Goal: Task Accomplishment & Management: Use online tool/utility

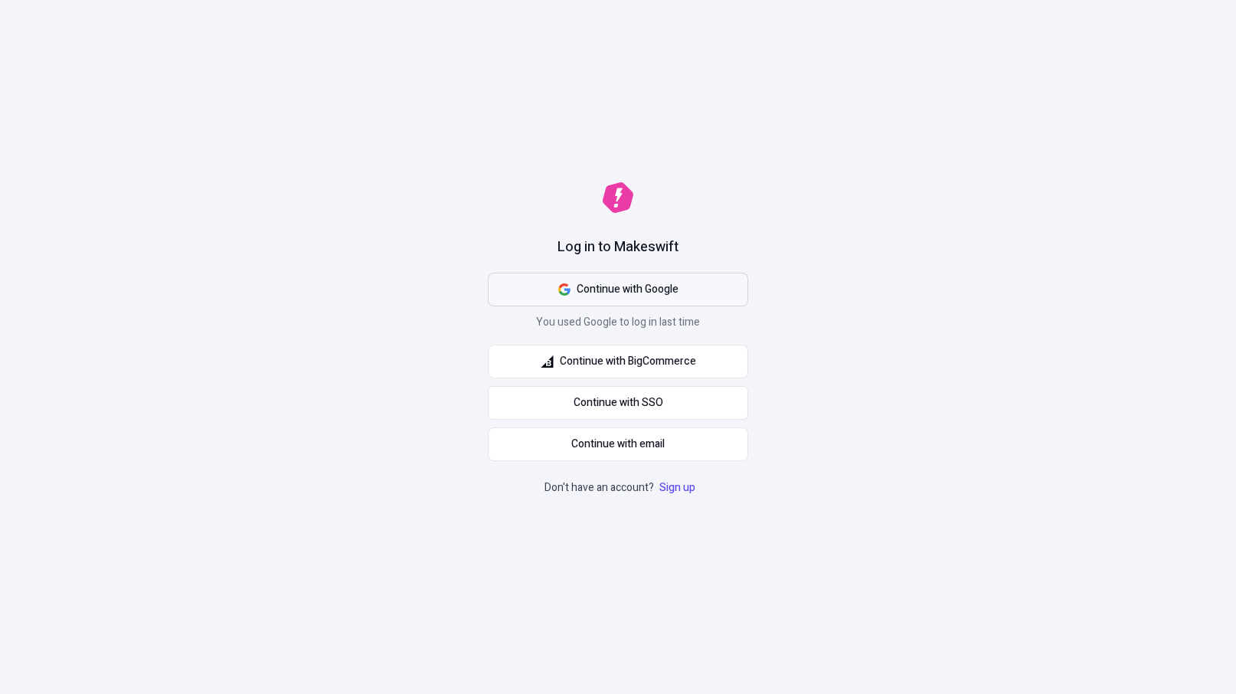
drag, startPoint x: 1029, startPoint y: 221, endPoint x: 710, endPoint y: 303, distance: 329.6
click at [1021, 224] on div "Log in to Makeswift Continue with Google You used Google to log in last time Co…" at bounding box center [618, 347] width 1236 height 694
click at [702, 286] on button "Continue with Google" at bounding box center [618, 290] width 260 height 34
click at [1099, 140] on div "Log in to Makeswift Continue with Google You used Google to log in last time Co…" at bounding box center [618, 347] width 1236 height 694
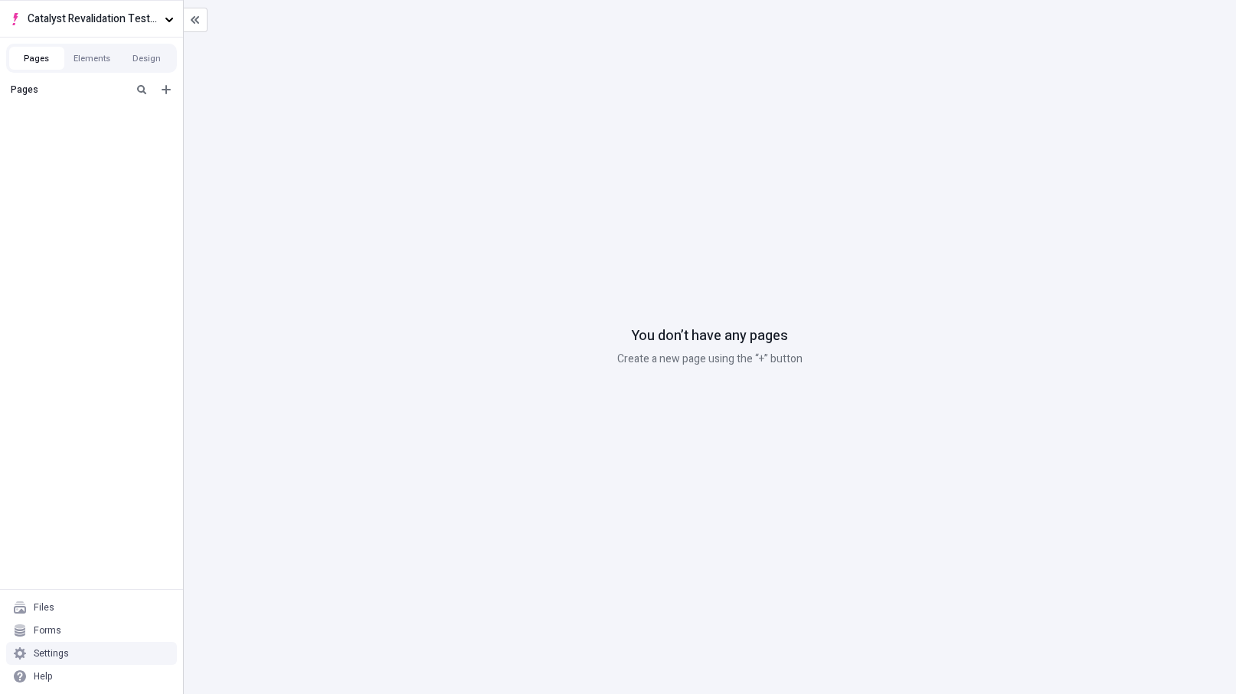
click at [67, 653] on div "Settings" at bounding box center [51, 653] width 35 height 12
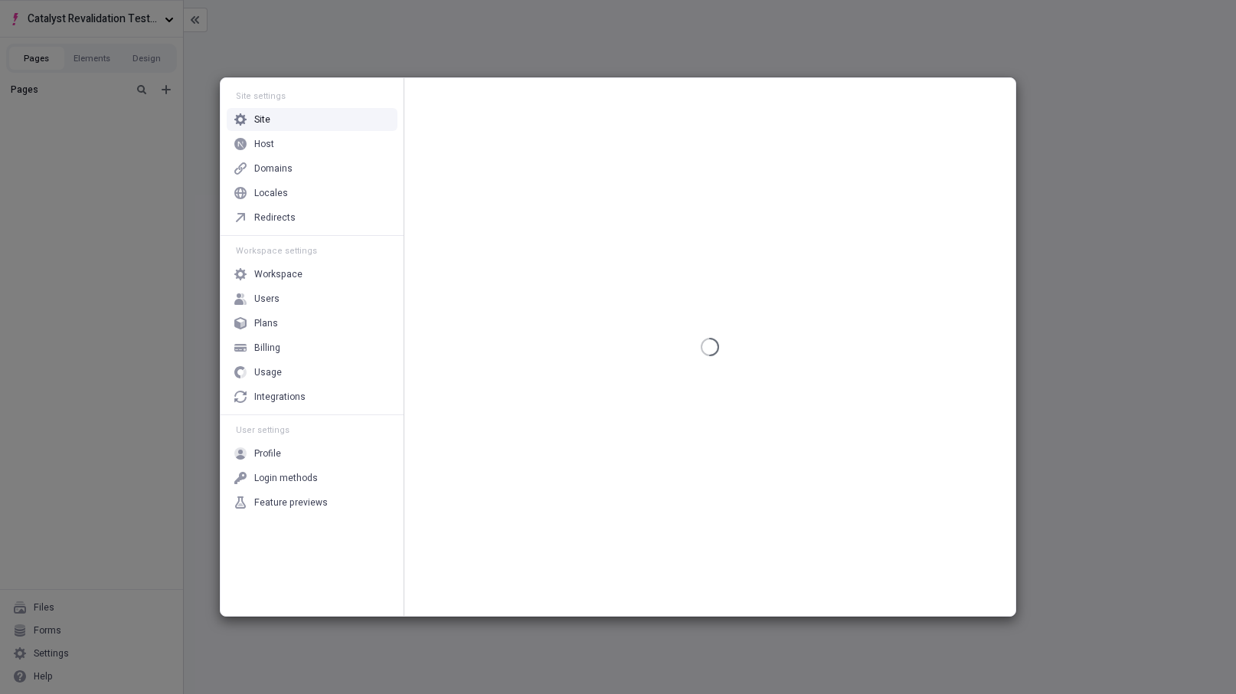
click at [289, 126] on div "Site" at bounding box center [312, 119] width 171 height 23
click at [288, 131] on div "Site settings Site Host Domains Locales Redirects" at bounding box center [312, 158] width 183 height 154
click at [288, 137] on div "Host" at bounding box center [312, 143] width 171 height 23
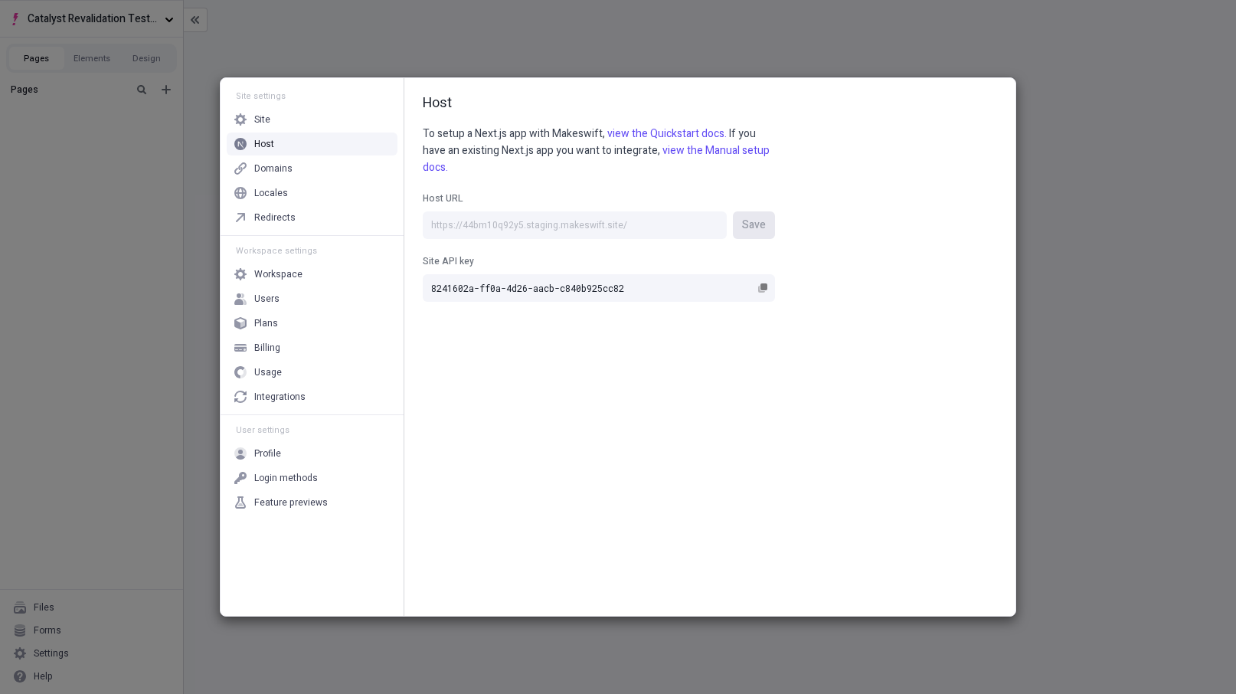
click at [565, 240] on label "Site API key 8241602a-ff0a-4d26-aacb-c840b925cc82" at bounding box center [599, 270] width 352 height 63
click at [565, 274] on input "8241602a-ff0a-4d26-aacb-c840b925cc82" at bounding box center [599, 288] width 352 height 28
click at [576, 222] on input "Host URL Save" at bounding box center [575, 225] width 304 height 28
paste input "catalyst-revalidation-testing.vercel.app"
click at [433, 228] on input "catalyst-revalidation-testing.vercel.app" at bounding box center [575, 225] width 304 height 28
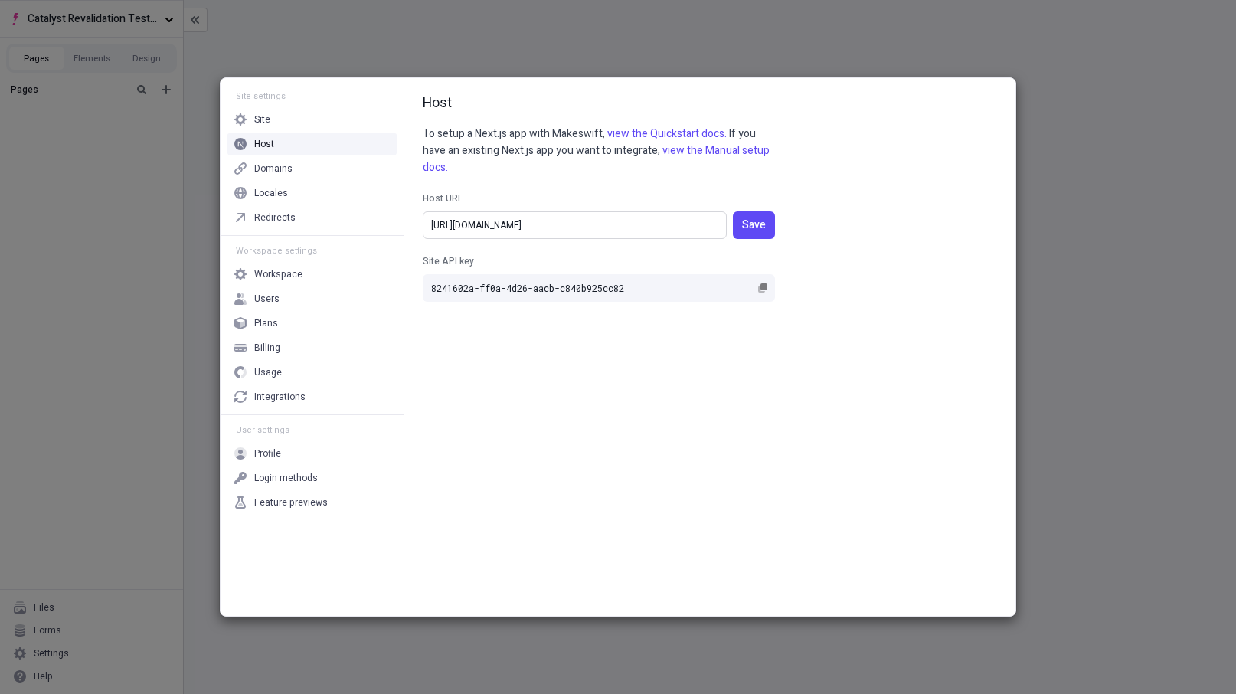
click at [684, 229] on input "https://catalyst-revalidation-testing.vercel.app" at bounding box center [575, 225] width 304 height 28
type input "https://catalyst-revalidation-testing.vercel.app"
click at [765, 230] on span "Save" at bounding box center [754, 225] width 24 height 17
click at [274, 188] on div "Locales" at bounding box center [271, 193] width 34 height 12
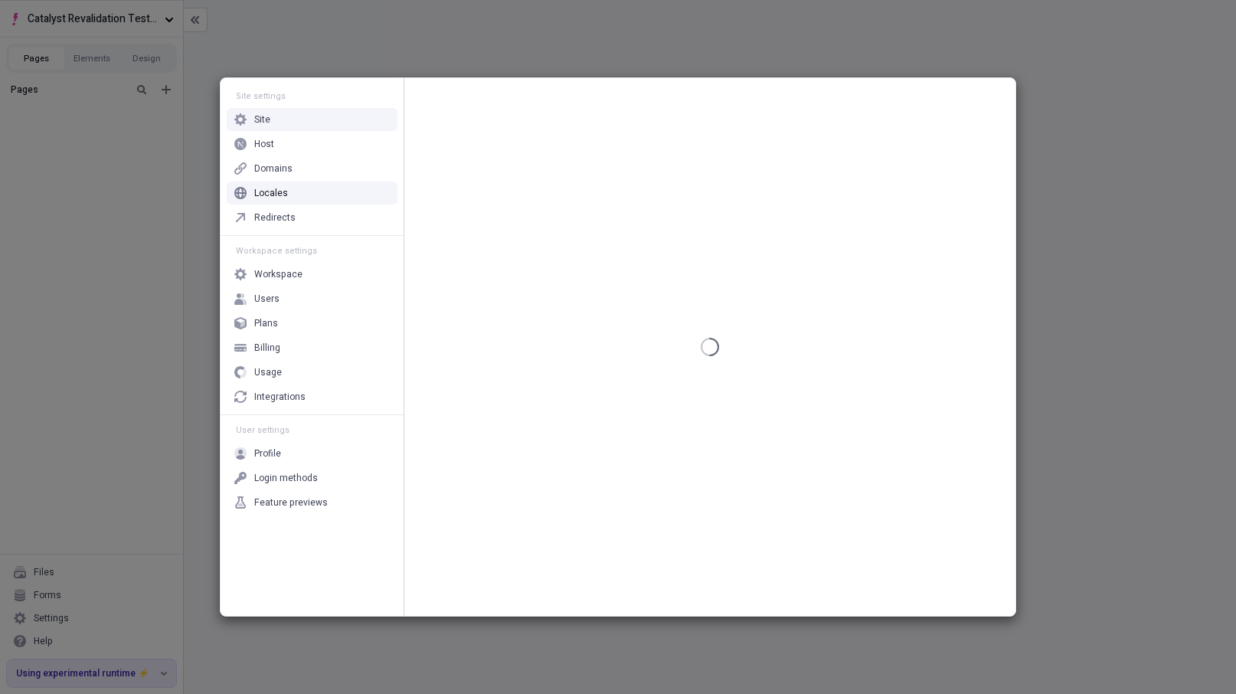
click at [224, 62] on div "Site settings Site Host Domains Locales Redirects Workspace settings Workspace …" at bounding box center [618, 347] width 1236 height 694
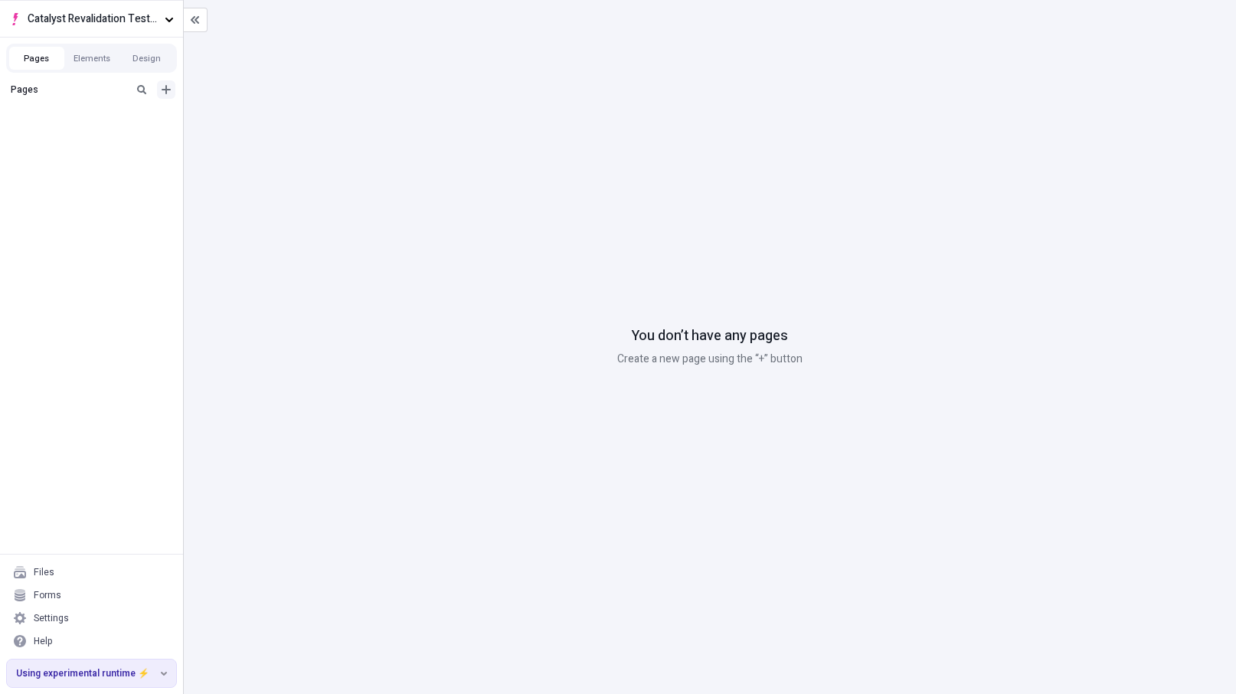
click at [172, 90] on button "Add new" at bounding box center [166, 89] width 18 height 18
click at [136, 121] on div "Blank page" at bounding box center [95, 116] width 147 height 23
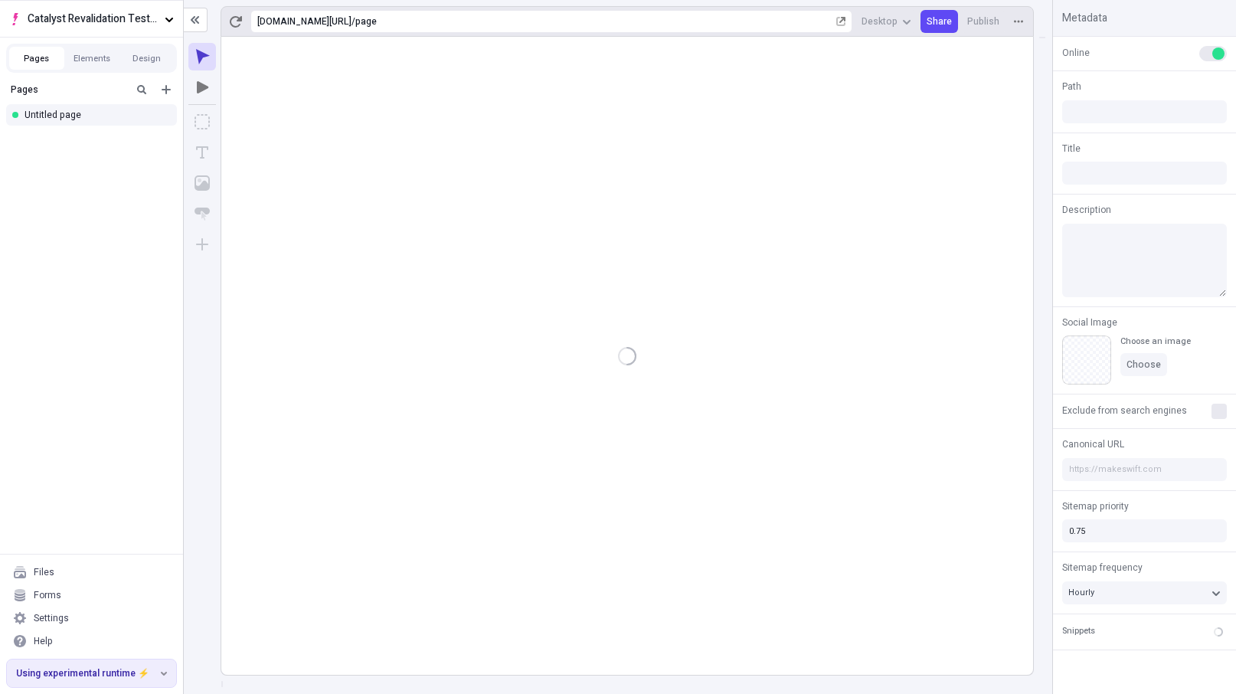
type input "/page"
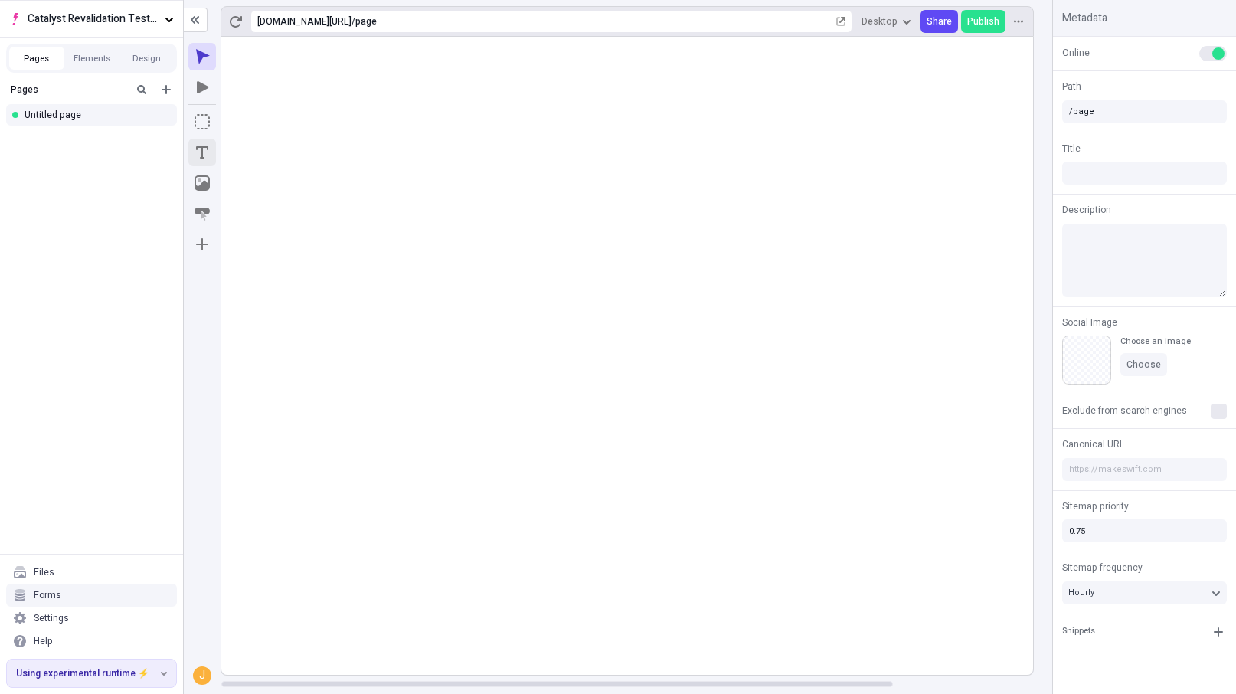
click at [493, 144] on body "Catalyst Revalidation Testing Pages Elements Design Pages Untitled page Files F…" at bounding box center [618, 347] width 1236 height 694
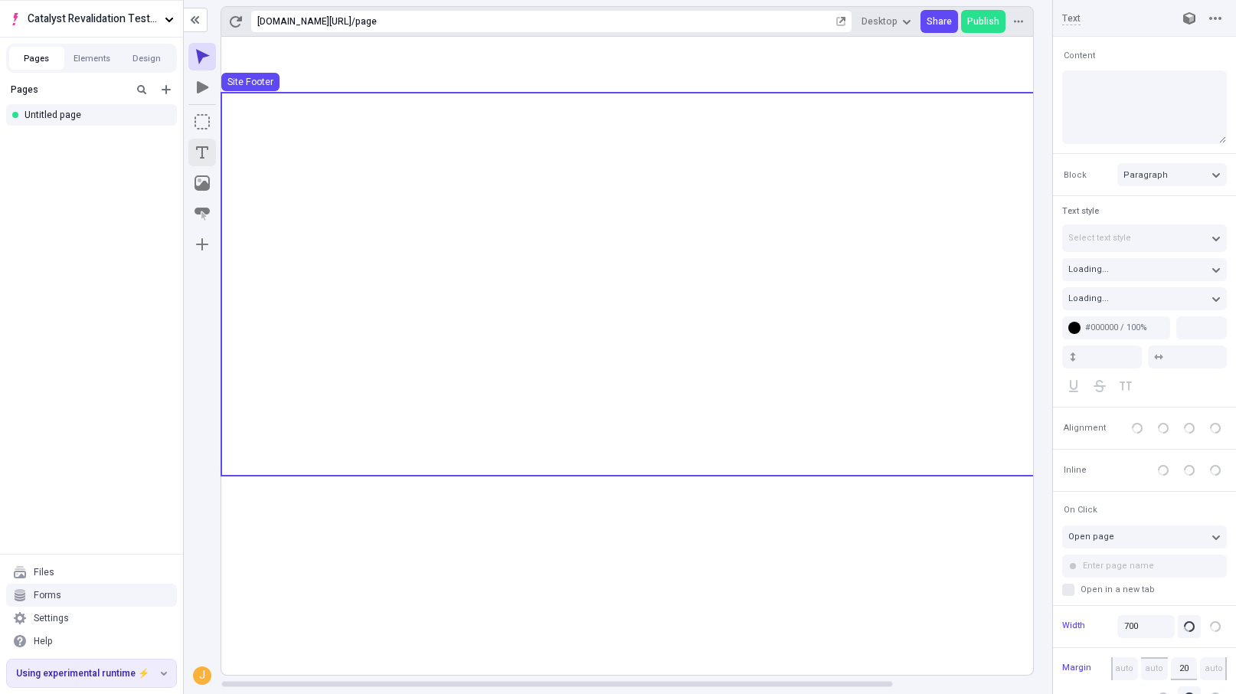
type input "18"
type input "1.5"
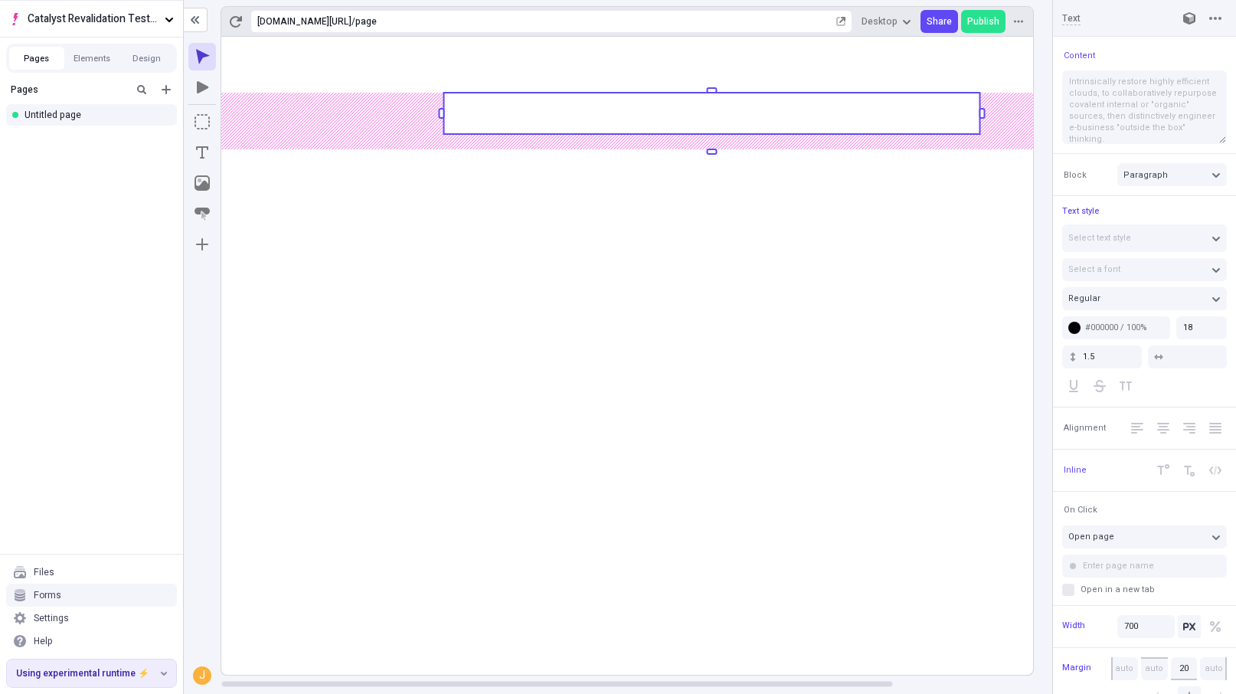
click at [595, 112] on rect at bounding box center [711, 113] width 536 height 41
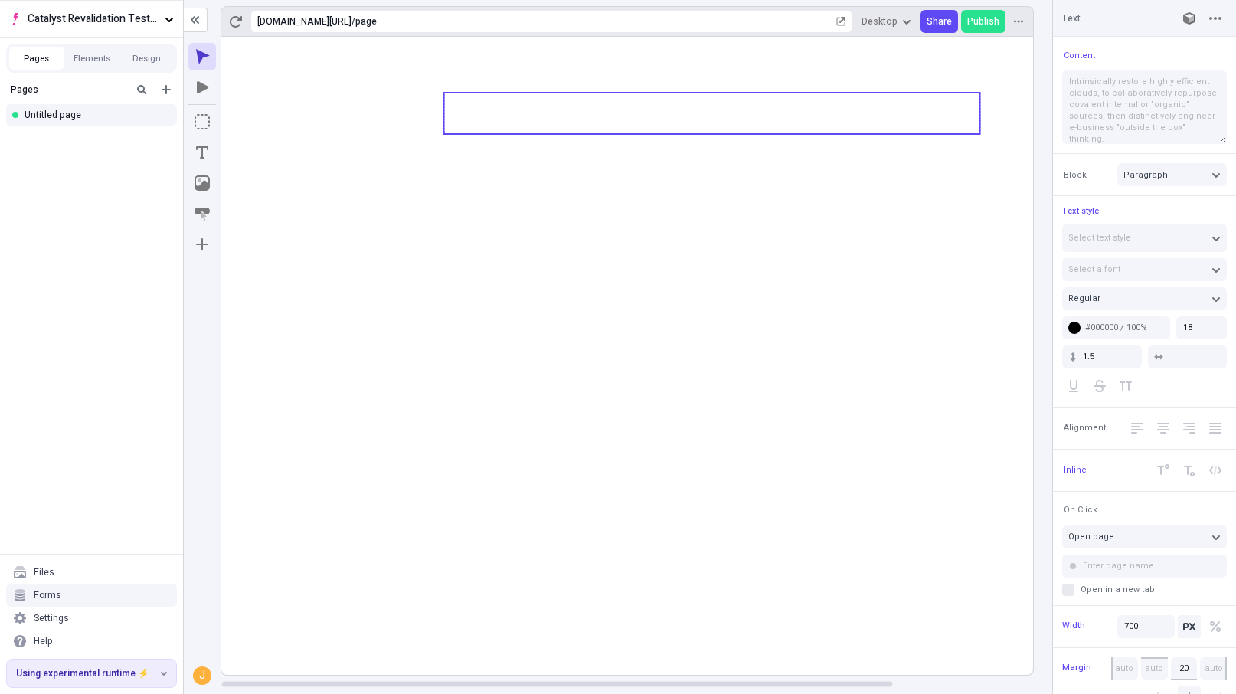
type textarea "T"
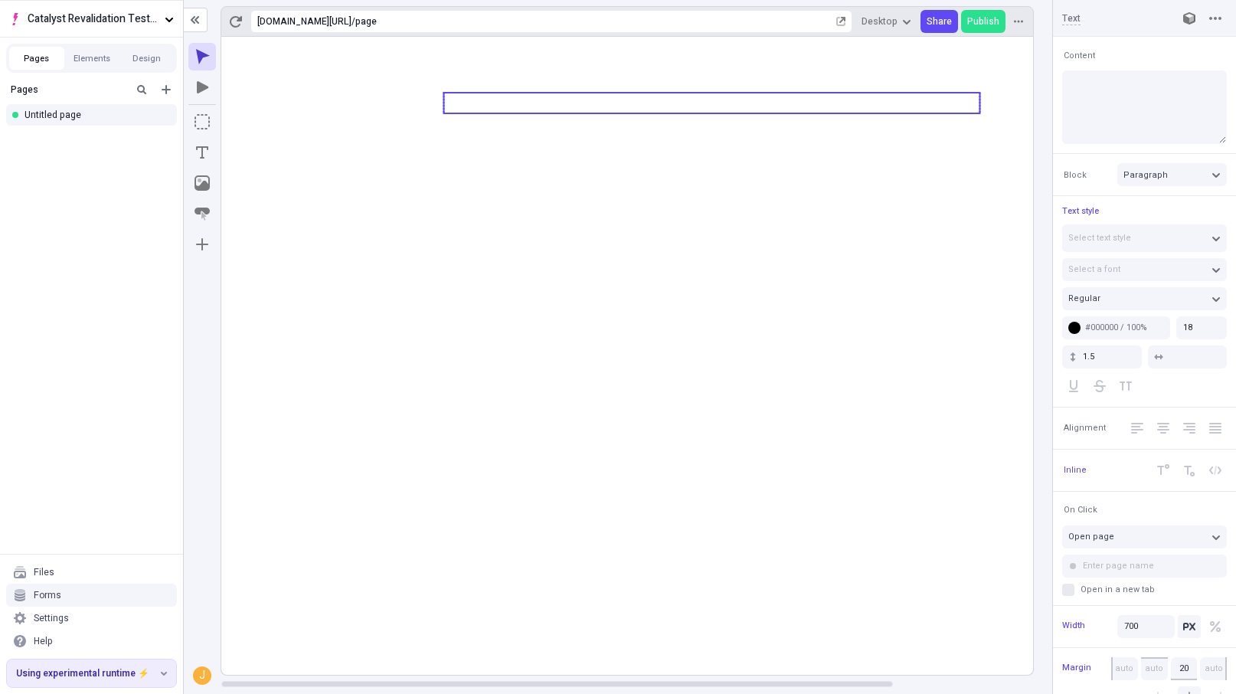
type textarea "T"
type textarea "A"
click at [727, 543] on icon at bounding box center [711, 356] width 981 height 638
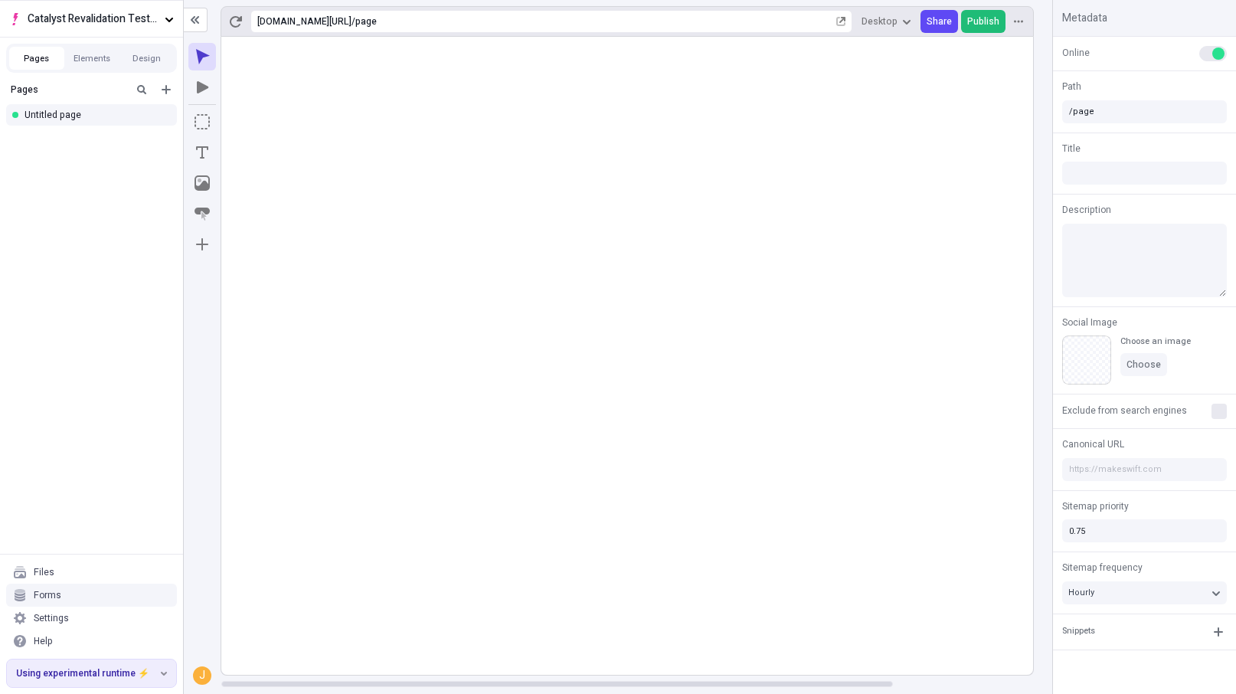
click at [976, 20] on span "Publish" at bounding box center [983, 21] width 32 height 12
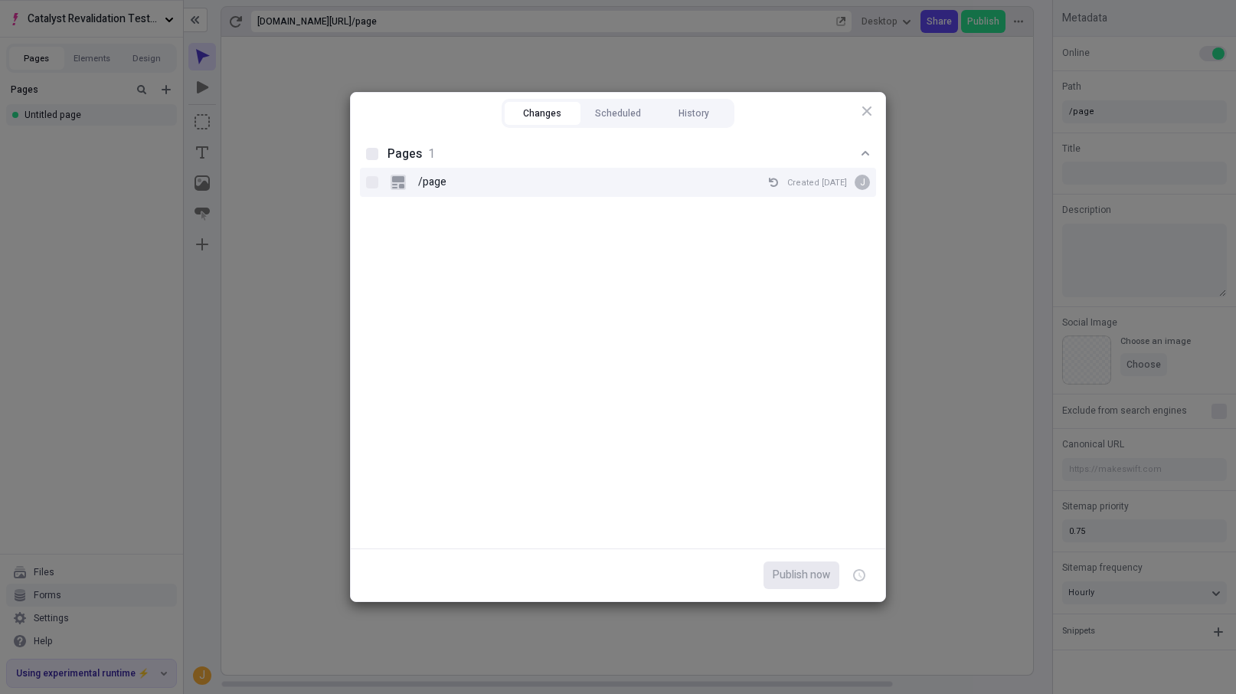
click at [652, 181] on div "/page Created Aug 20 J" at bounding box center [629, 182] width 479 height 23
click at [373, 182] on input "/page Created Aug 20 J" at bounding box center [372, 182] width 1 height 1
checkbox input "true"
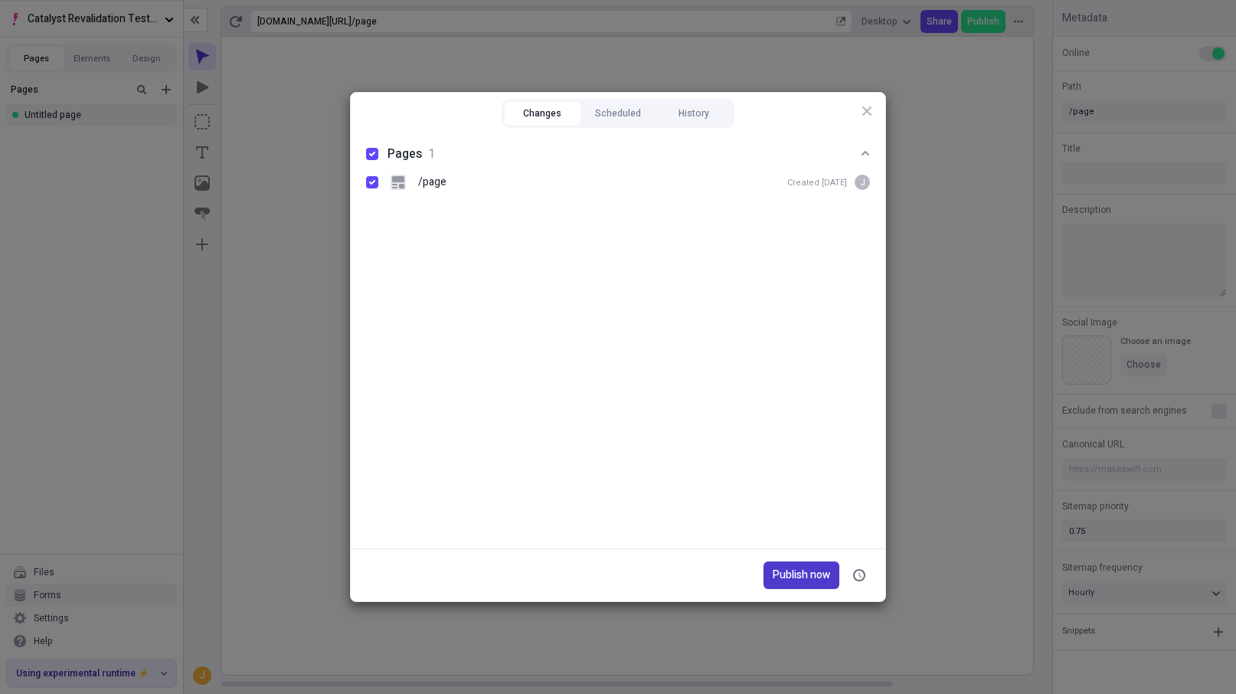
click at [809, 579] on span "Publish now" at bounding box center [801, 575] width 57 height 17
checkbox input "true"
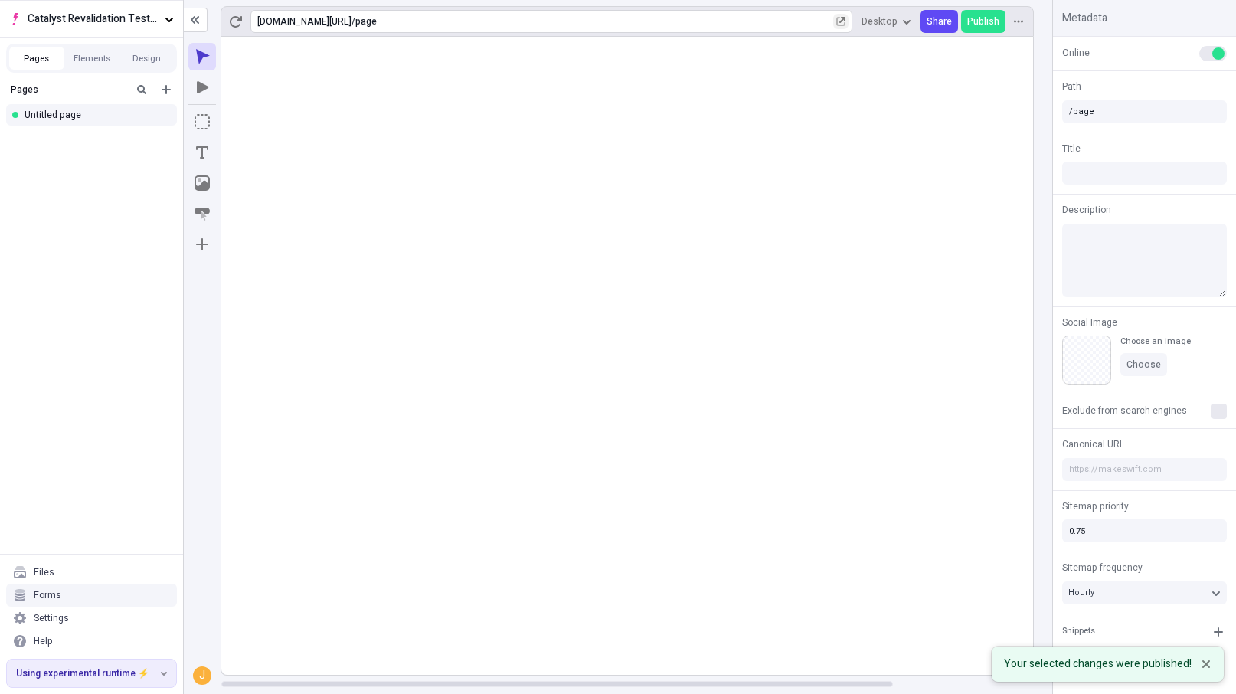
click at [845, 25] on icon "button" at bounding box center [841, 22] width 8 height 8
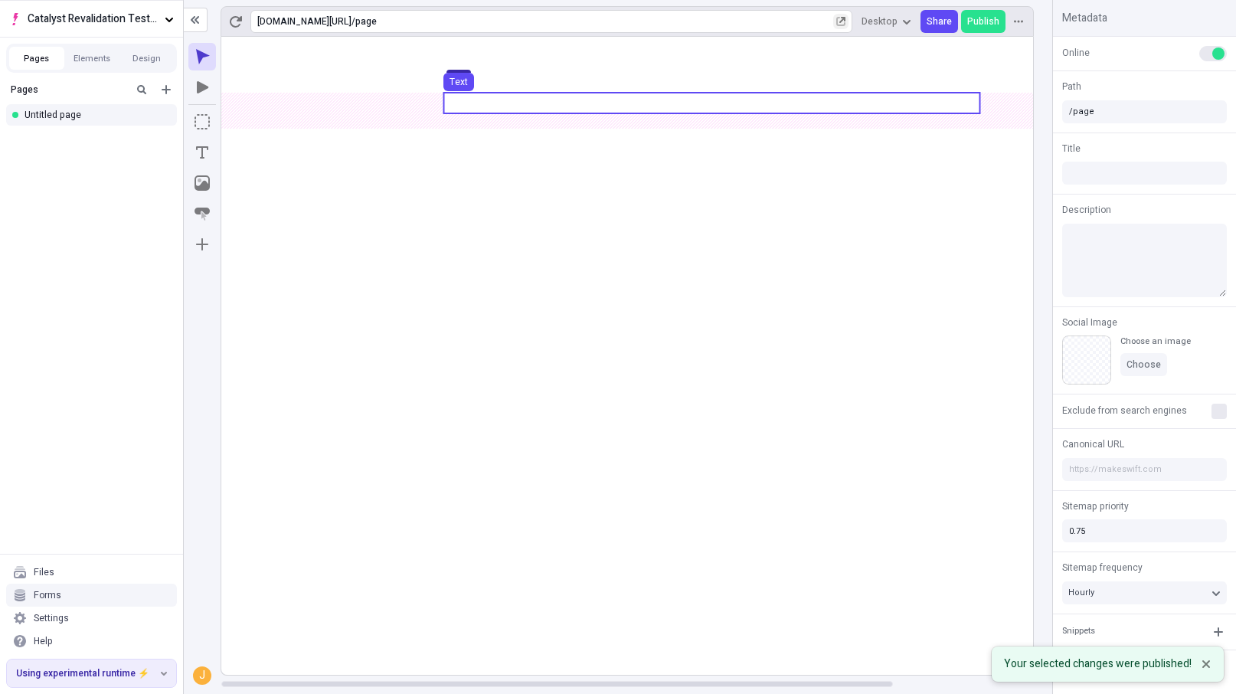
click at [459, 98] on div "Text" at bounding box center [458, 86] width 43 height 26
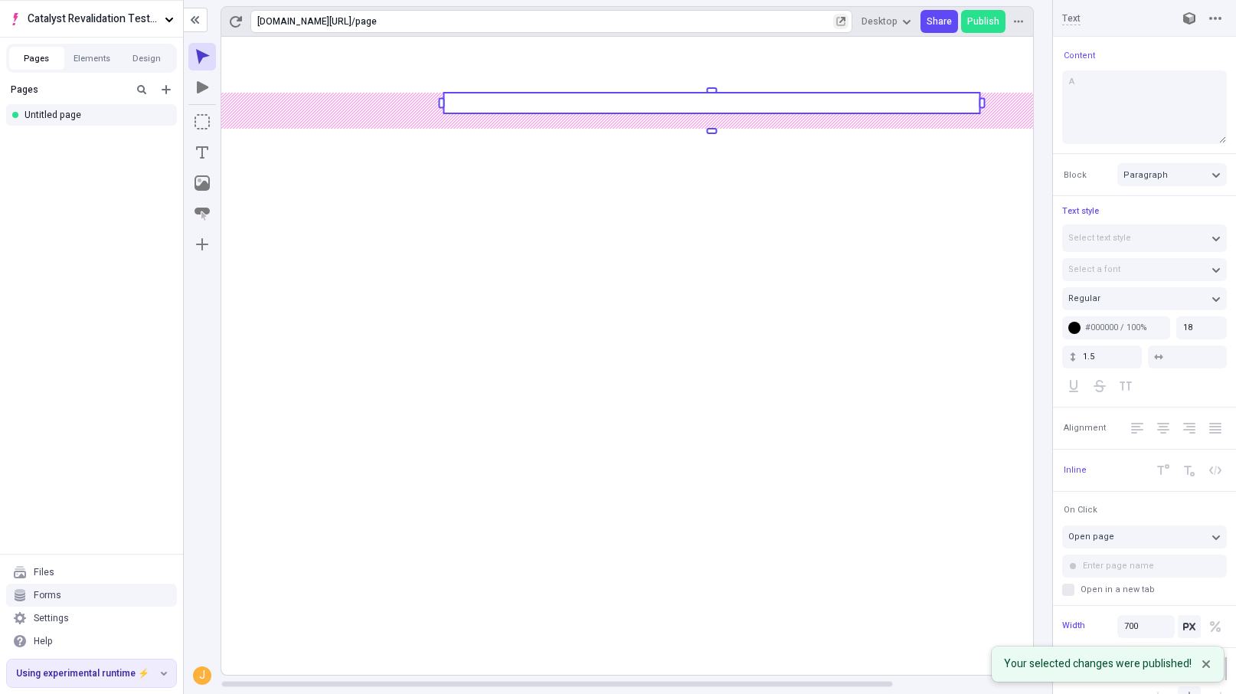
click at [459, 98] on rect at bounding box center [711, 103] width 536 height 21
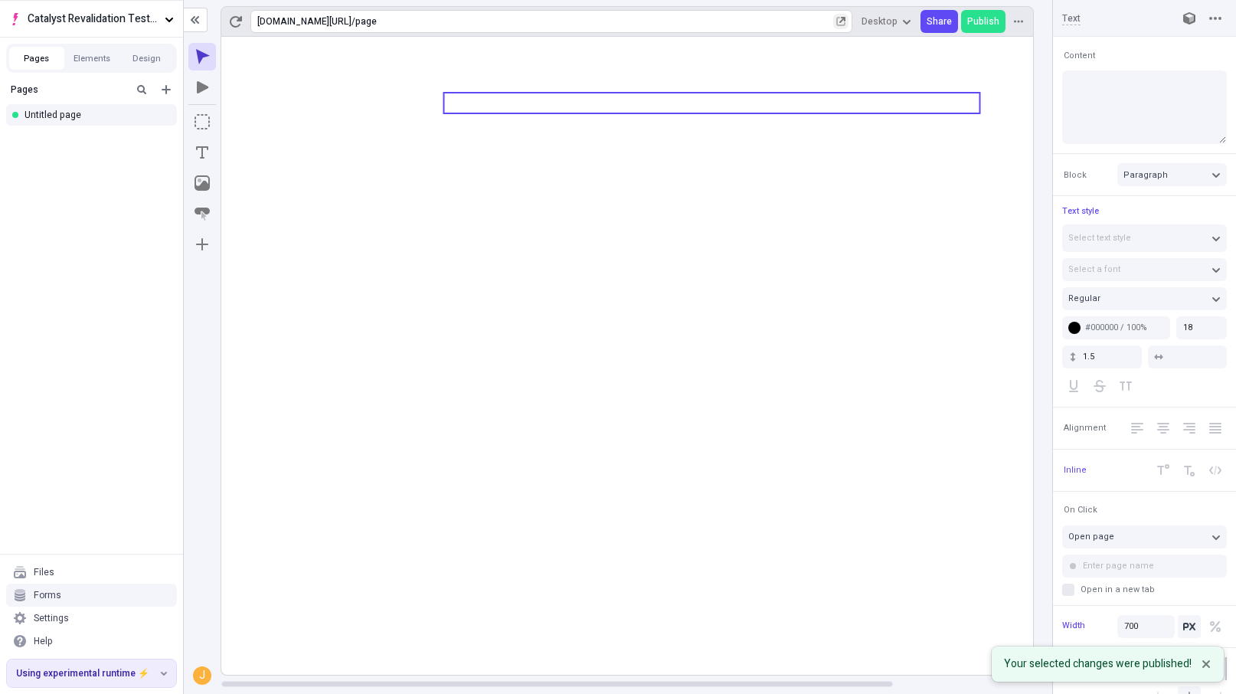
type textarea "B"
click at [629, 587] on icon at bounding box center [711, 356] width 981 height 638
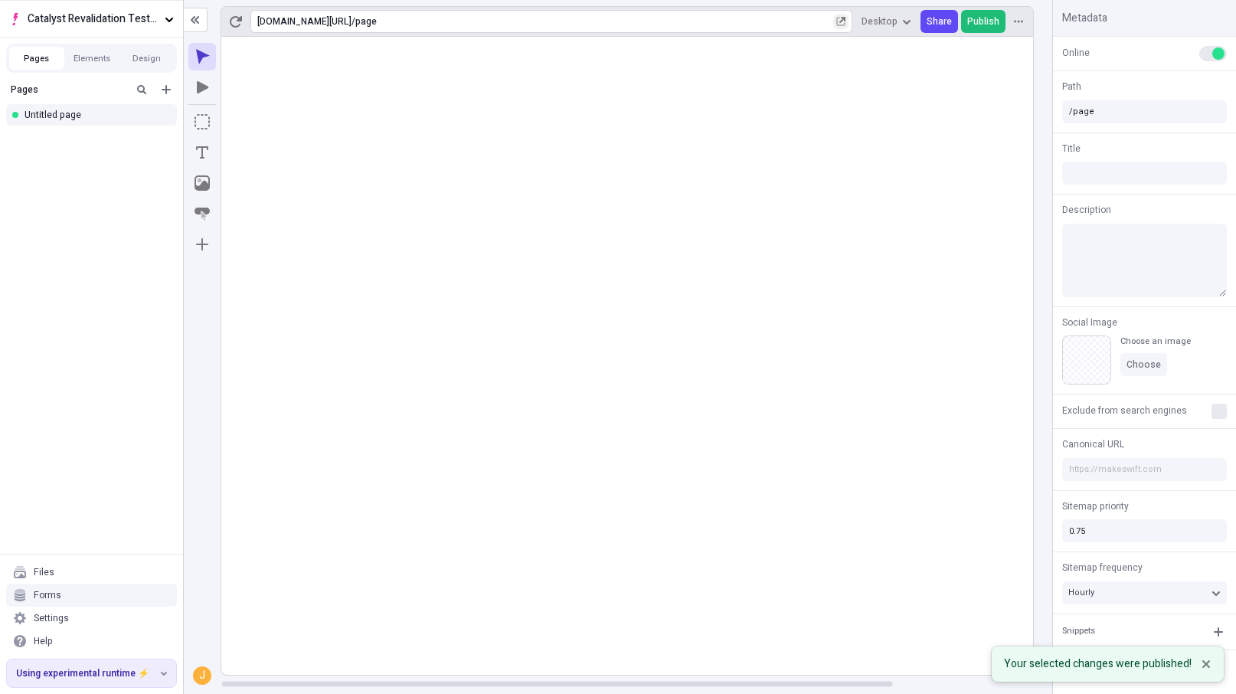
click at [980, 17] on span "Publish" at bounding box center [983, 21] width 32 height 12
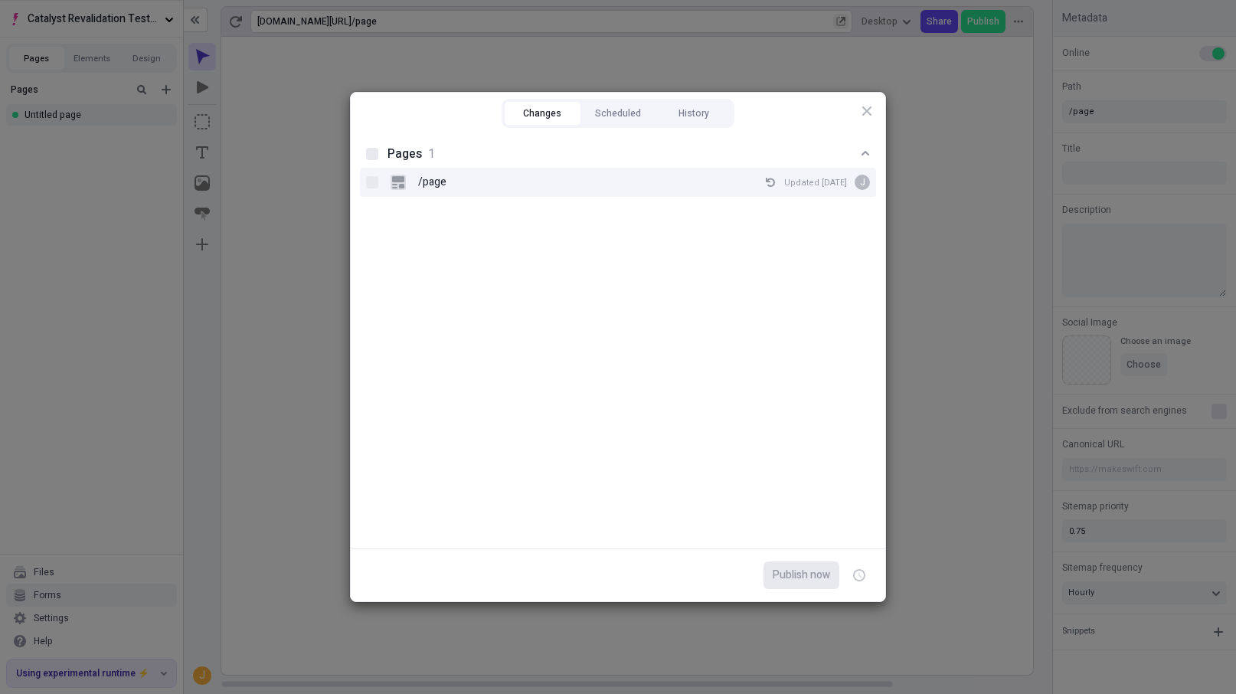
click at [500, 182] on div "/page Updated Aug 20 J" at bounding box center [629, 182] width 479 height 23
click at [373, 182] on input "/page Updated Aug 20 J" at bounding box center [372, 182] width 1 height 1
checkbox input "true"
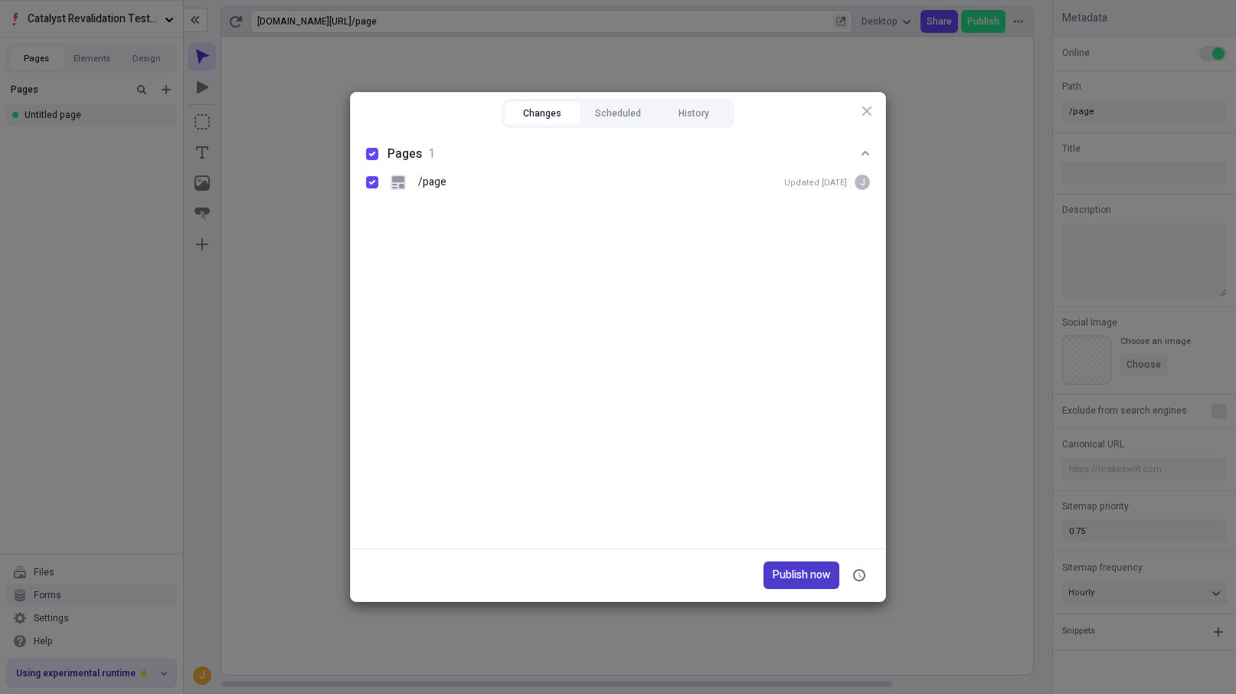
click at [791, 570] on span "Publish now" at bounding box center [801, 575] width 57 height 17
checkbox input "true"
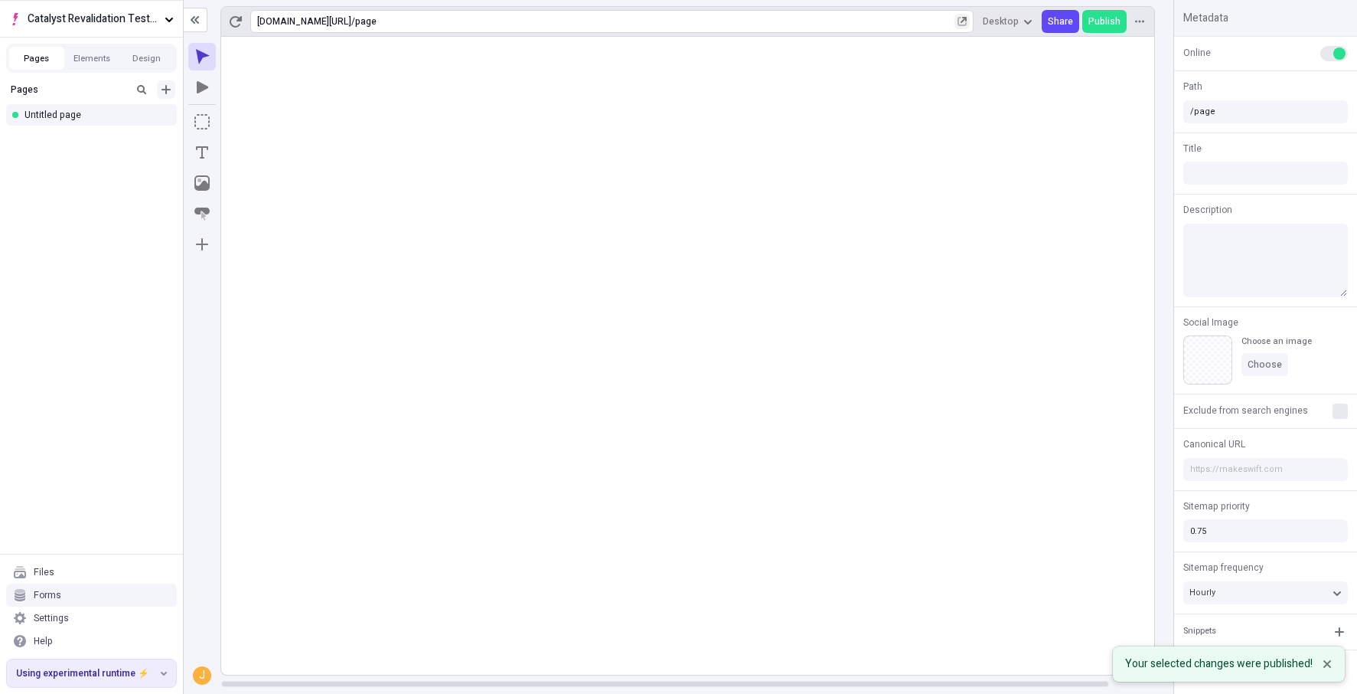
click at [161, 88] on icon "Add new" at bounding box center [166, 89] width 12 height 12
click at [132, 110] on div "Blank page" at bounding box center [95, 116] width 147 height 23
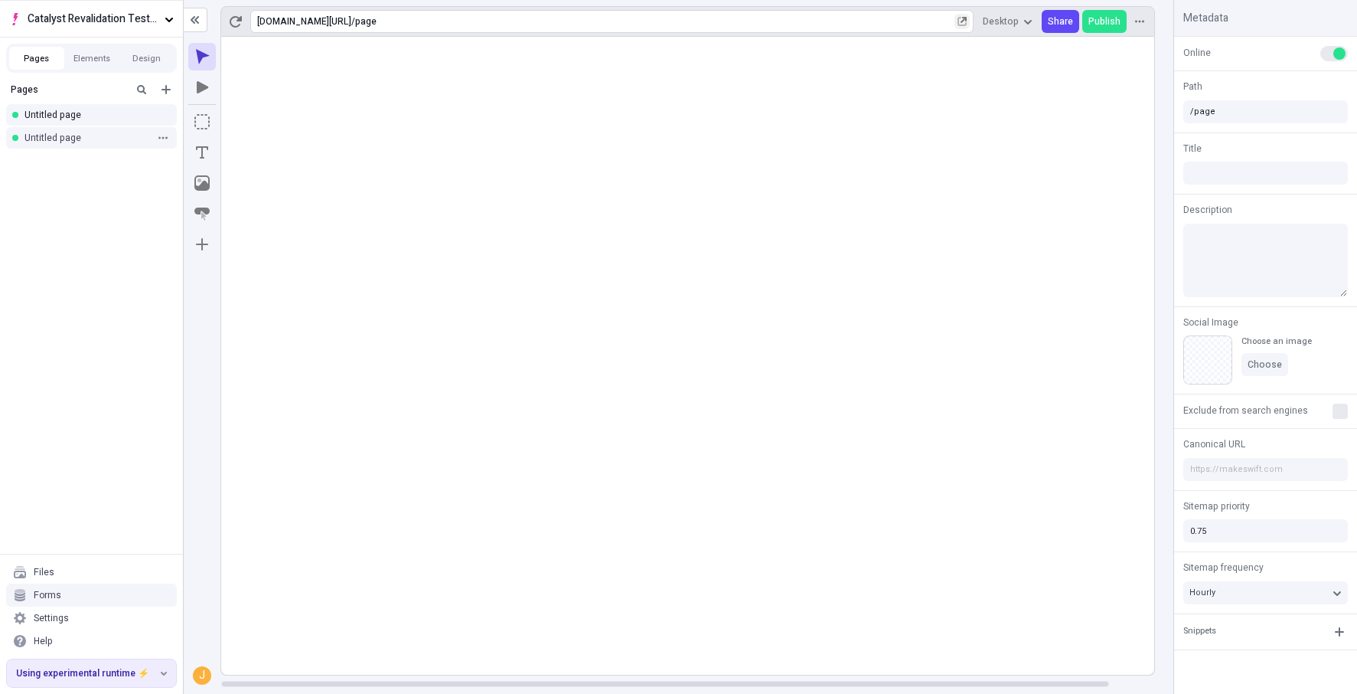
click at [121, 135] on div "Untitled page" at bounding box center [87, 138] width 125 height 12
type input "/page-2"
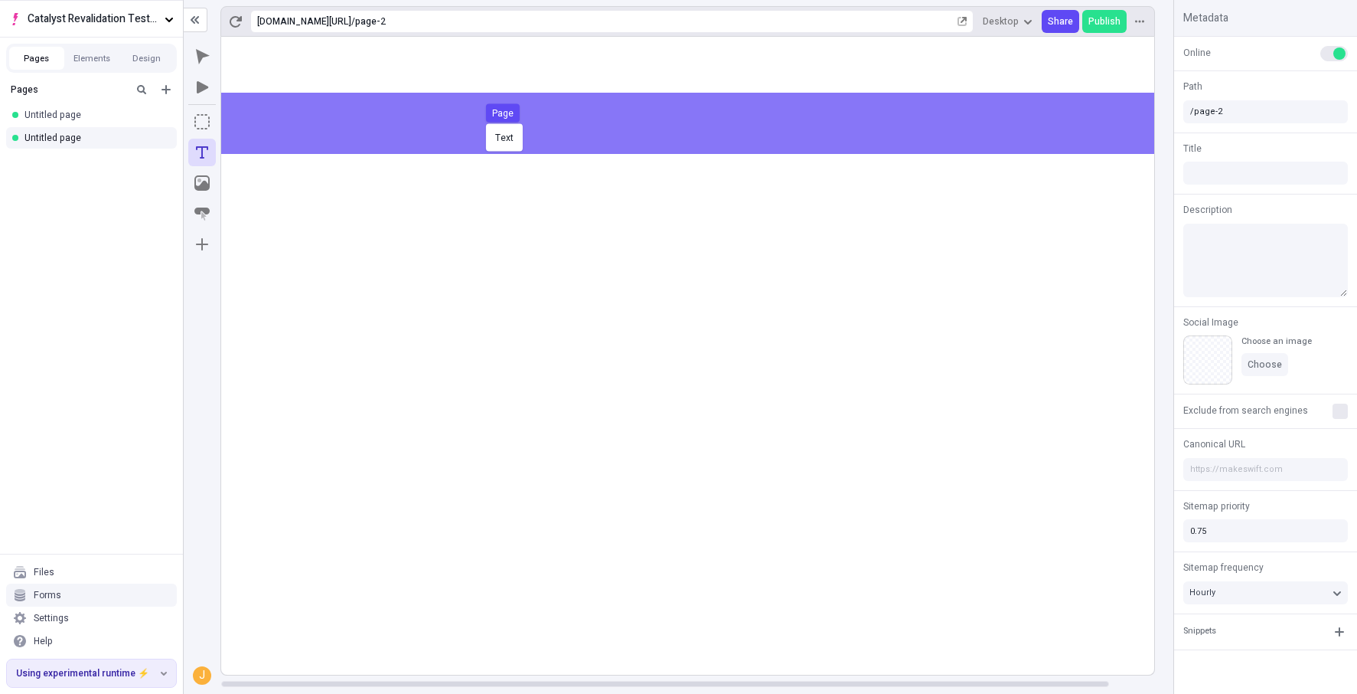
click at [482, 122] on body "Catalyst Revalidation Testing Pages Elements Design Pages Untitled page Untitle…" at bounding box center [678, 347] width 1357 height 694
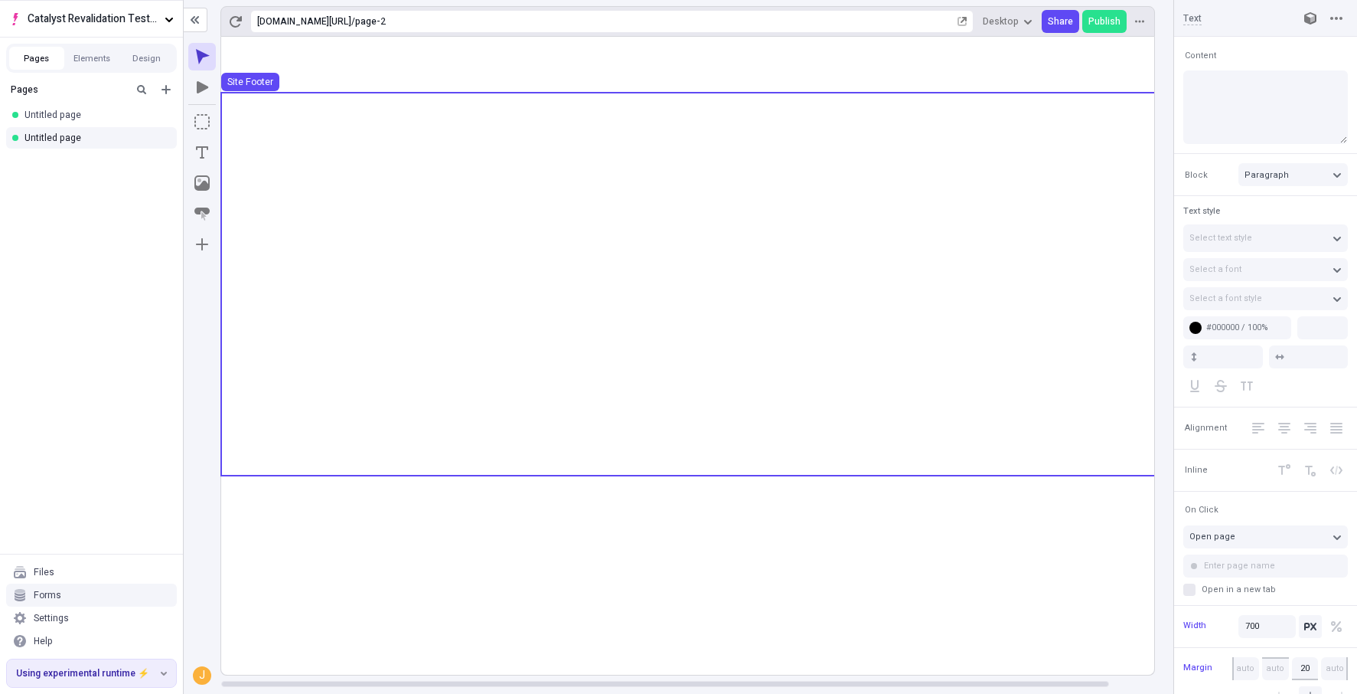
type input "18"
type input "1.5"
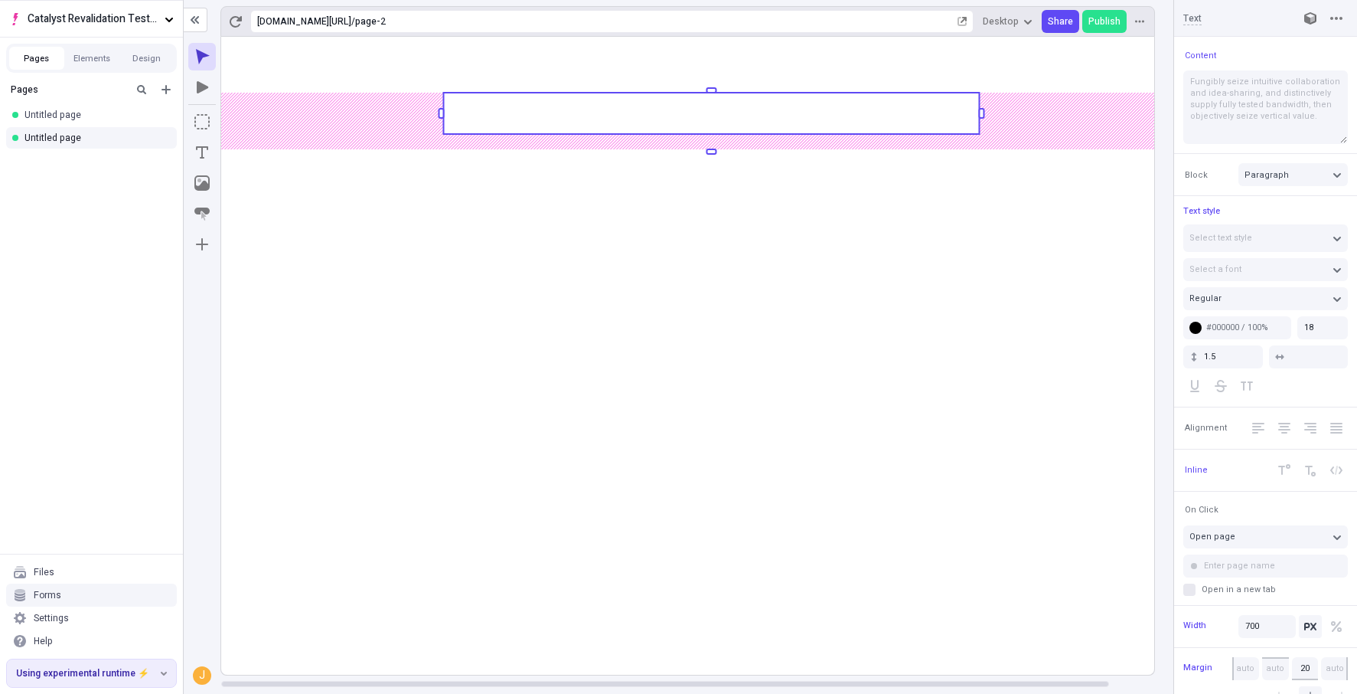
click at [614, 120] on rect at bounding box center [711, 113] width 536 height 41
click at [613, 120] on rect at bounding box center [711, 113] width 536 height 41
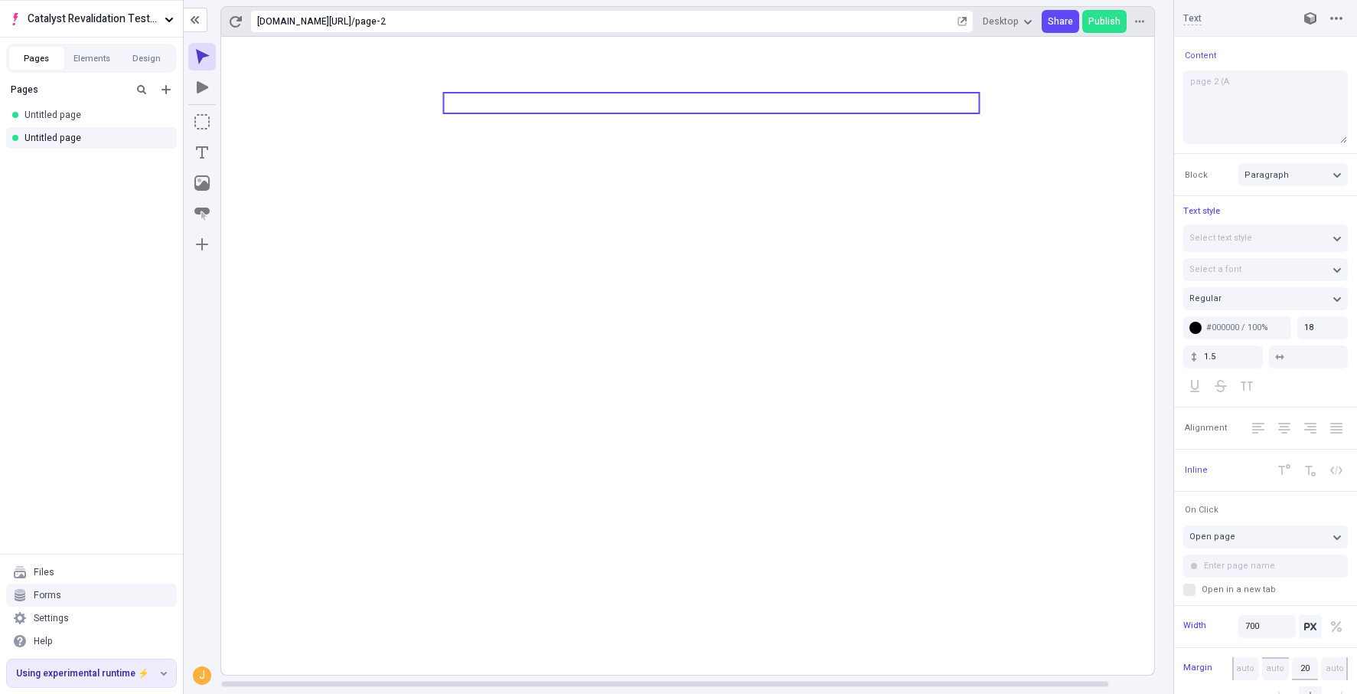
type textarea "page 2 (A)"
click at [753, 505] on icon at bounding box center [711, 356] width 981 height 638
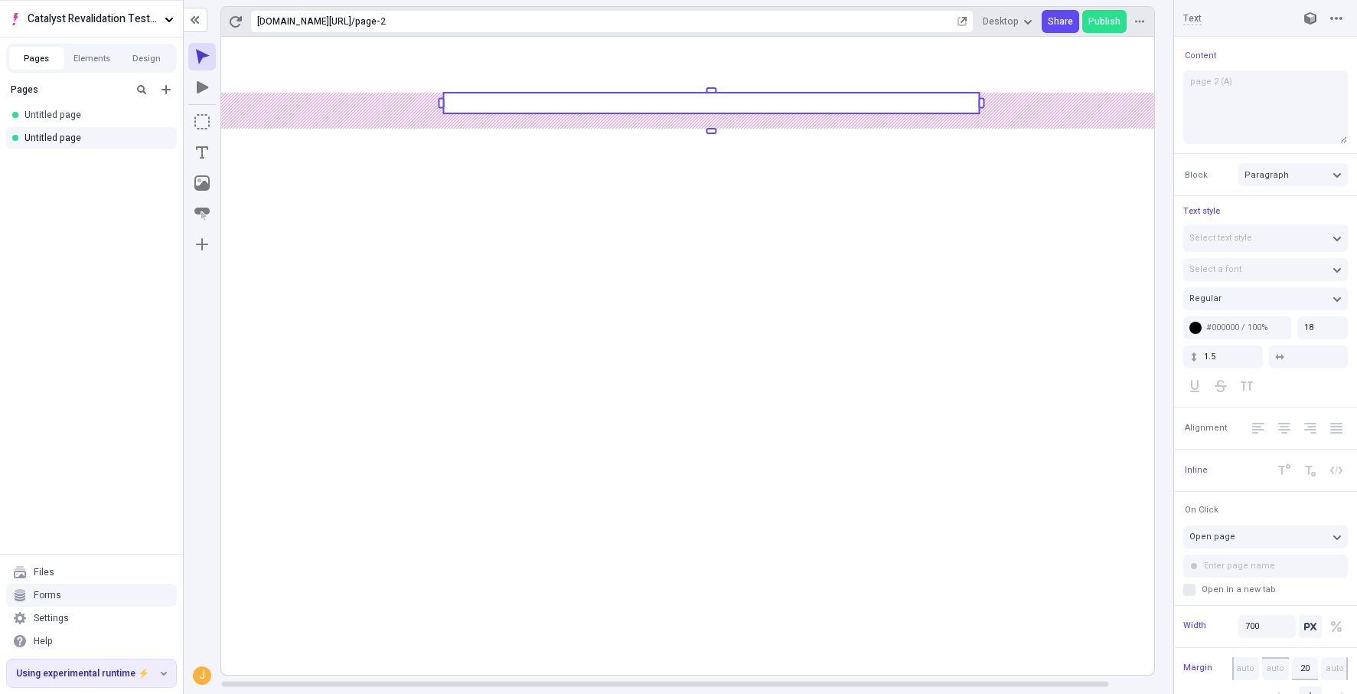
click at [753, 635] on rect at bounding box center [711, 356] width 981 height 638
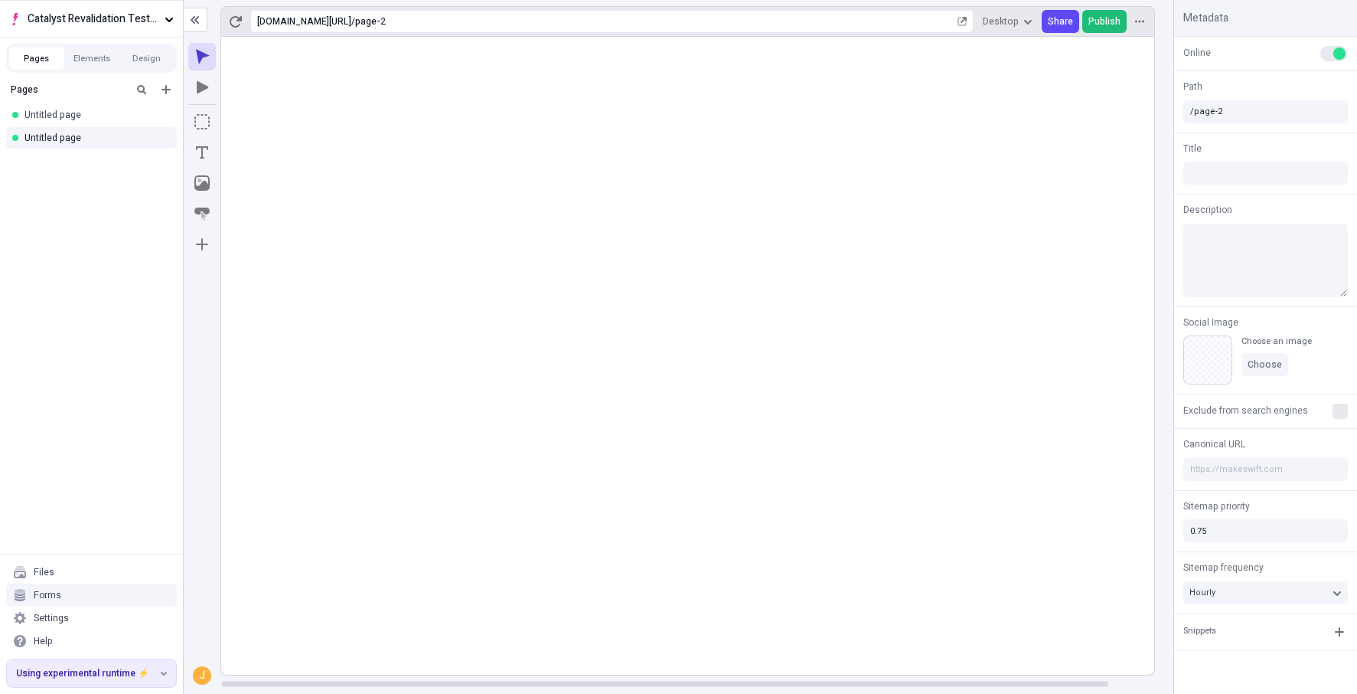
click at [1115, 31] on button "Publish" at bounding box center [1105, 21] width 44 height 23
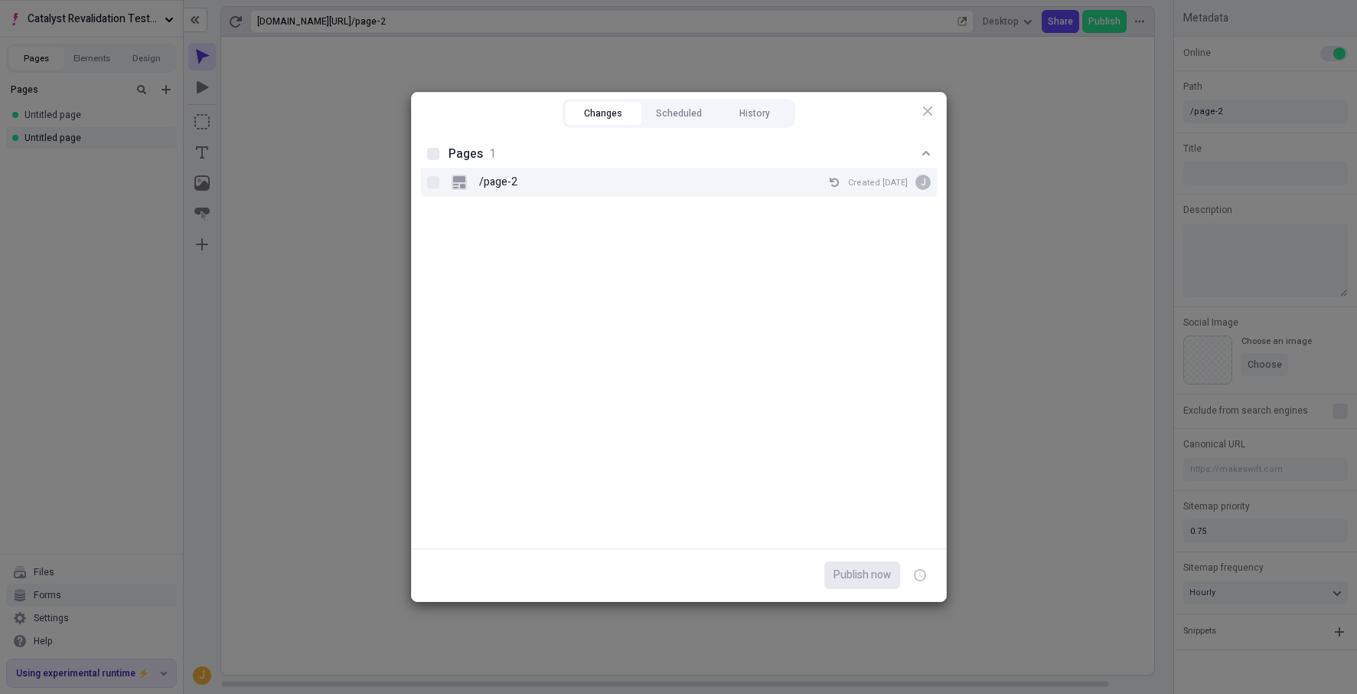
click at [730, 189] on div "/page-2 Created Aug 20 J" at bounding box center [691, 182] width 479 height 23
click at [433, 183] on input "/page-2 Created Aug 20 J" at bounding box center [433, 182] width 1 height 1
checkbox input "true"
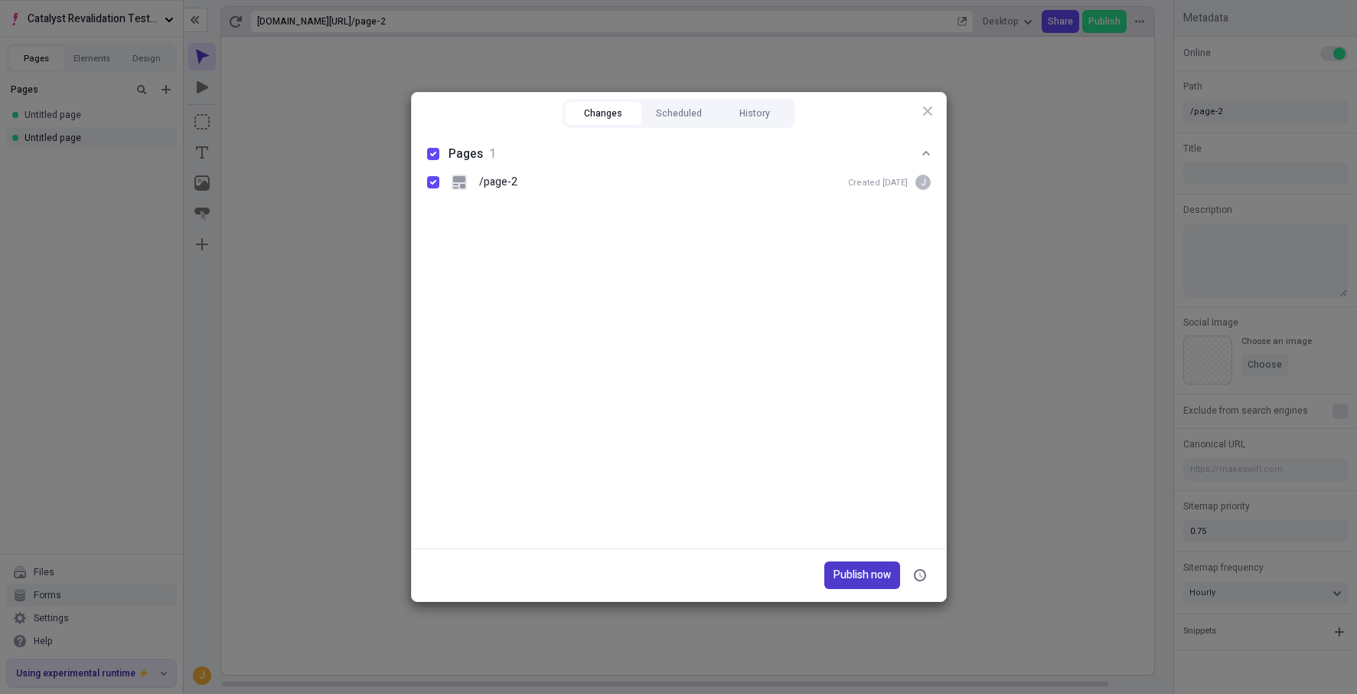
click at [873, 577] on span "Publish now" at bounding box center [862, 575] width 57 height 17
checkbox input "true"
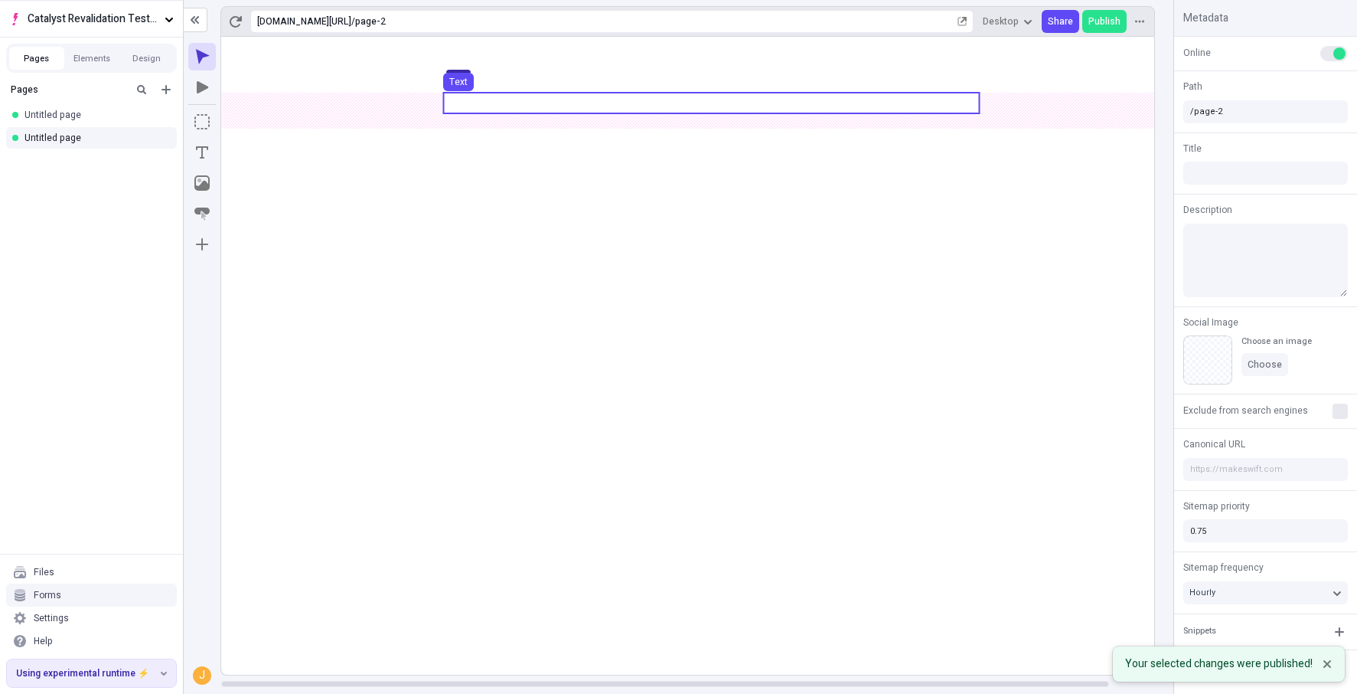
click at [505, 106] on use at bounding box center [711, 103] width 536 height 21
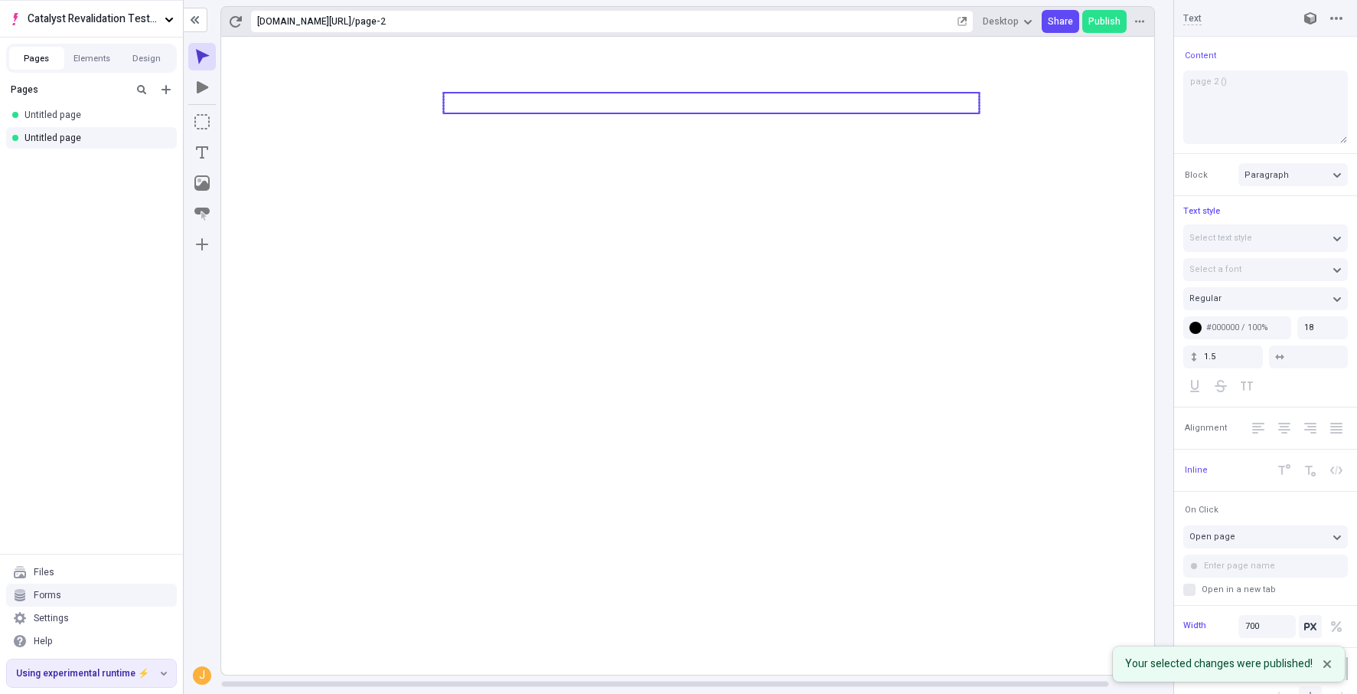
type textarea "page 2 (B)"
click at [727, 609] on icon at bounding box center [711, 356] width 981 height 638
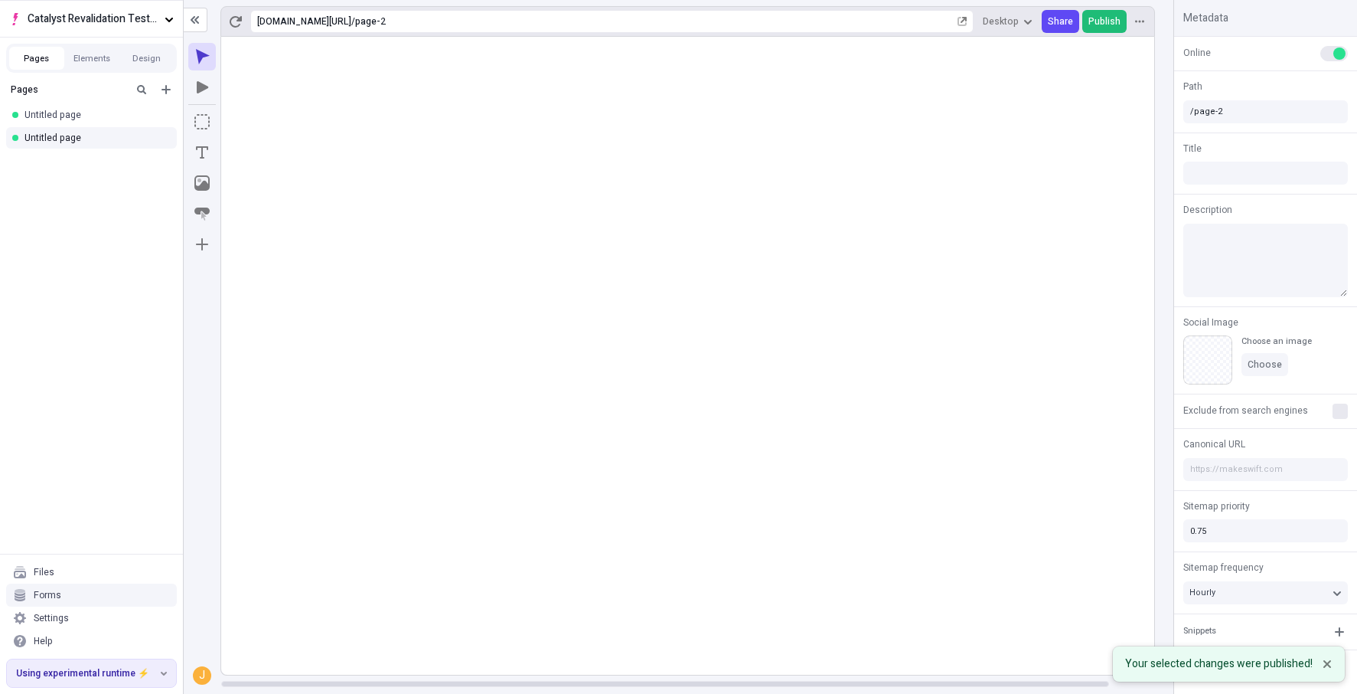
click at [1111, 28] on span "Publish" at bounding box center [1105, 21] width 32 height 12
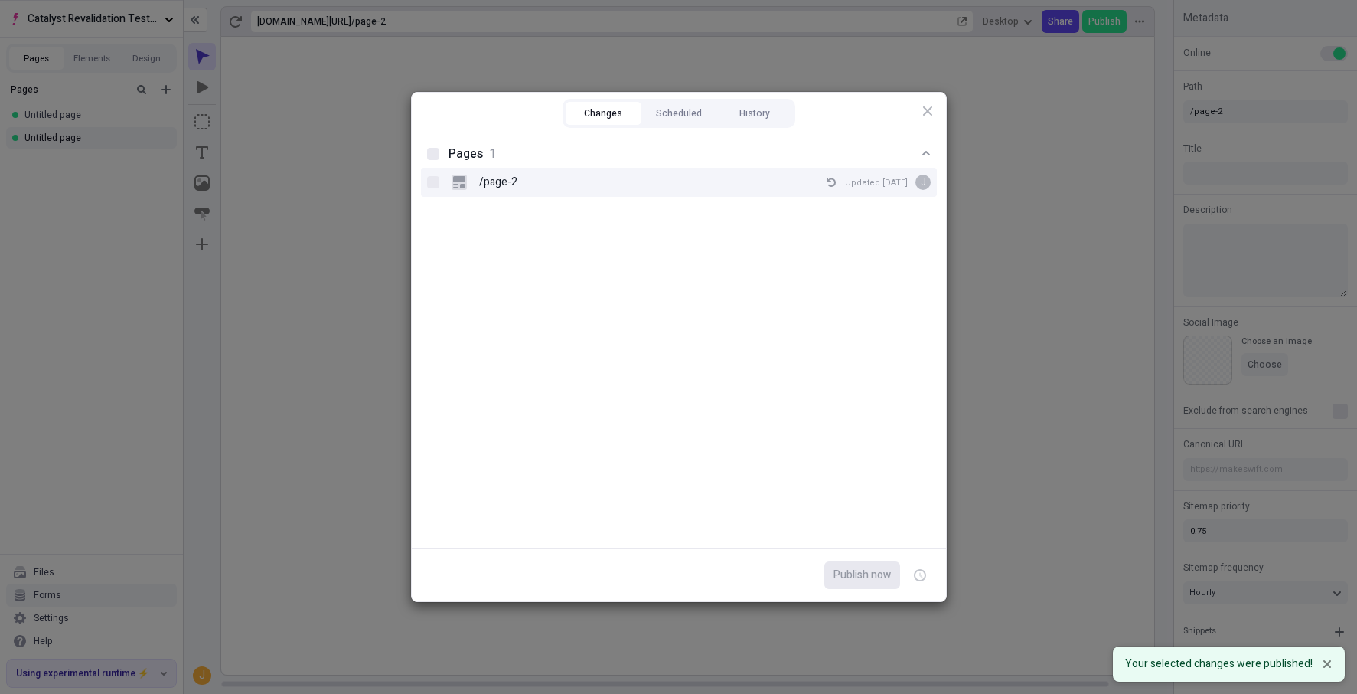
click at [588, 168] on div "/page-2 Updated Aug 20 J" at bounding box center [679, 182] width 516 height 29
click at [433, 182] on input "/page-2 Updated Aug 20 J" at bounding box center [433, 182] width 1 height 1
checkbox input "true"
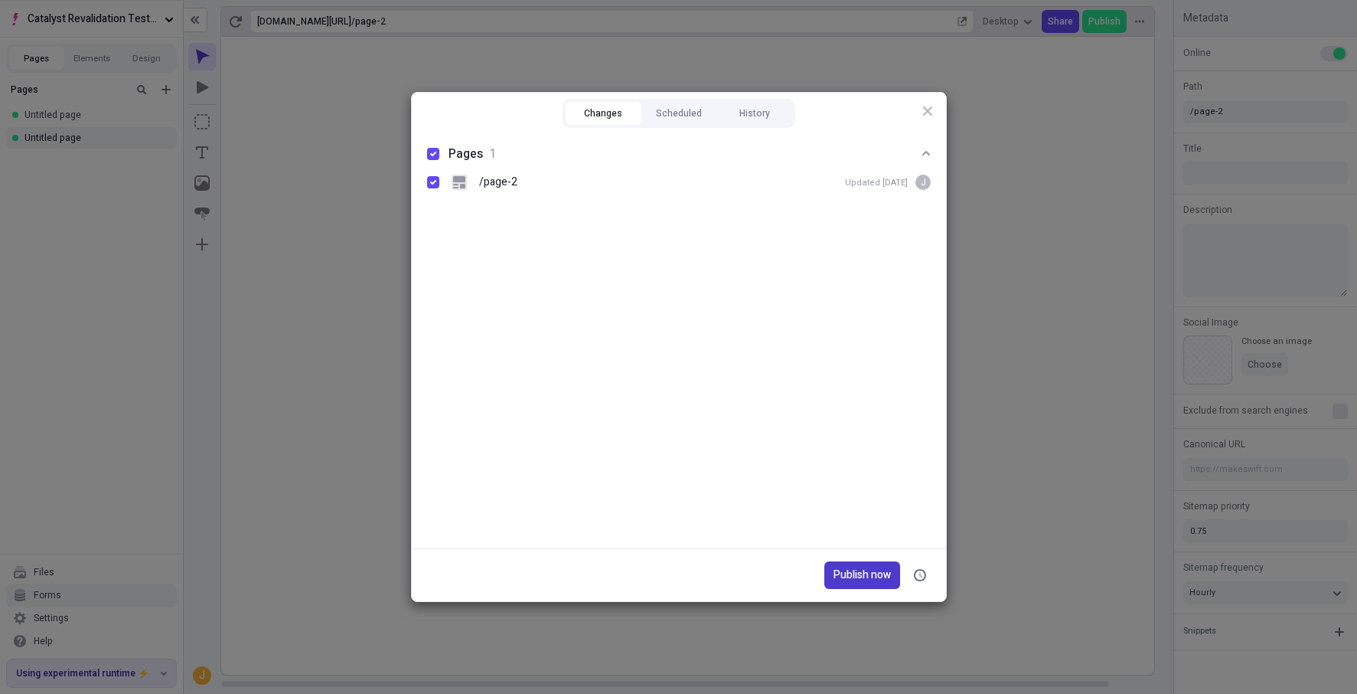
click at [864, 569] on span "Publish now" at bounding box center [862, 575] width 57 height 17
checkbox input "true"
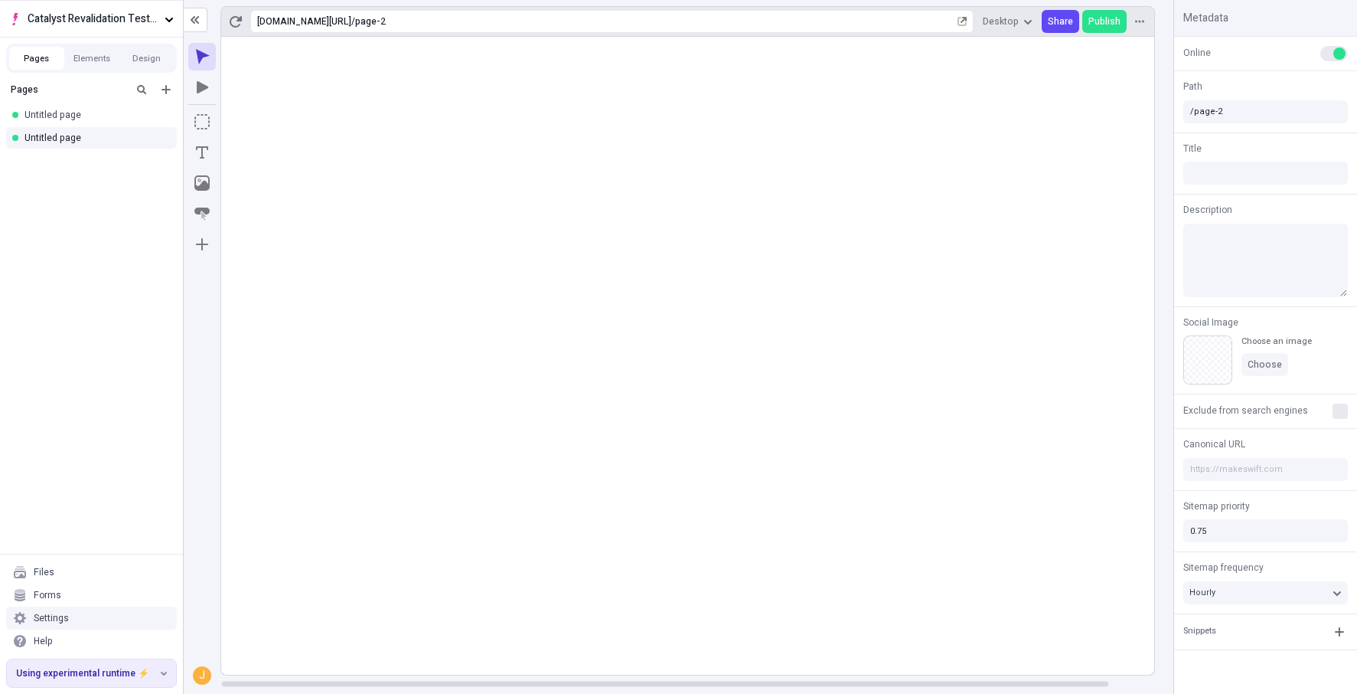
click at [57, 613] on div "Settings" at bounding box center [51, 618] width 35 height 12
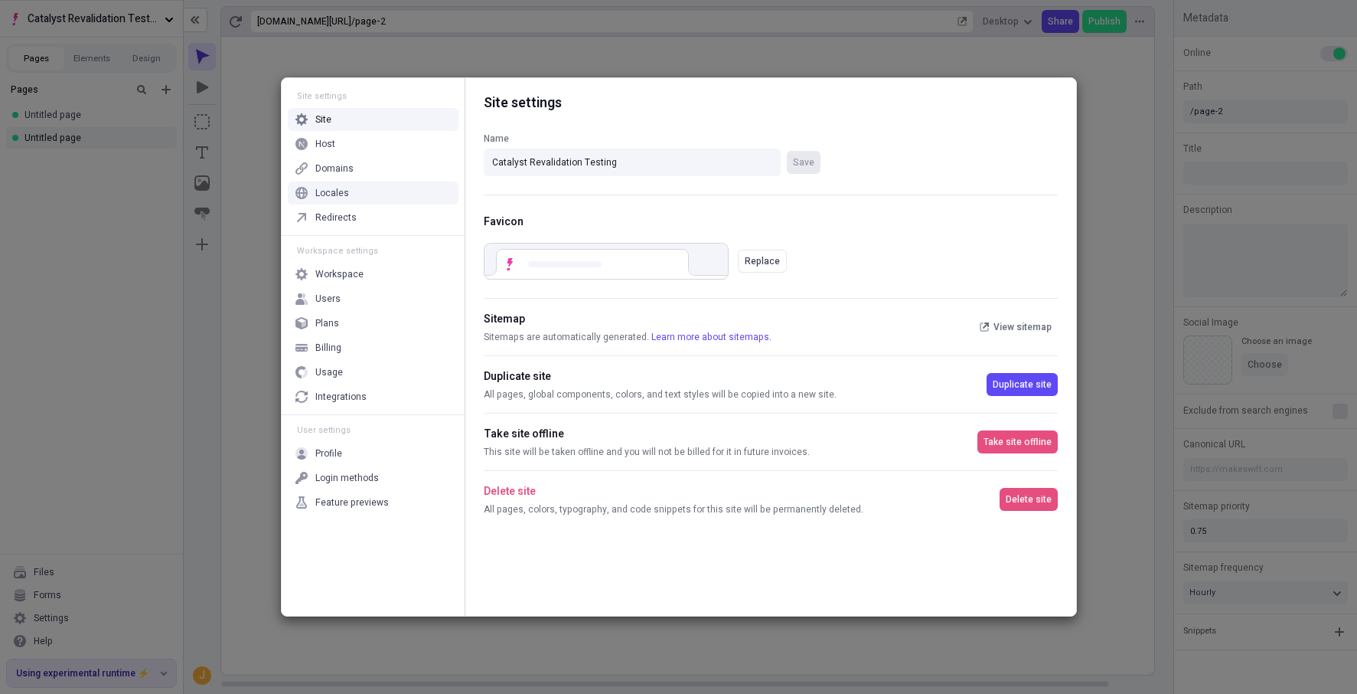
click at [419, 185] on div "Locales" at bounding box center [373, 192] width 171 height 23
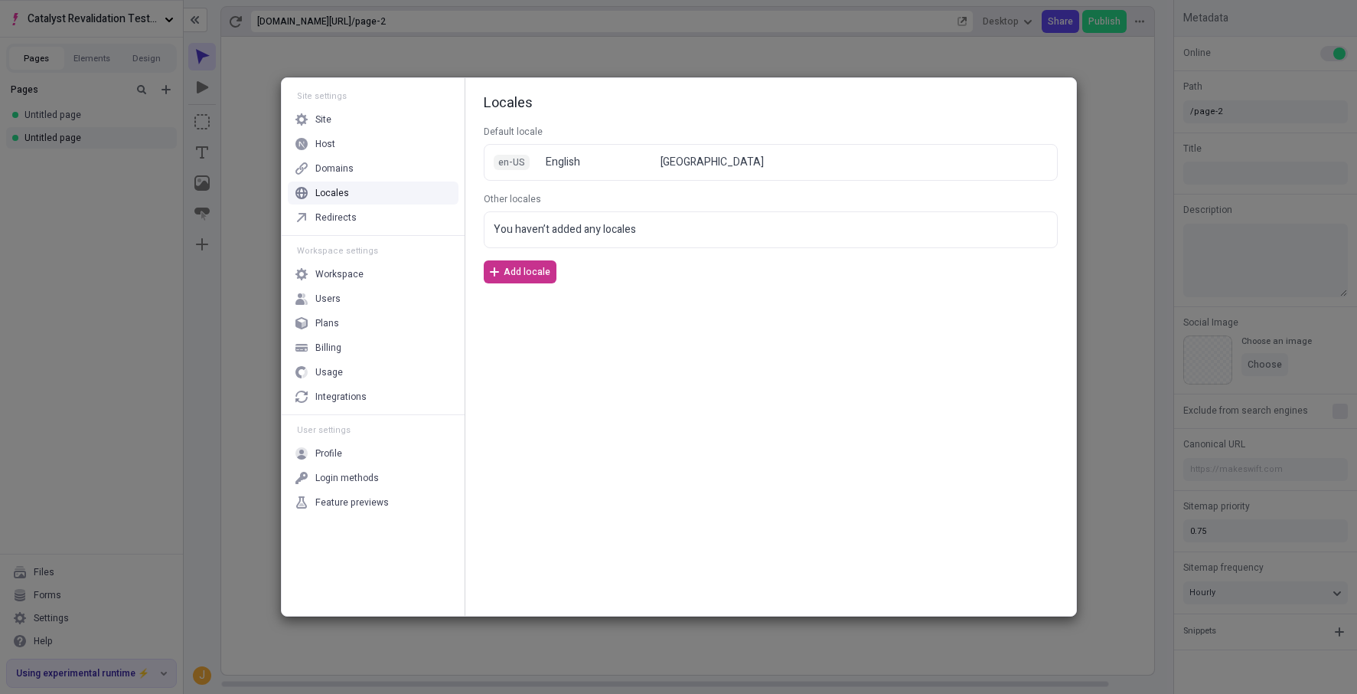
click at [527, 266] on span "Add locale" at bounding box center [527, 272] width 47 height 12
click at [562, 234] on div "Language" at bounding box center [564, 232] width 122 height 12
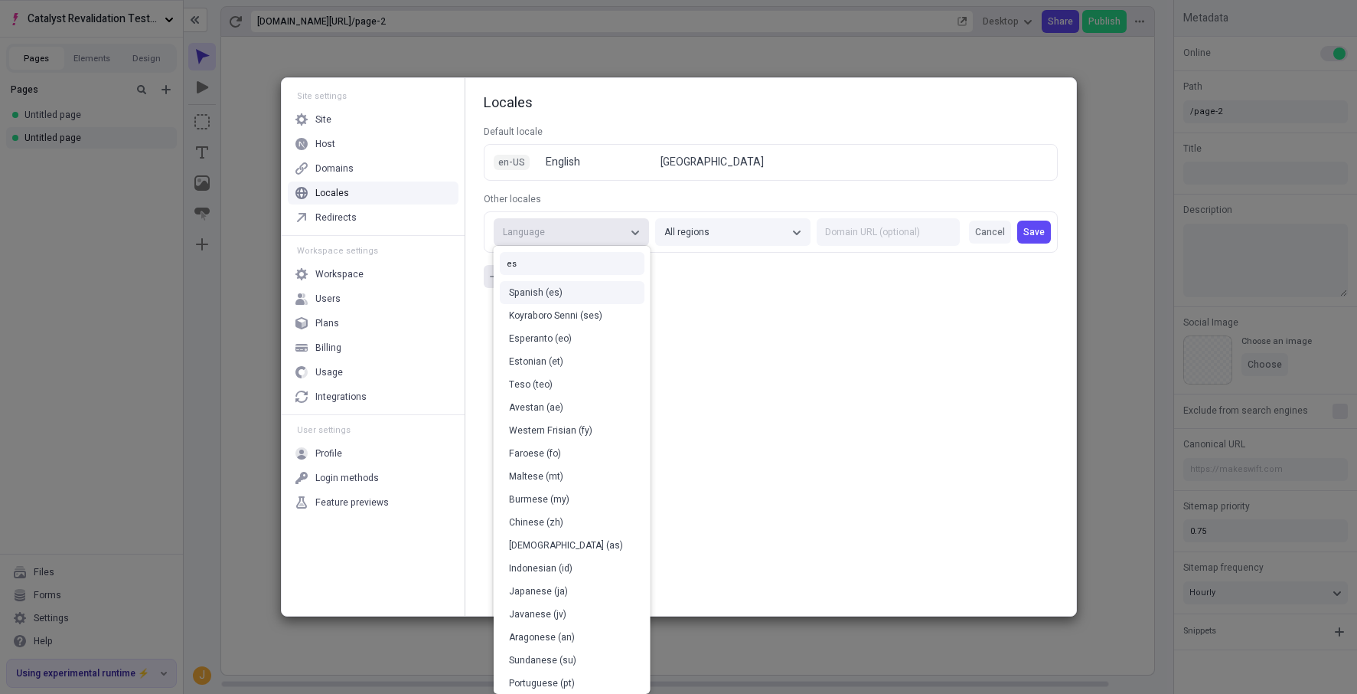
type input "es"
click at [565, 293] on div "Spanish (es)" at bounding box center [572, 292] width 126 height 12
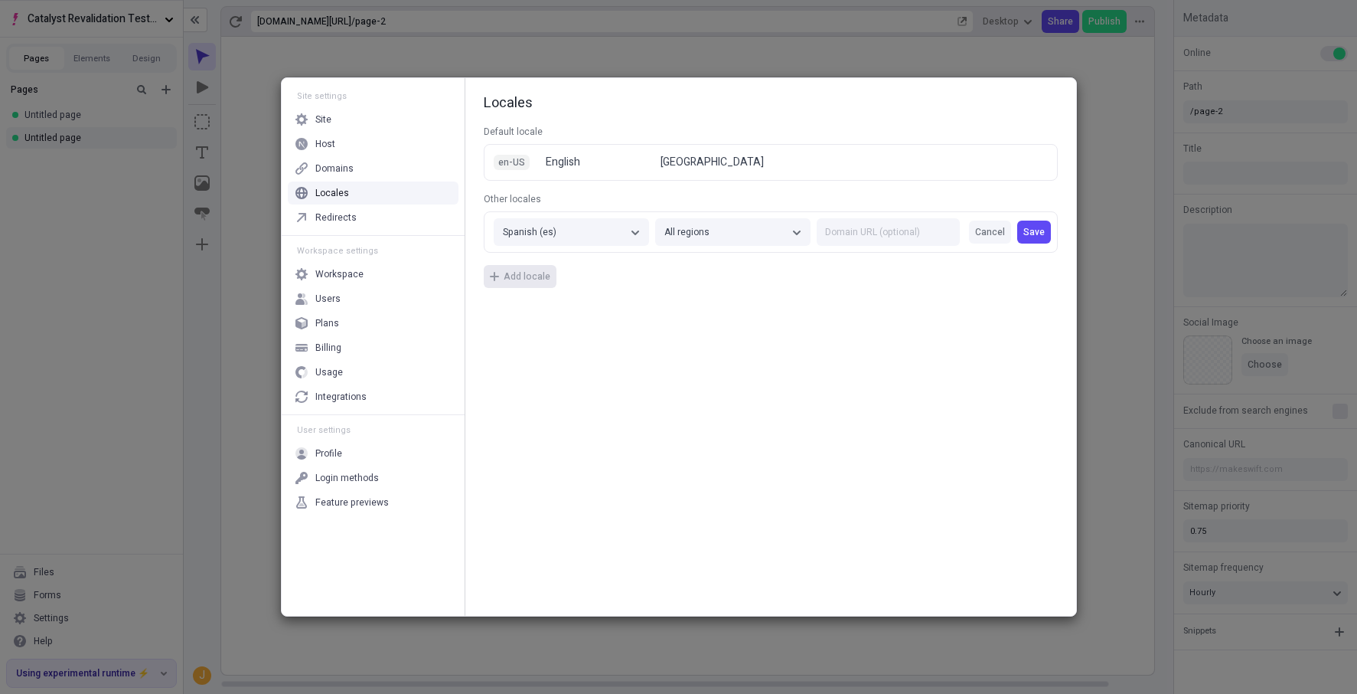
click at [824, 328] on div "Locales Default locale en-US English United States Other locales Spanish (es) A…" at bounding box center [771, 346] width 611 height 537
click at [768, 229] on div "All regions" at bounding box center [726, 232] width 122 height 12
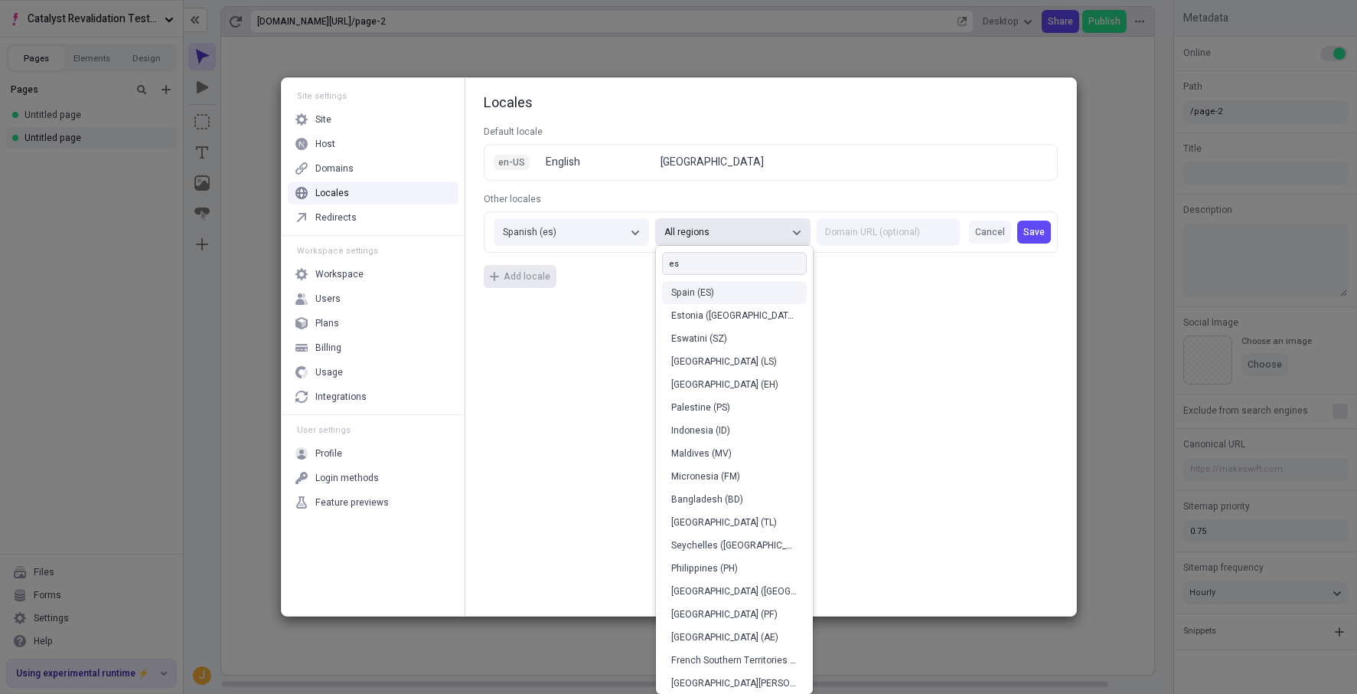
type input "e"
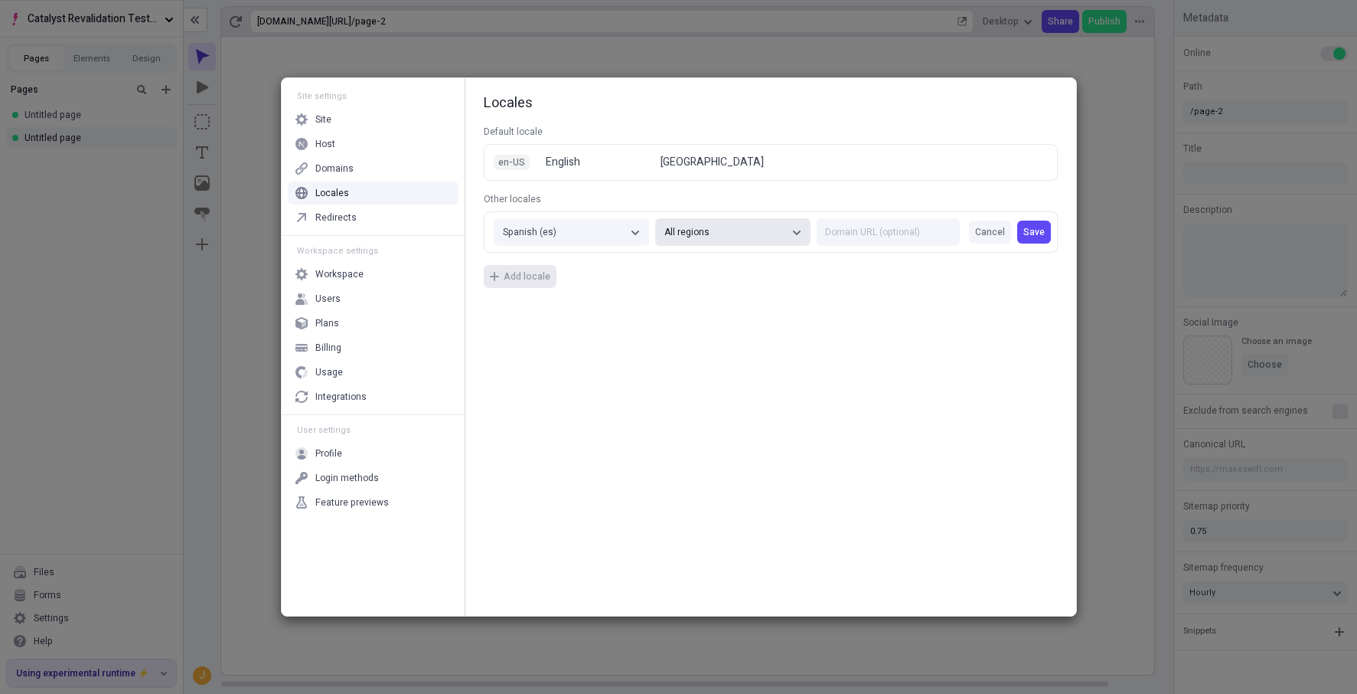
click at [984, 355] on div "Locales Default locale en-US English United States Other locales Spanish (es) A…" at bounding box center [771, 346] width 611 height 537
click at [1042, 231] on span "Save" at bounding box center [1034, 232] width 21 height 12
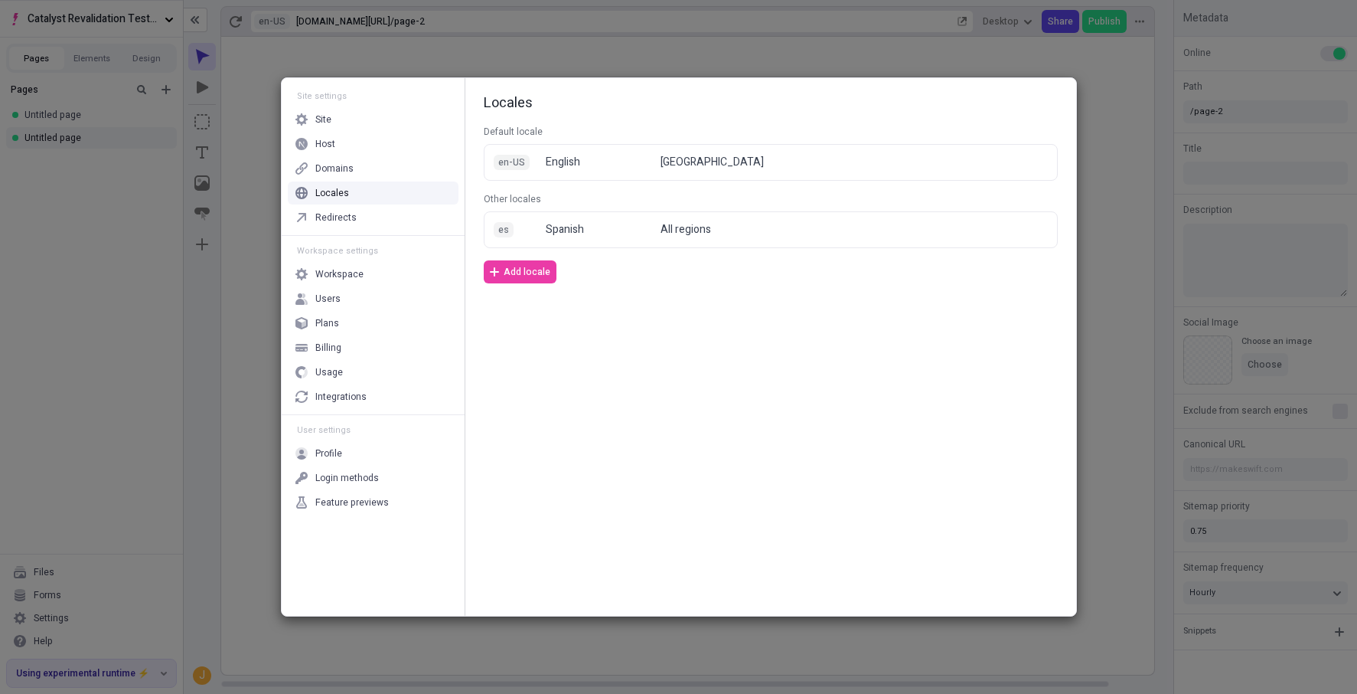
click at [1122, 191] on div "Site settings Site Host Domains Locales Redirects Workspace settings Workspace …" at bounding box center [678, 347] width 1357 height 694
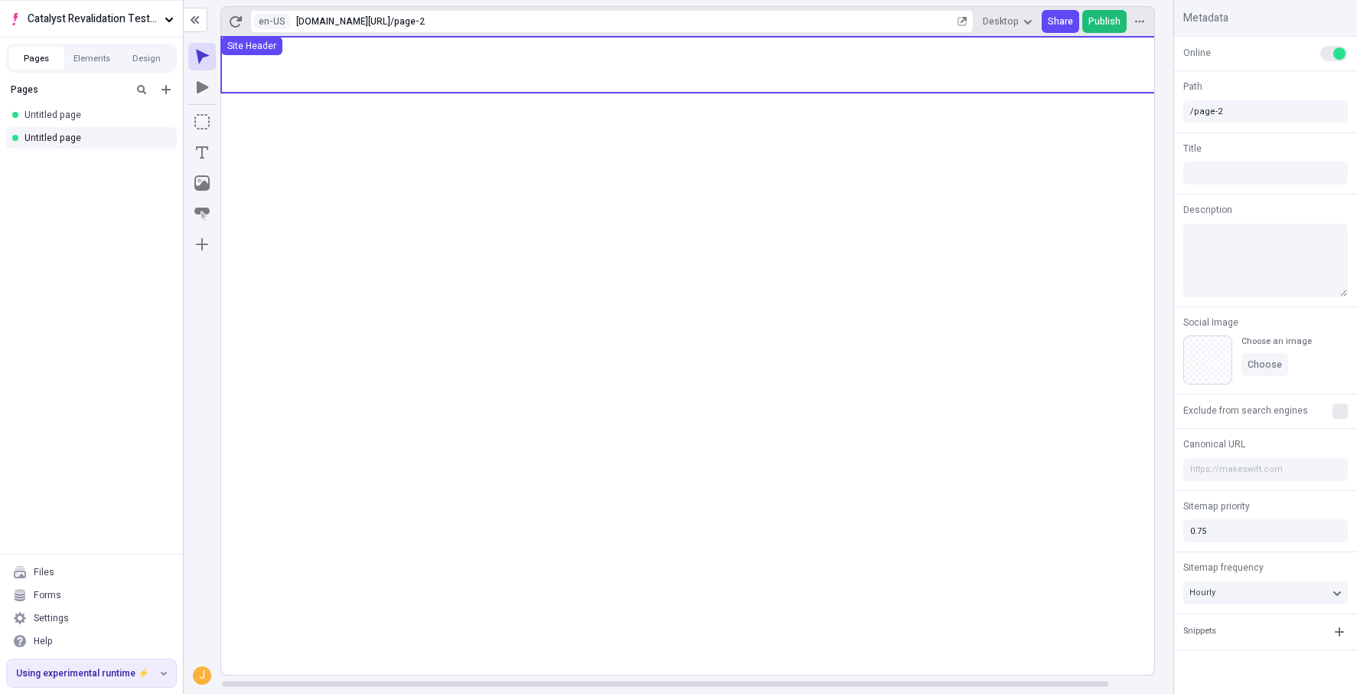
click at [1096, 15] on span "Publish" at bounding box center [1105, 21] width 32 height 12
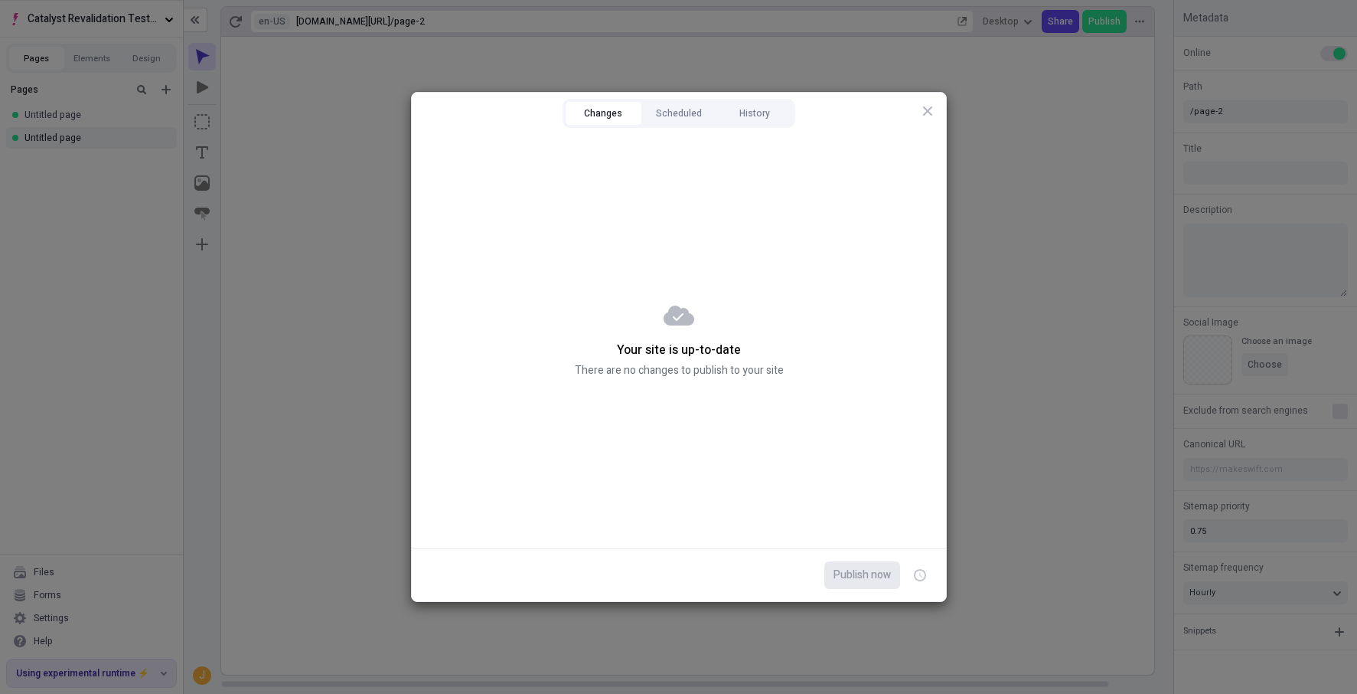
click at [1024, 280] on div "Changes Scheduled History Your site is up-to-date There are no changes to publi…" at bounding box center [678, 347] width 1357 height 694
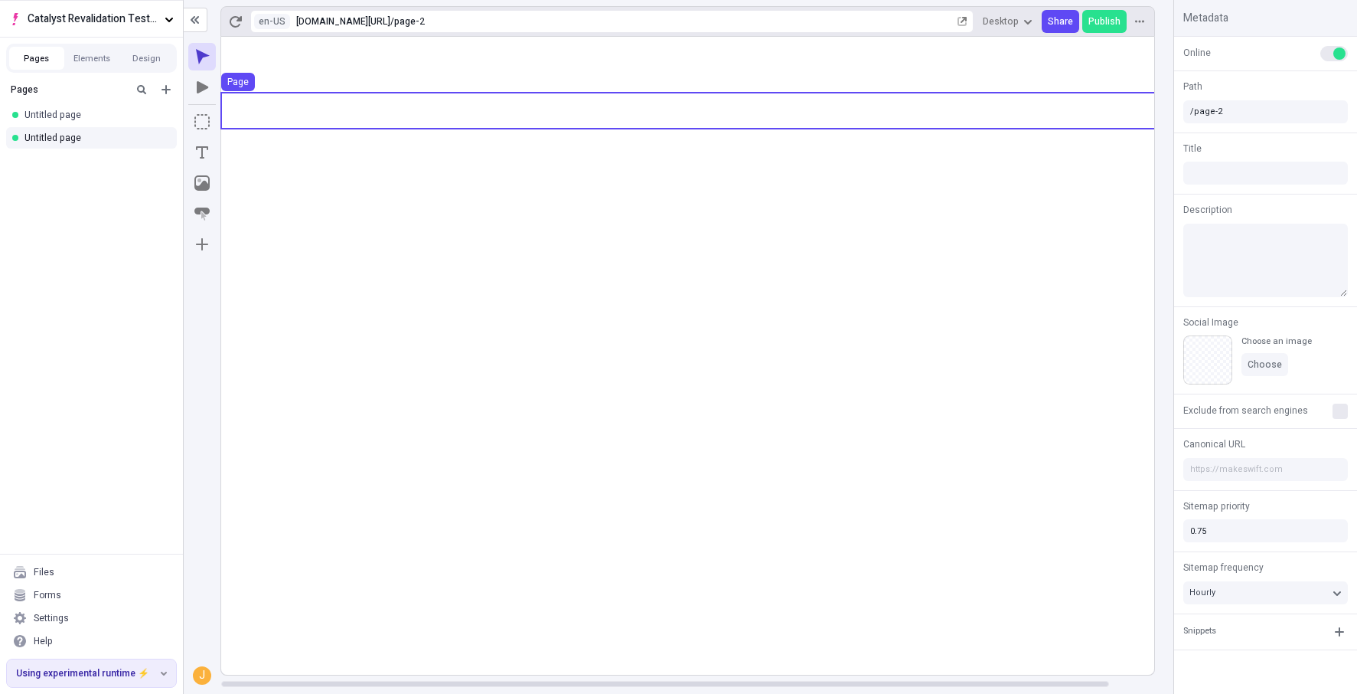
click at [522, 114] on use at bounding box center [711, 111] width 981 height 36
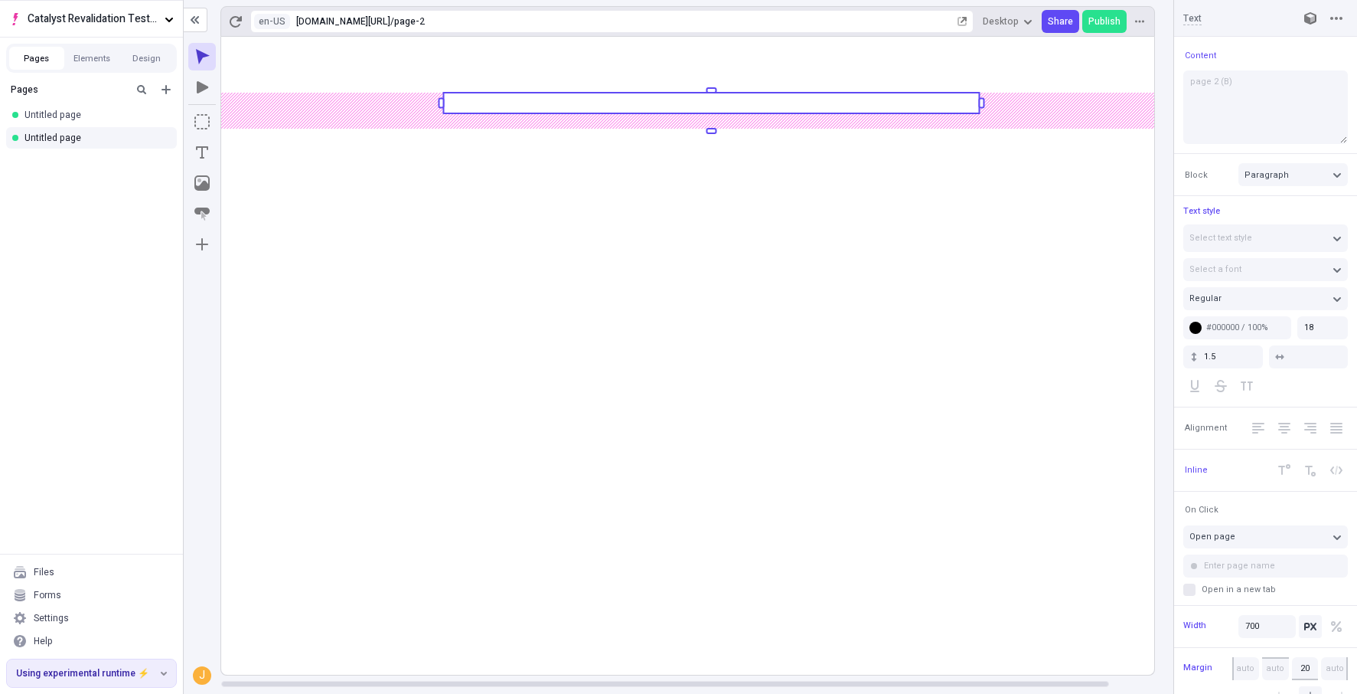
click at [501, 104] on rect at bounding box center [711, 103] width 536 height 21
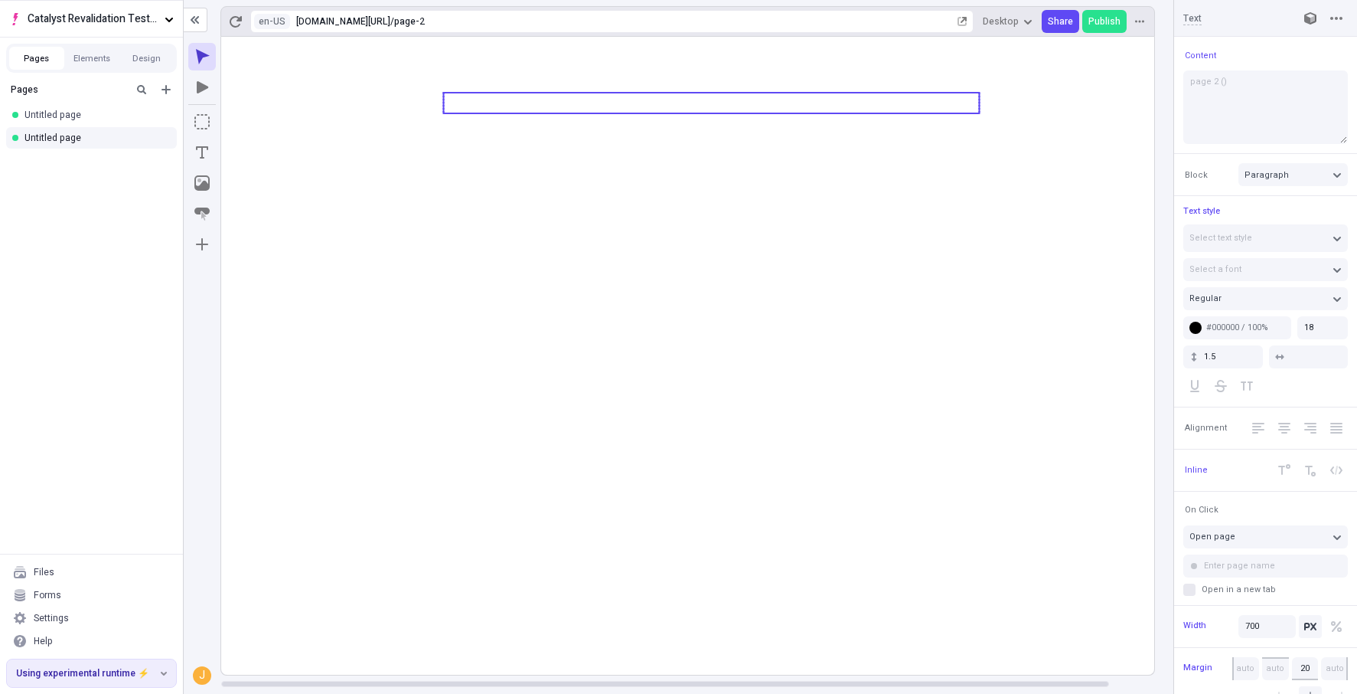
type textarea "page 2 (C)"
click at [723, 548] on icon at bounding box center [711, 356] width 981 height 638
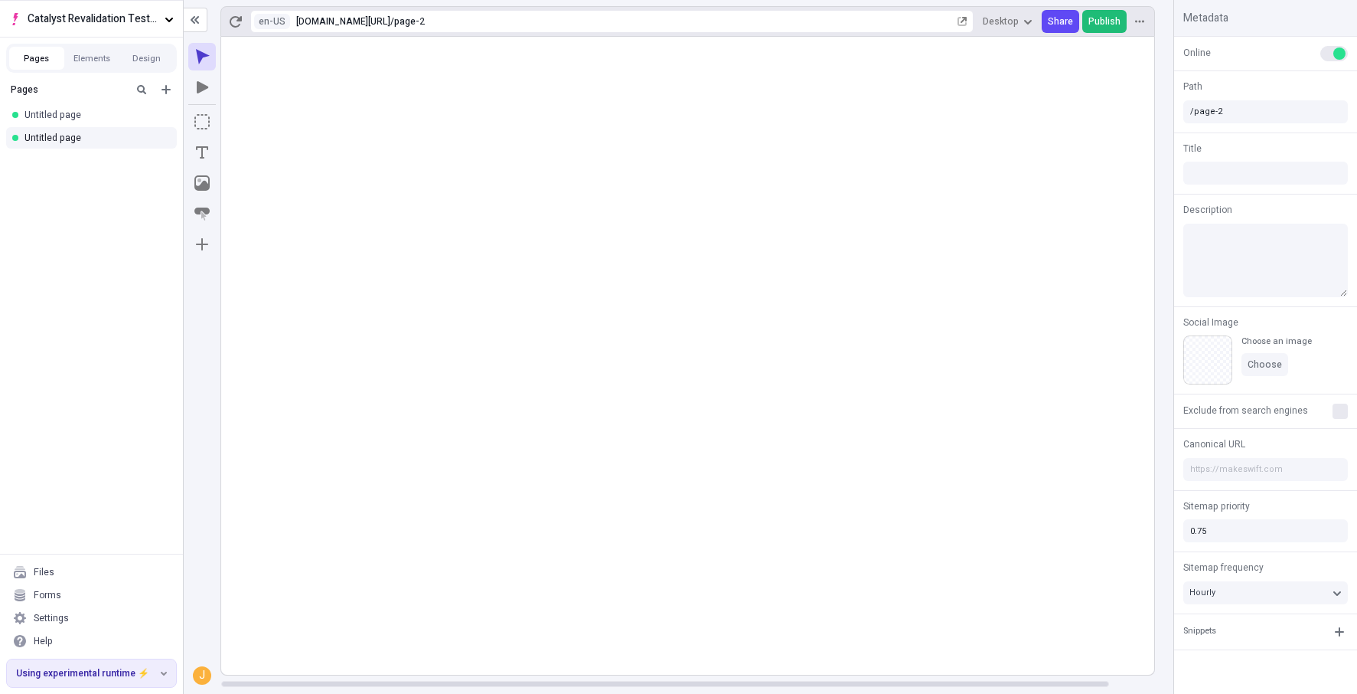
click at [1108, 18] on span "Publish" at bounding box center [1105, 21] width 32 height 12
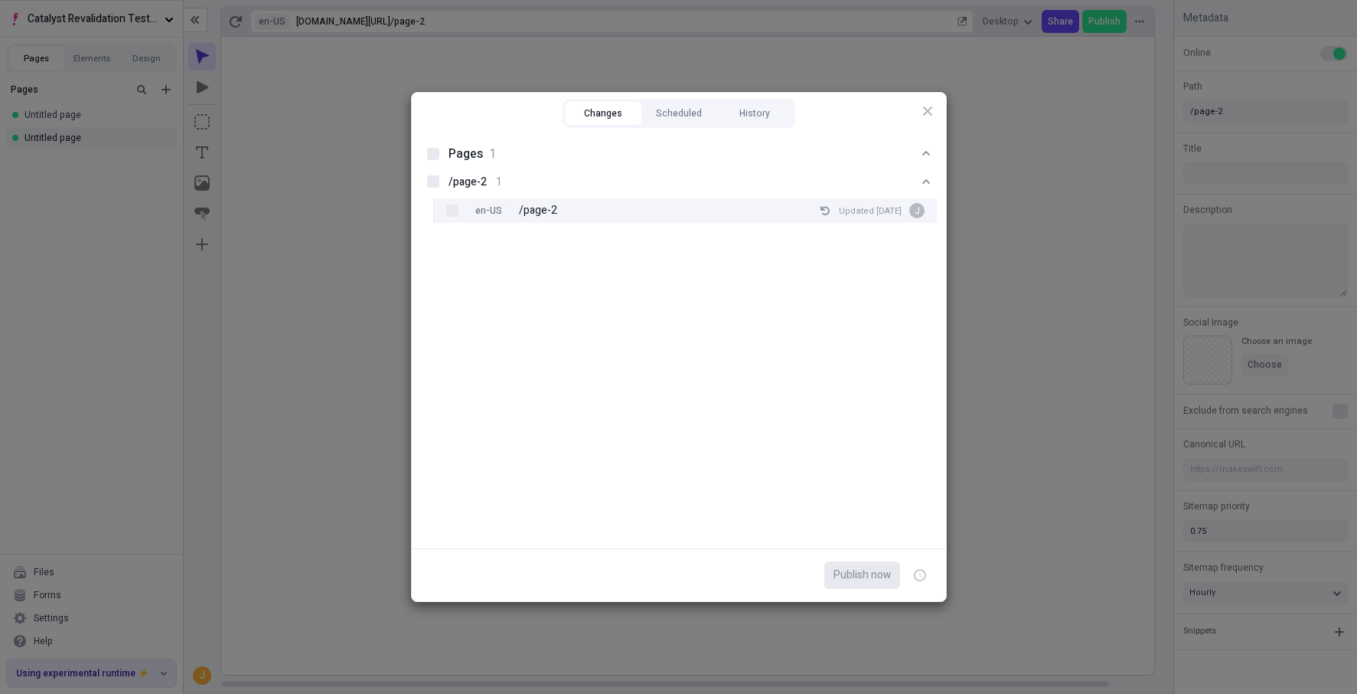
click at [665, 204] on div "en-US /page-2 Updated Aug 20 J" at bounding box center [698, 210] width 479 height 25
checkbox input "true"
click at [851, 573] on span "Publish now" at bounding box center [862, 575] width 57 height 17
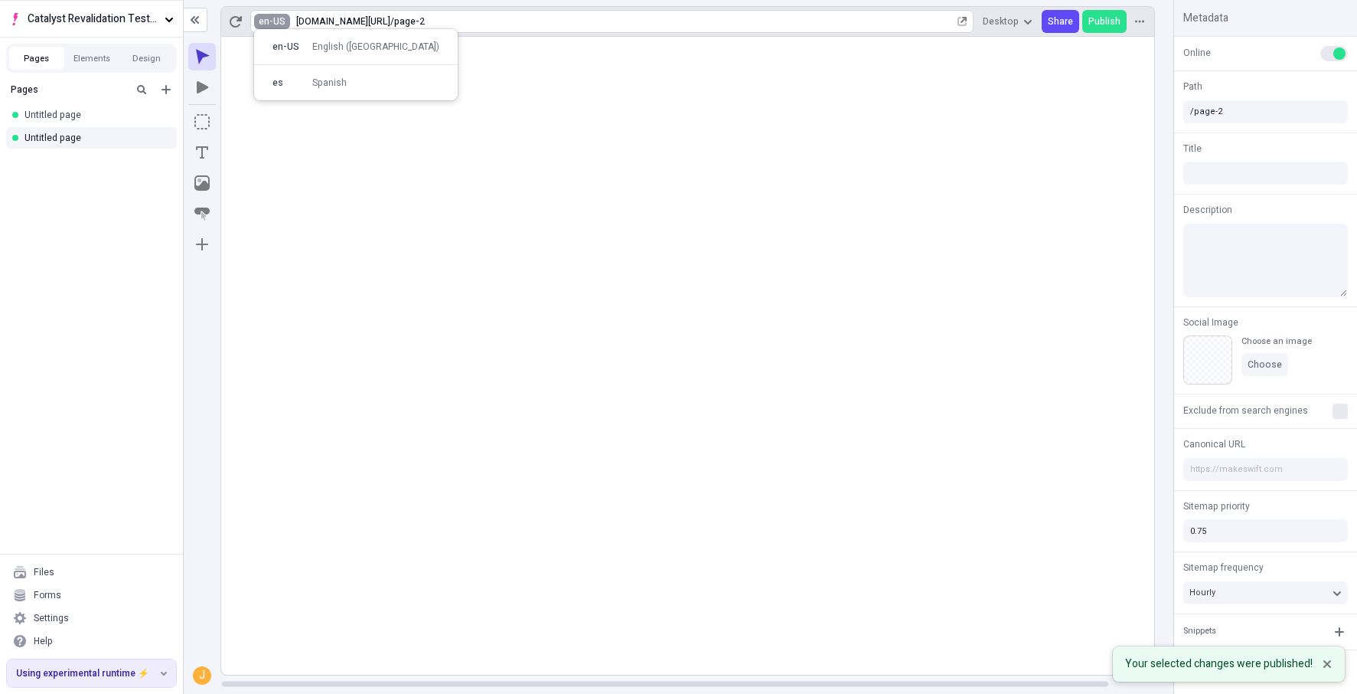
click at [271, 22] on html "Catalyst Revalidation Testing Pages Elements Design Pages Untitled page Untitle…" at bounding box center [678, 347] width 1357 height 694
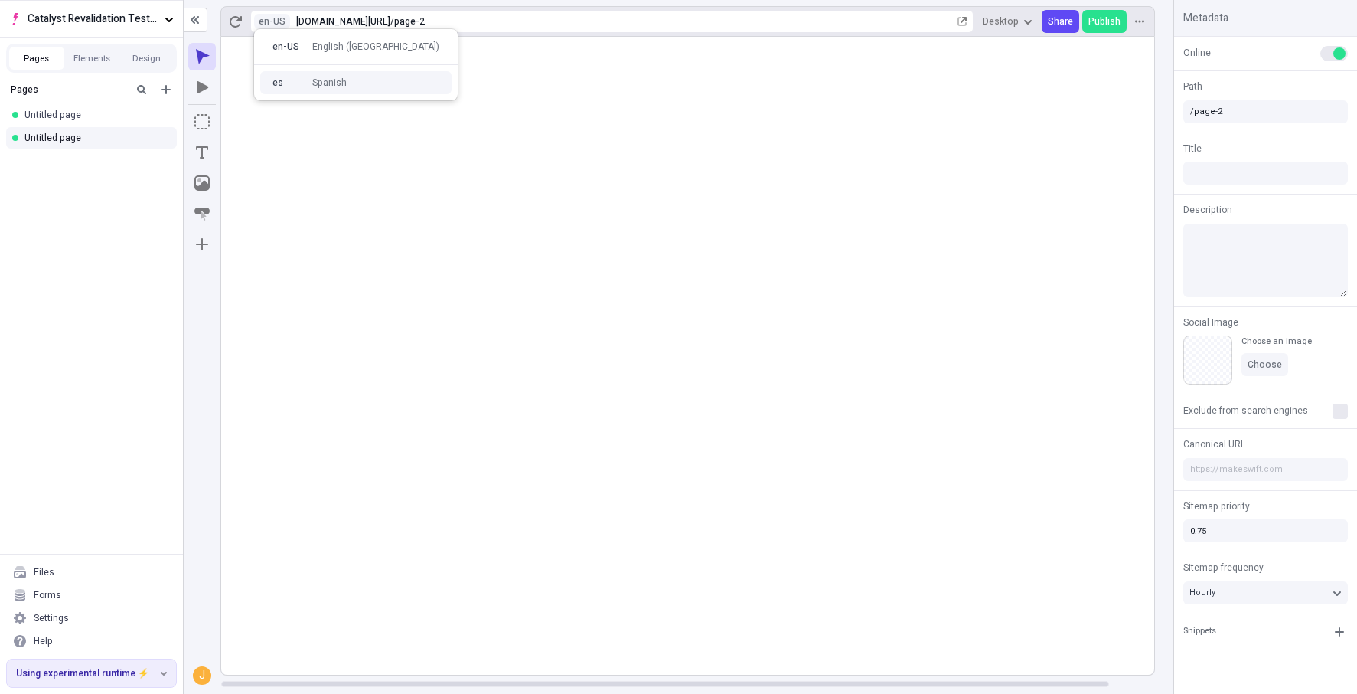
click at [303, 84] on div "es Spanish" at bounding box center [310, 83] width 74 height 12
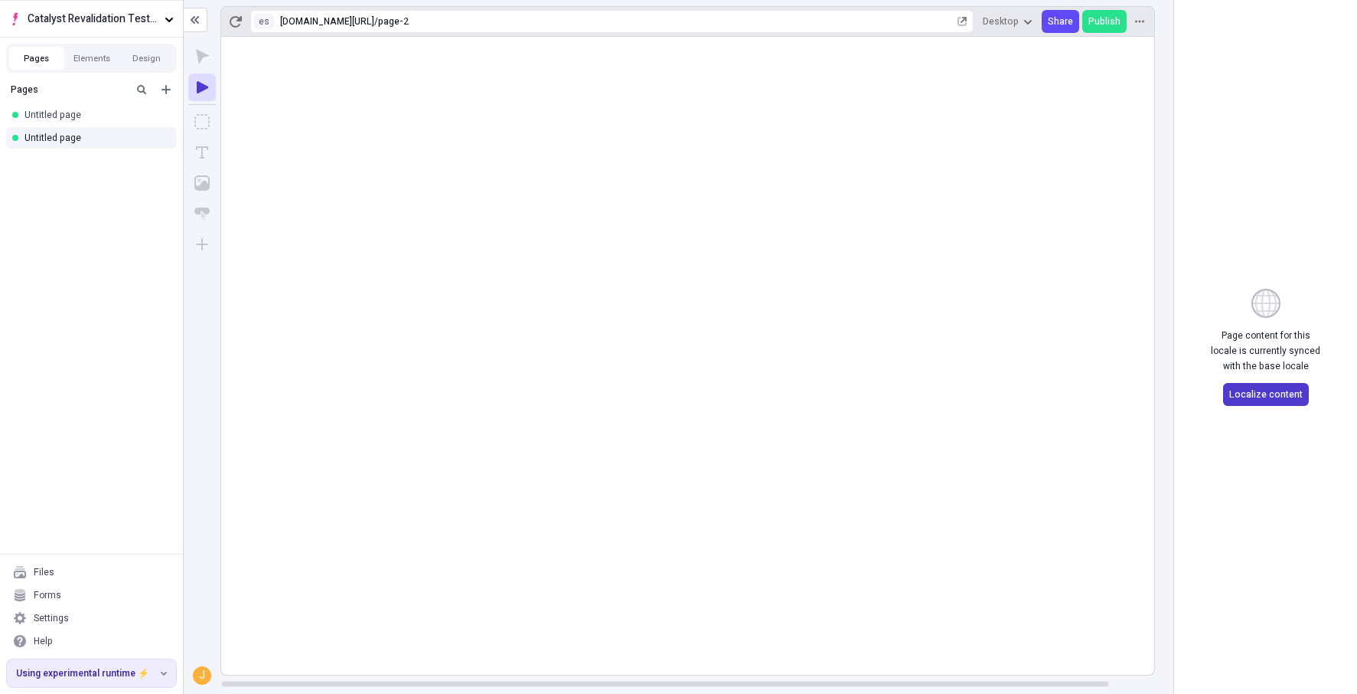
click at [1235, 390] on span "Localize content" at bounding box center [1267, 394] width 74 height 12
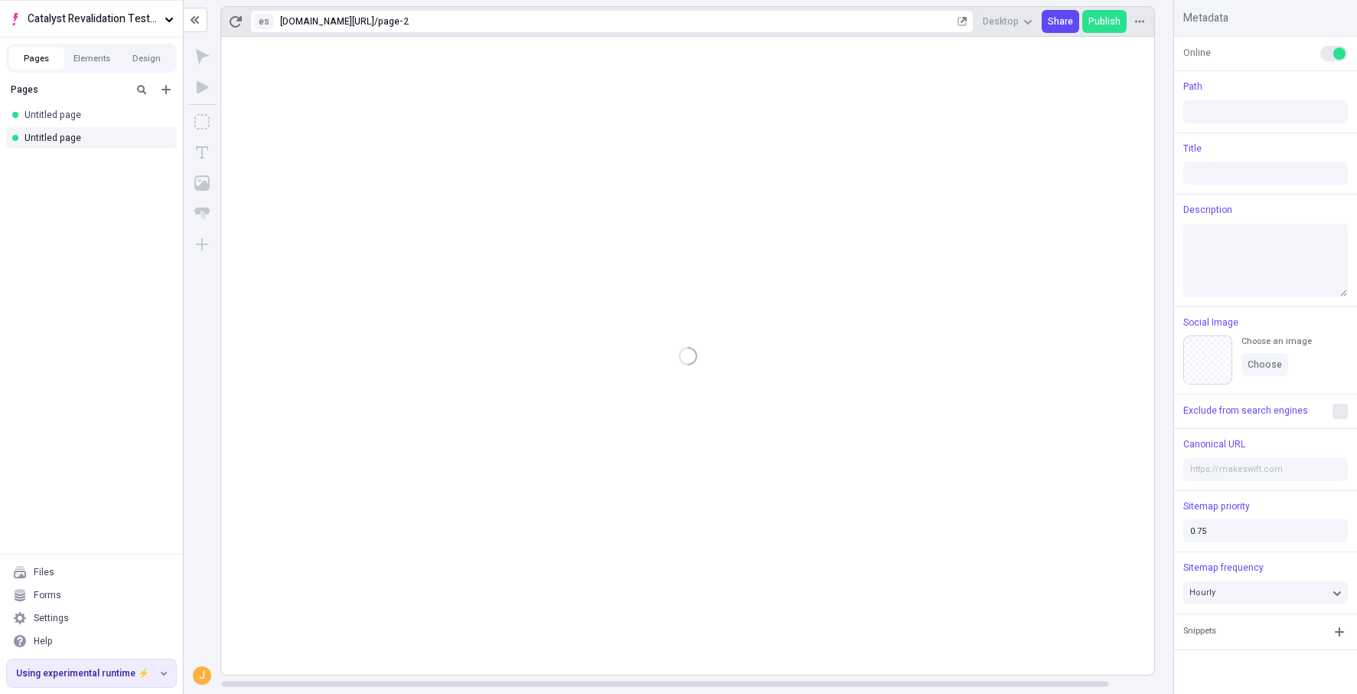
type input "/page-2"
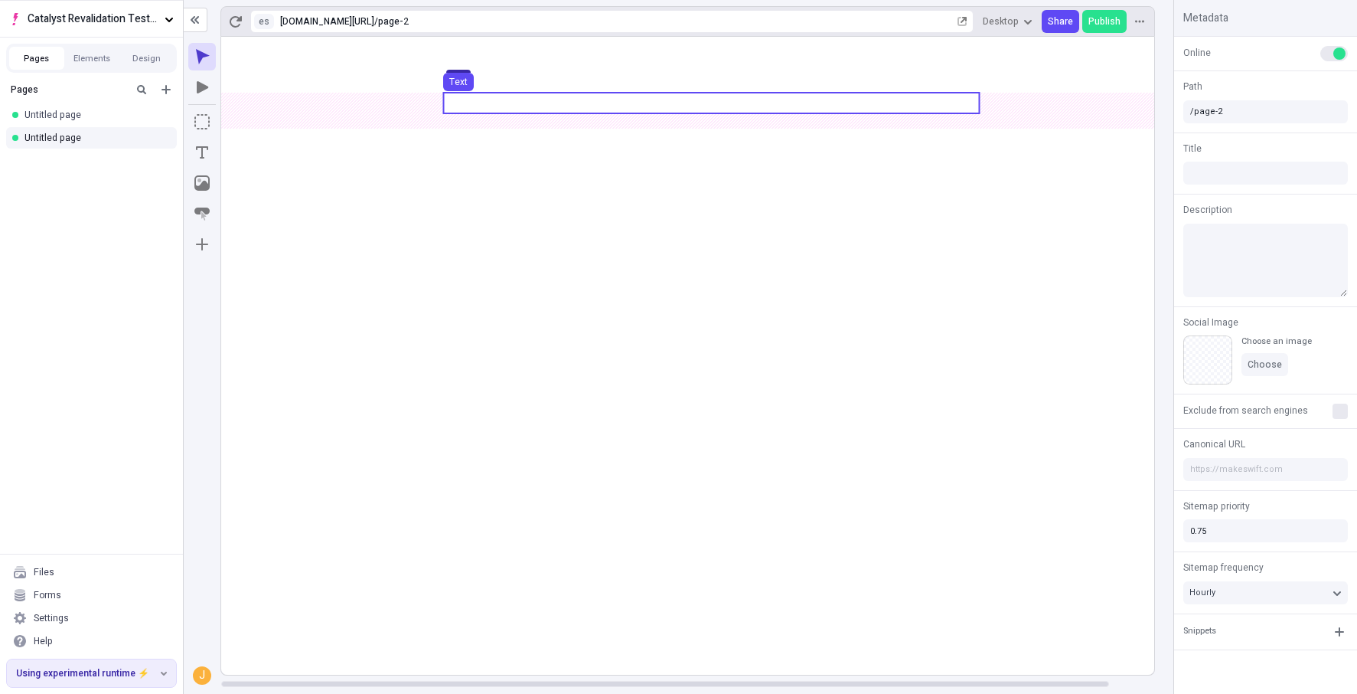
click at [503, 112] on use at bounding box center [711, 103] width 536 height 21
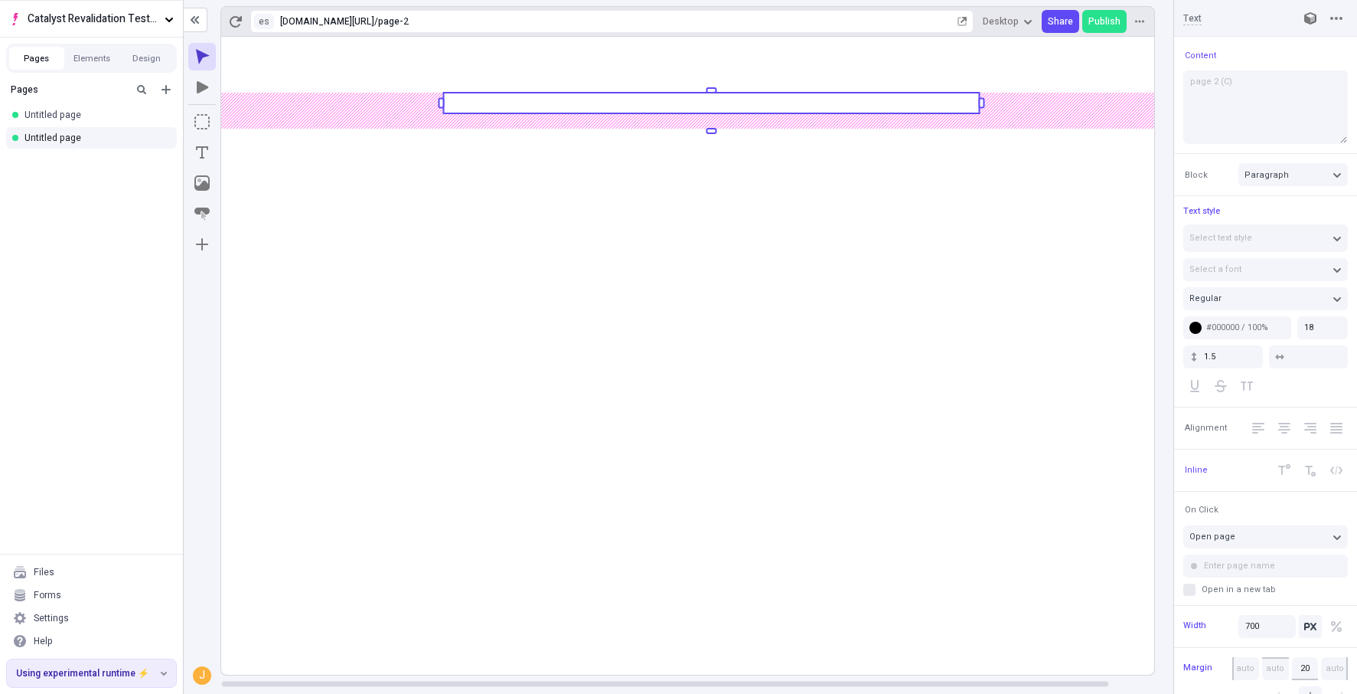
click at [503, 101] on rect at bounding box center [711, 103] width 536 height 21
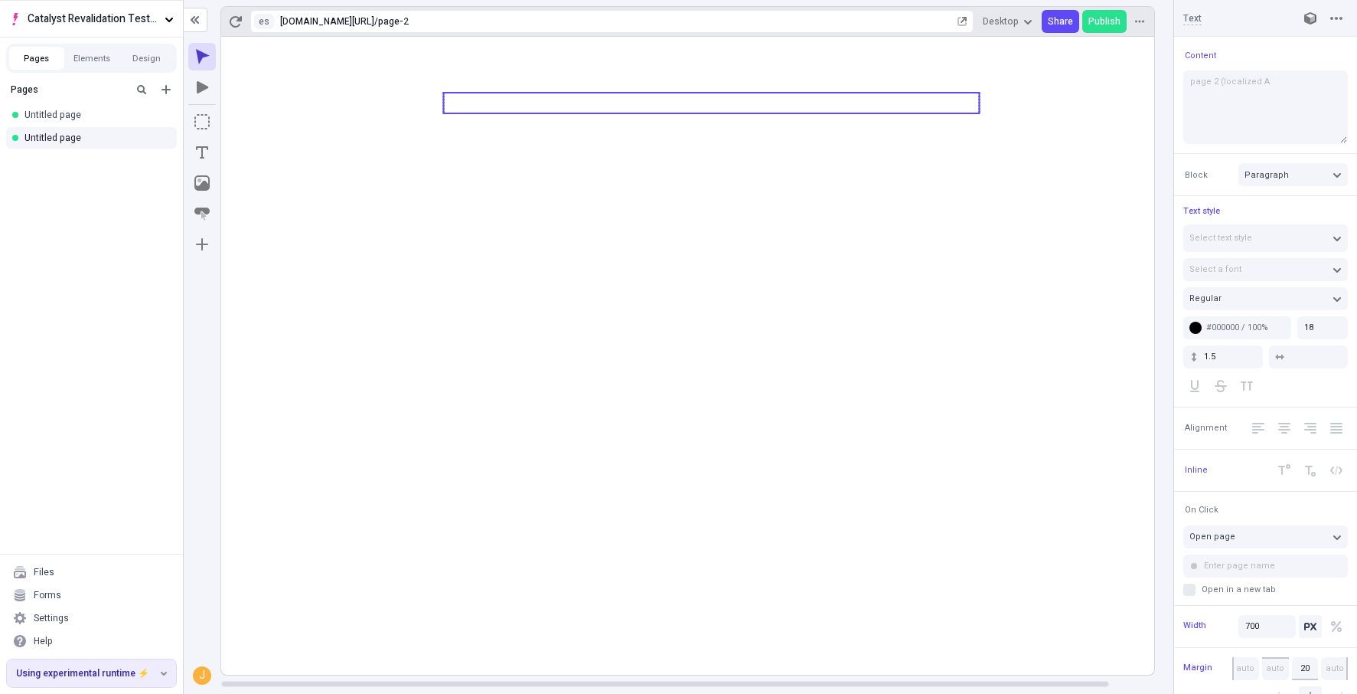
type textarea "page 2 (localized A)"
click at [615, 506] on icon at bounding box center [711, 356] width 981 height 638
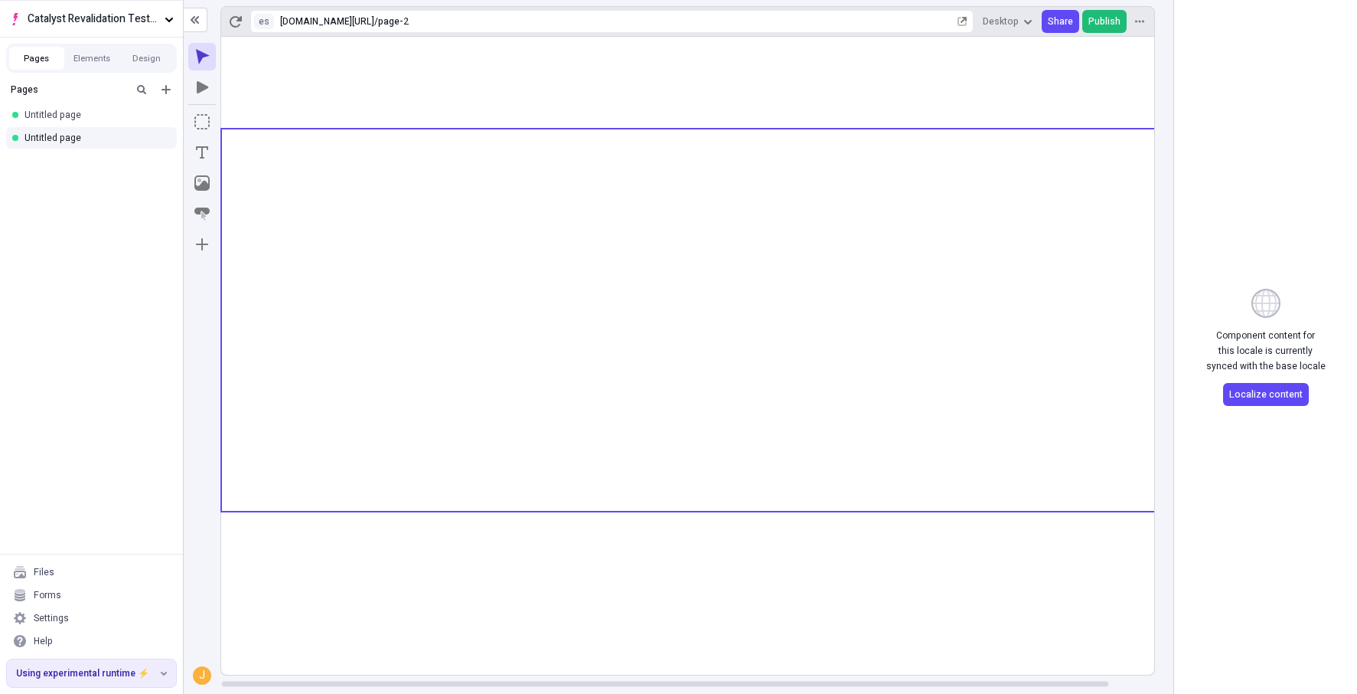
click at [1116, 30] on button "Publish" at bounding box center [1105, 21] width 44 height 23
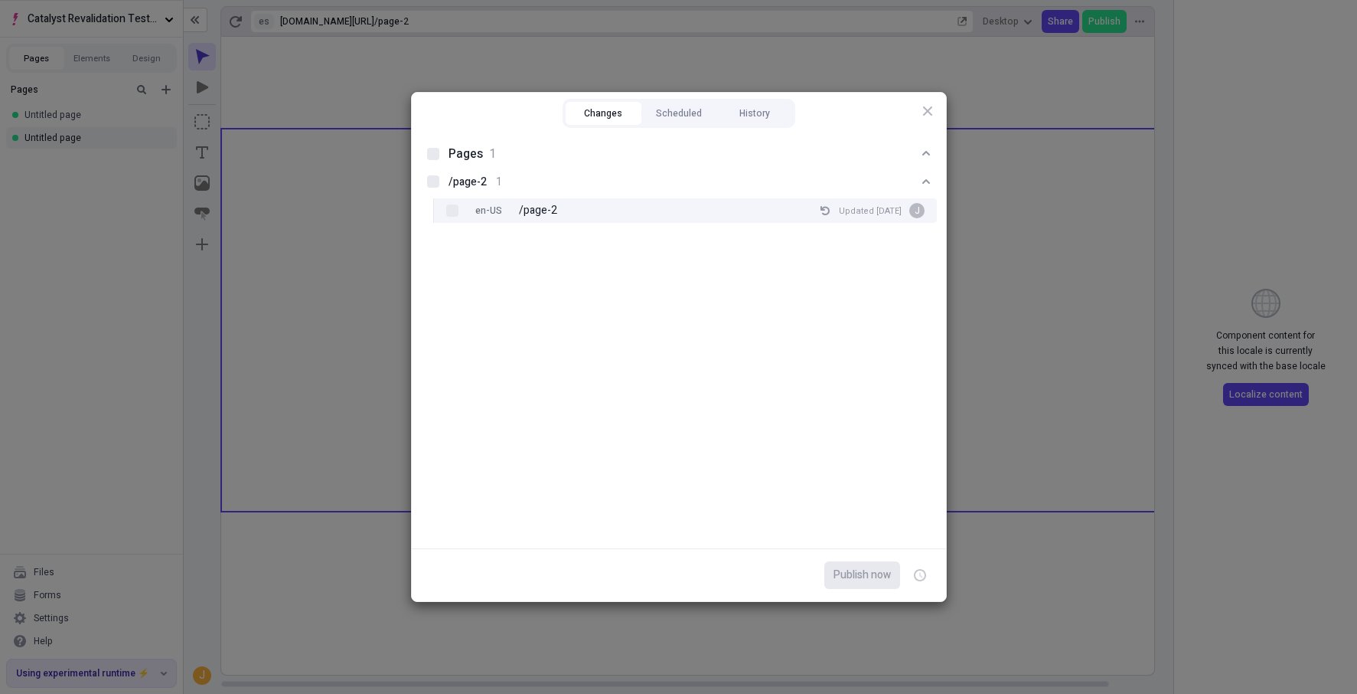
click at [600, 214] on div "en-US /page-2 Updated Aug 20 J" at bounding box center [698, 210] width 479 height 25
checkbox input "true"
click at [617, 197] on div "/page-2 1 es /page-2 Created Aug 20 J" at bounding box center [679, 195] width 516 height 55
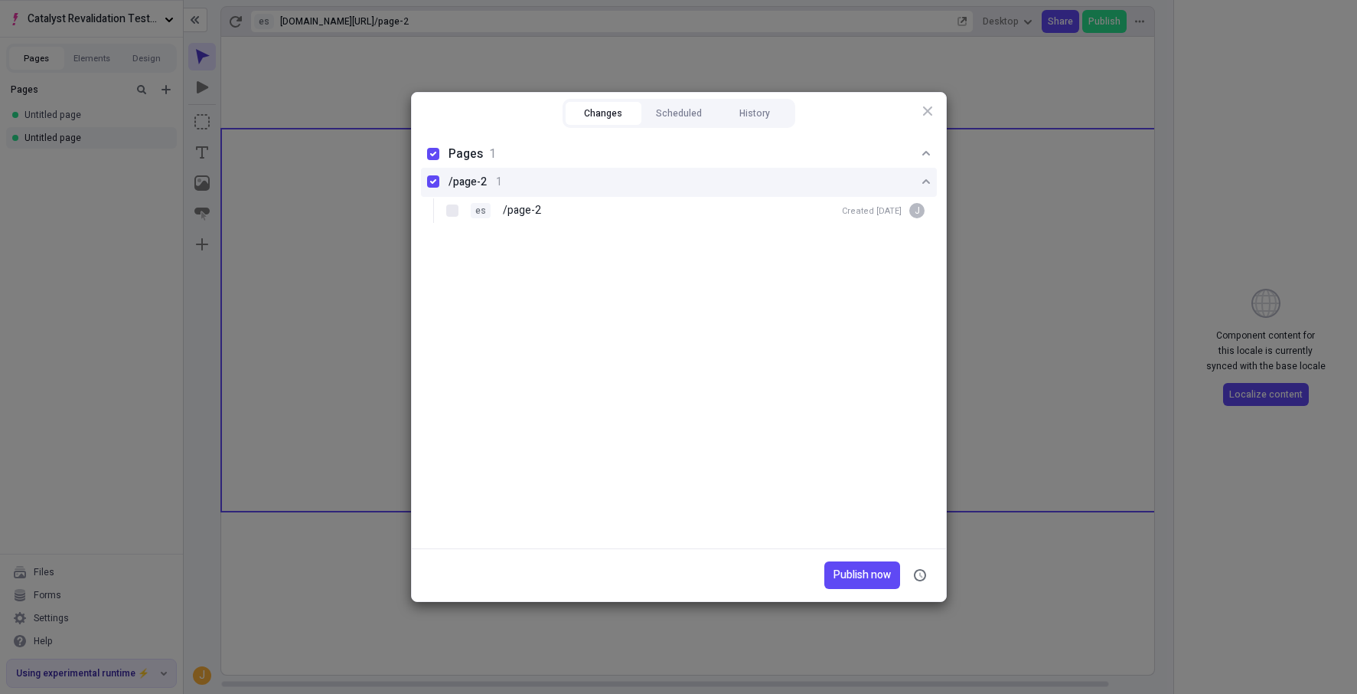
click at [617, 197] on button "/page-2 1" at bounding box center [679, 182] width 516 height 29
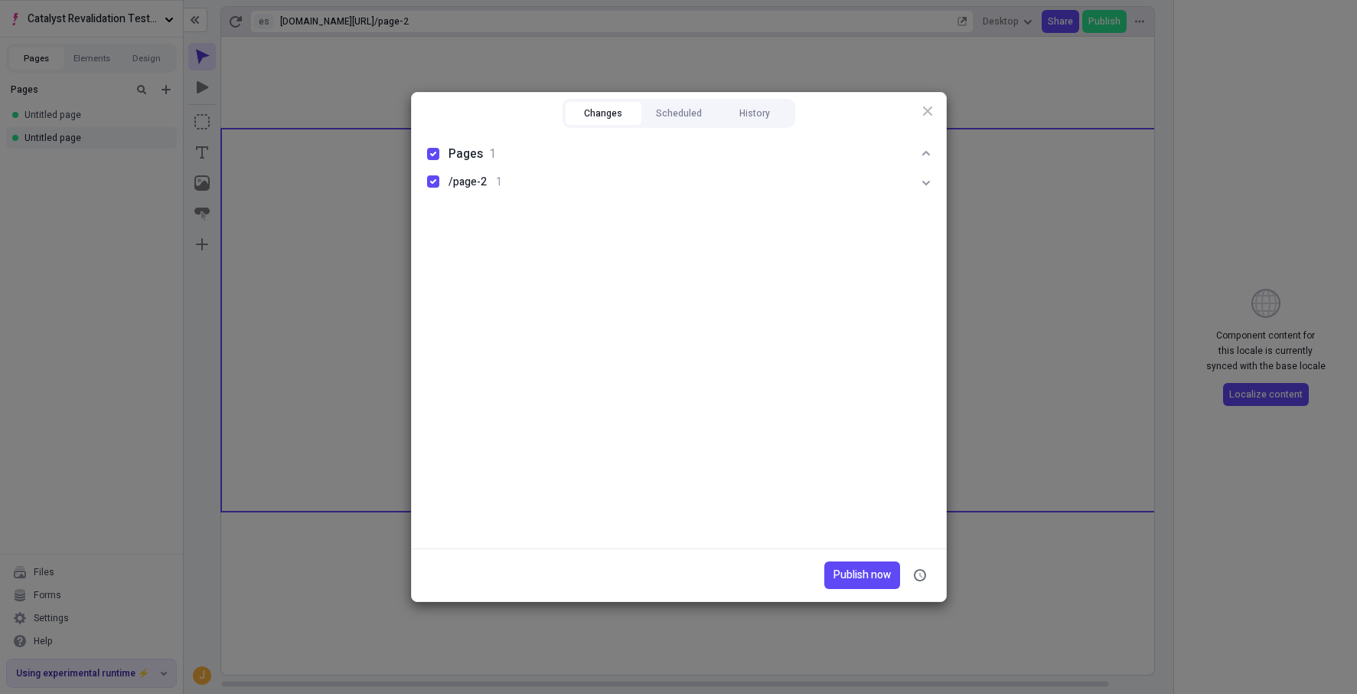
click at [618, 203] on ul "Pages 1 /page-2 1" at bounding box center [679, 178] width 534 height 77
click at [615, 186] on div "/page-2 1" at bounding box center [679, 182] width 461 height 17
click at [614, 205] on div "es /page-2 Created Aug 20 J" at bounding box center [698, 210] width 479 height 25
checkbox input "false"
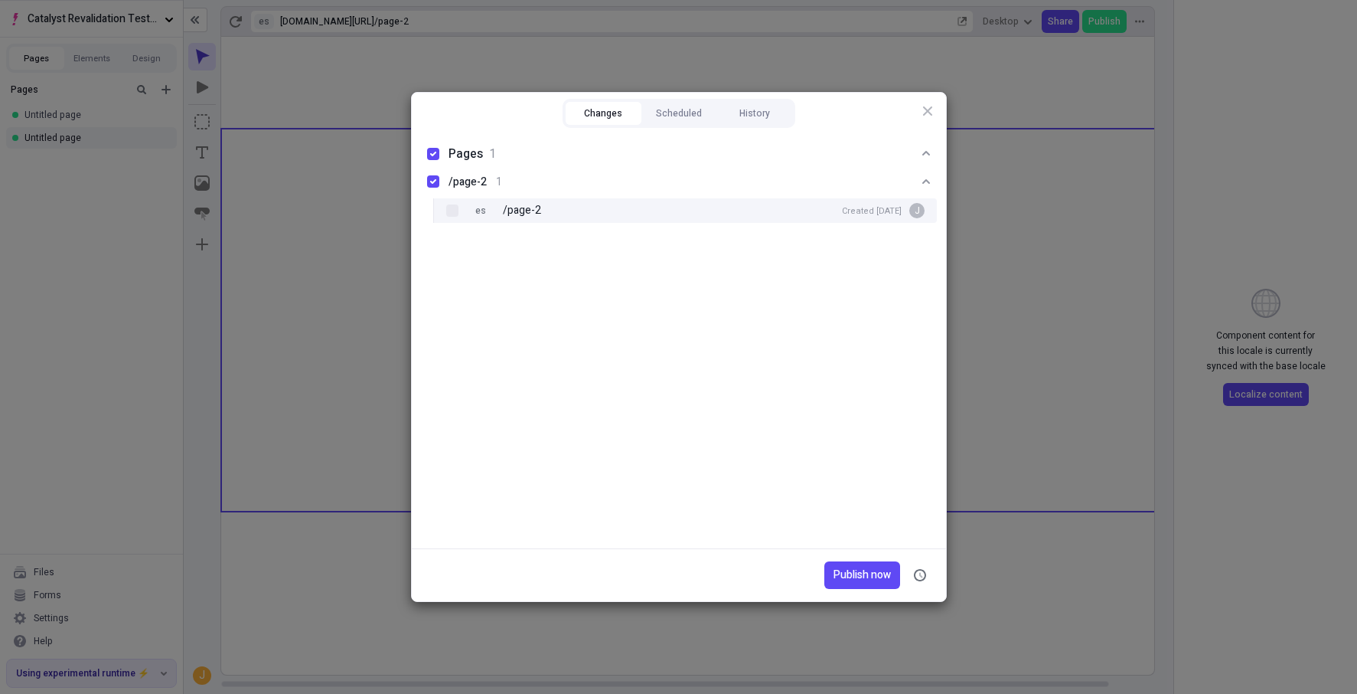
checkbox input "true"
click at [835, 564] on button "Publish now" at bounding box center [863, 575] width 76 height 28
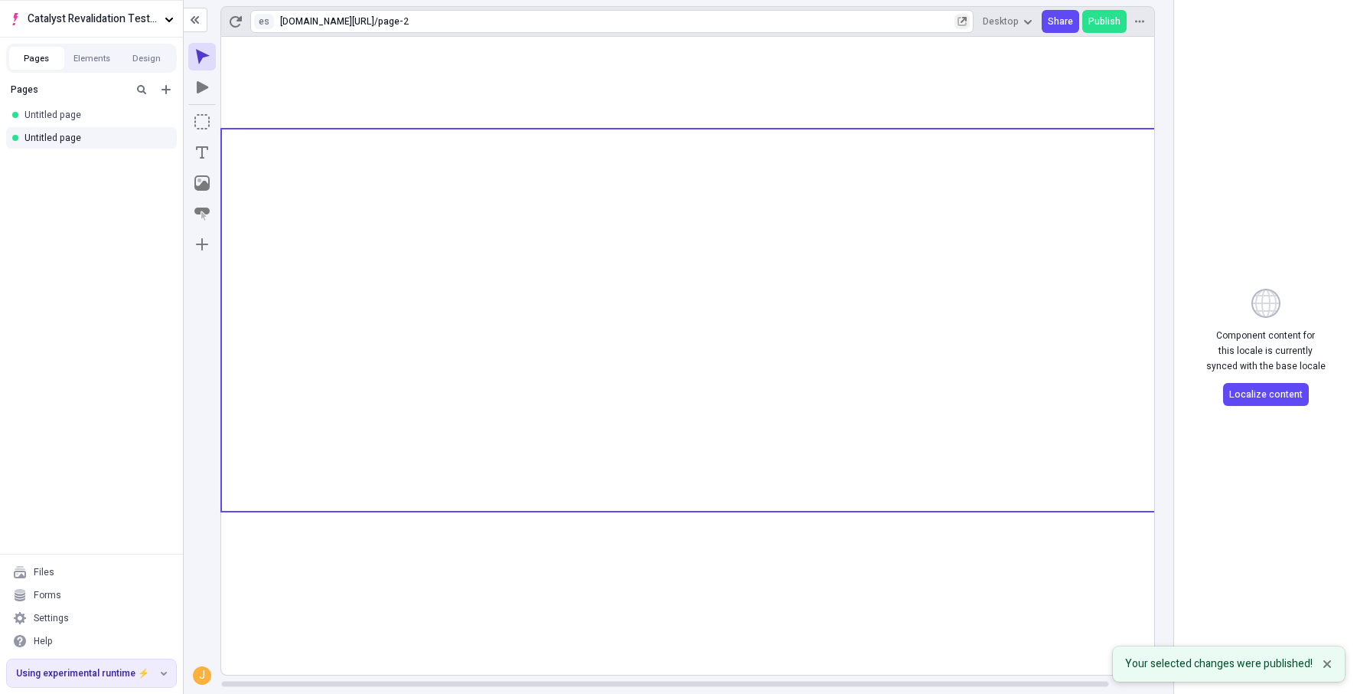
click at [967, 21] on icon "button" at bounding box center [964, 20] width 6 height 6
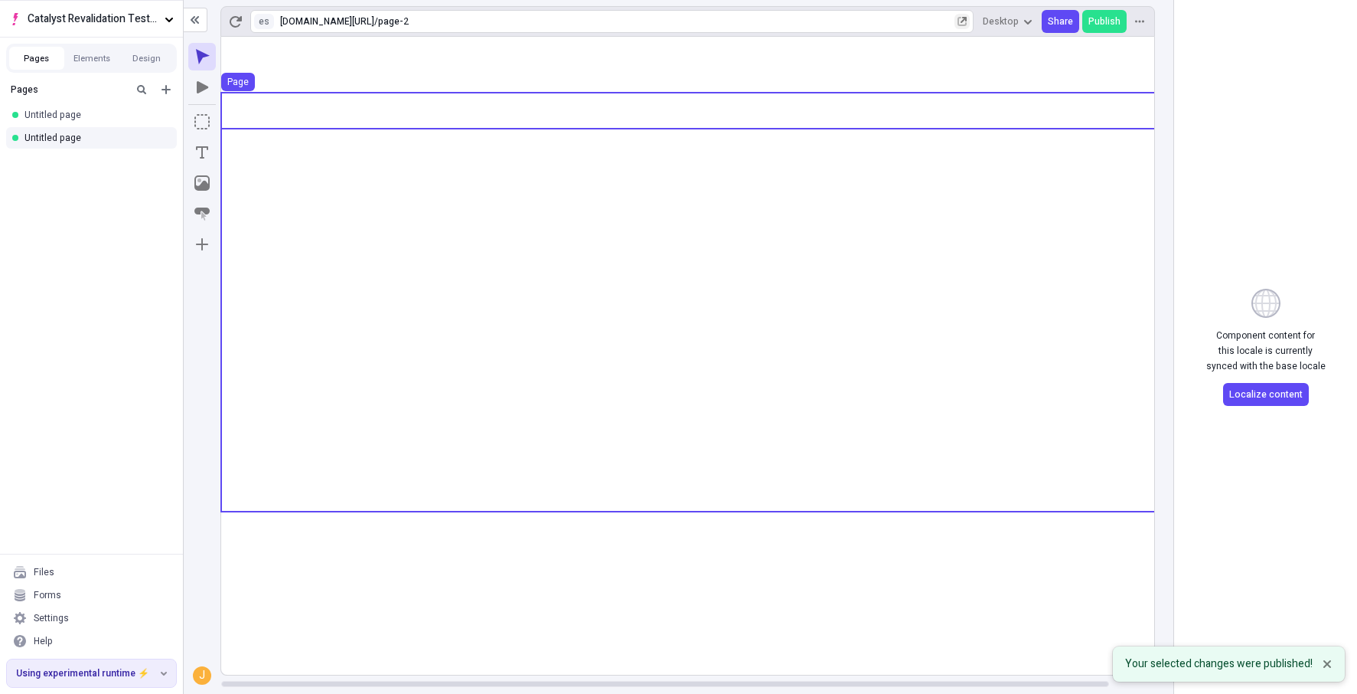
click at [547, 116] on use at bounding box center [711, 111] width 981 height 36
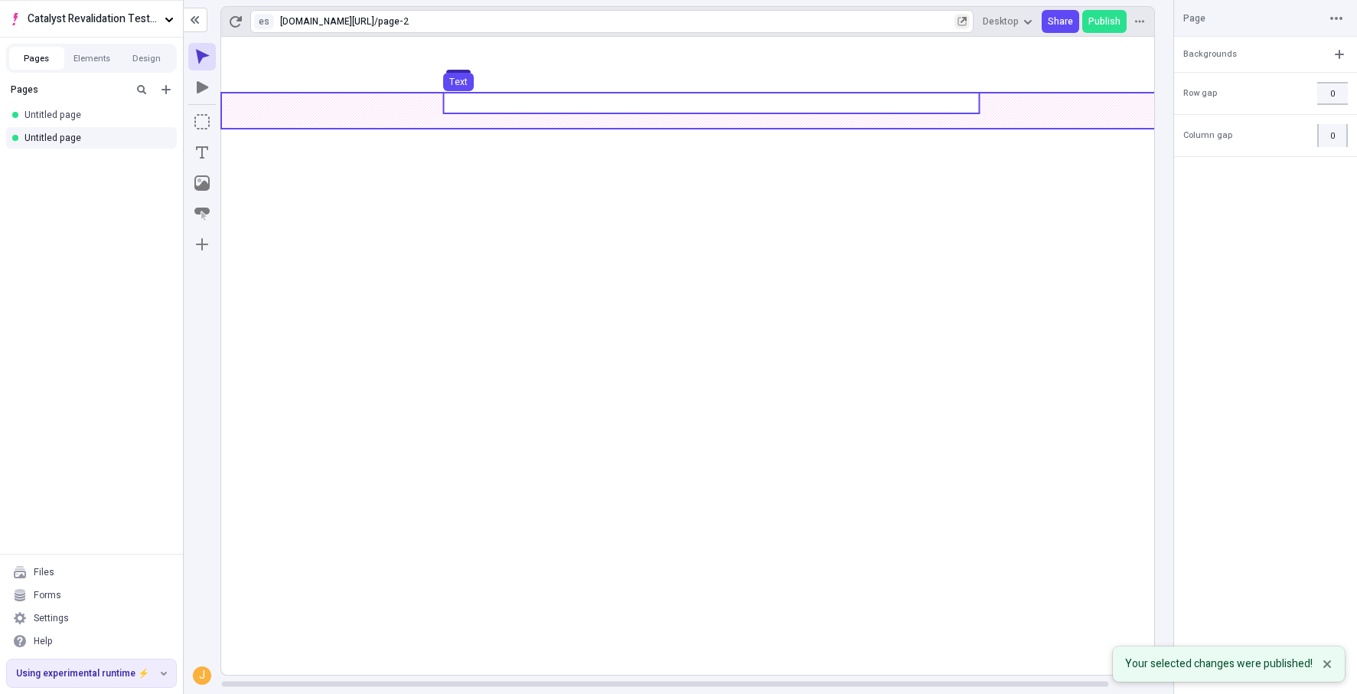
click at [550, 97] on use at bounding box center [711, 103] width 536 height 21
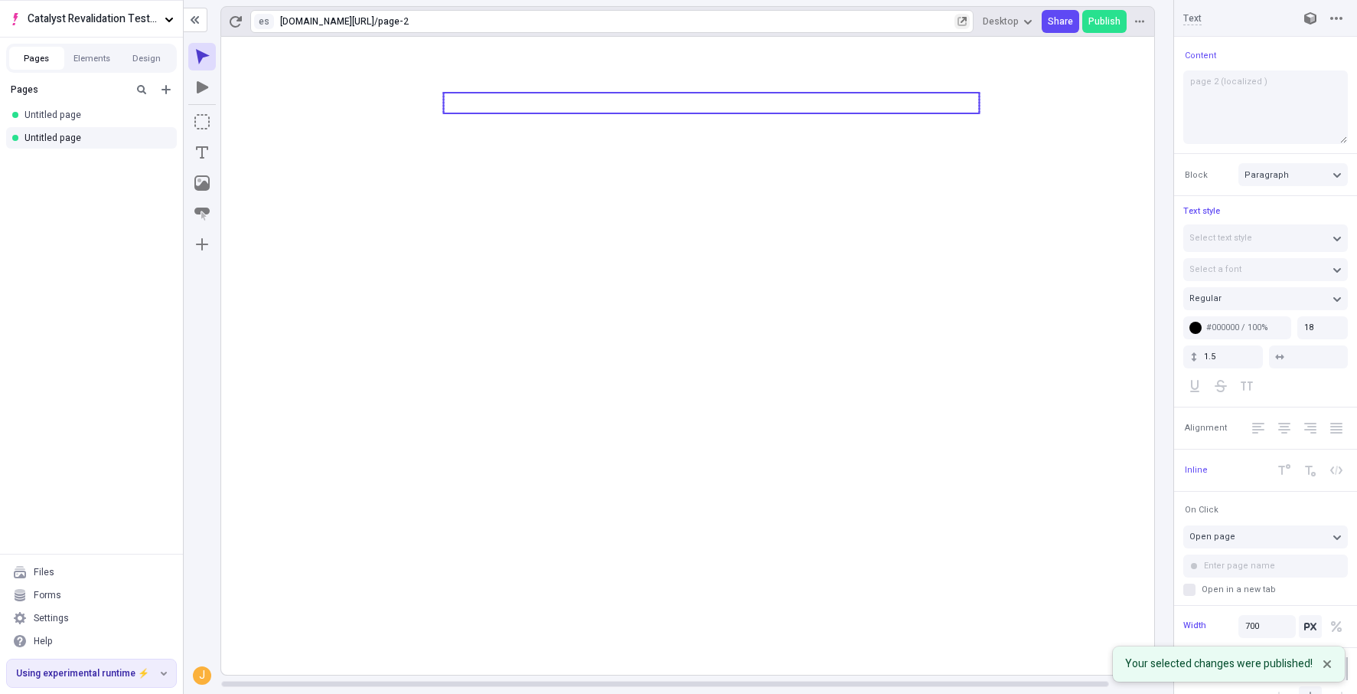
type textarea "page 2 (localized B)"
click at [759, 591] on icon at bounding box center [711, 356] width 981 height 638
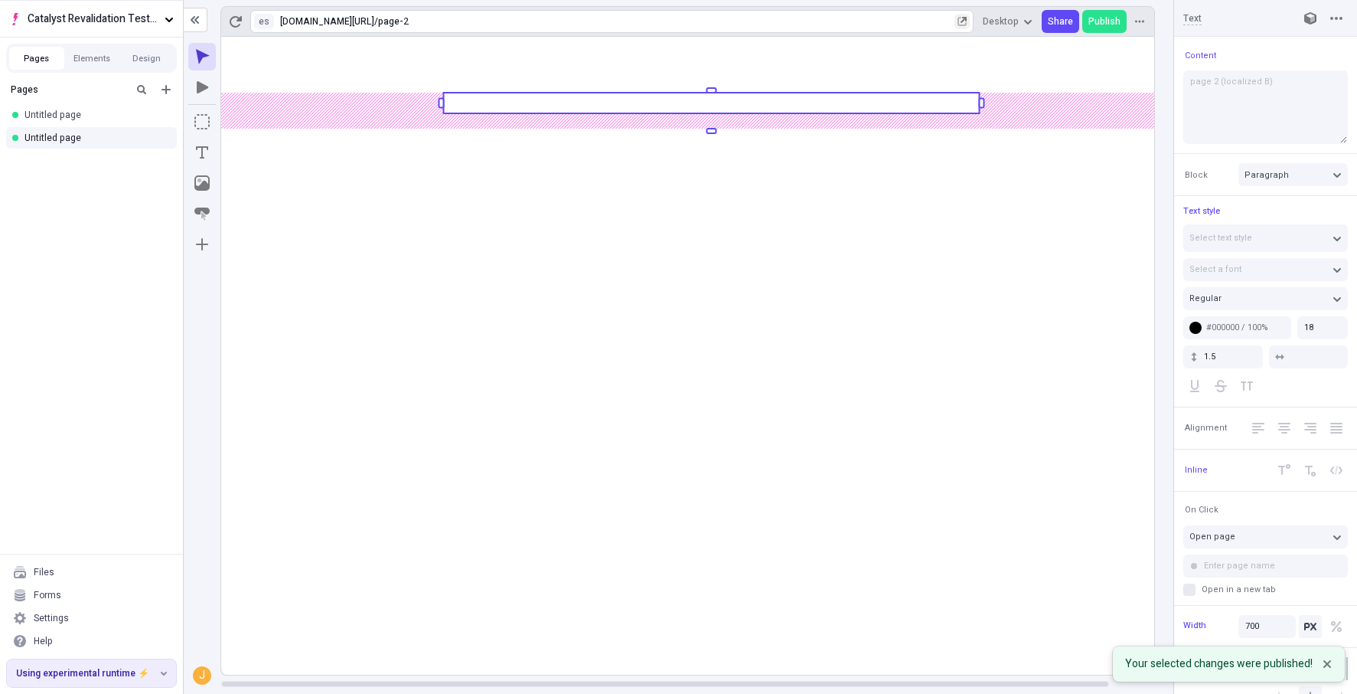
click at [759, 591] on rect at bounding box center [711, 356] width 981 height 638
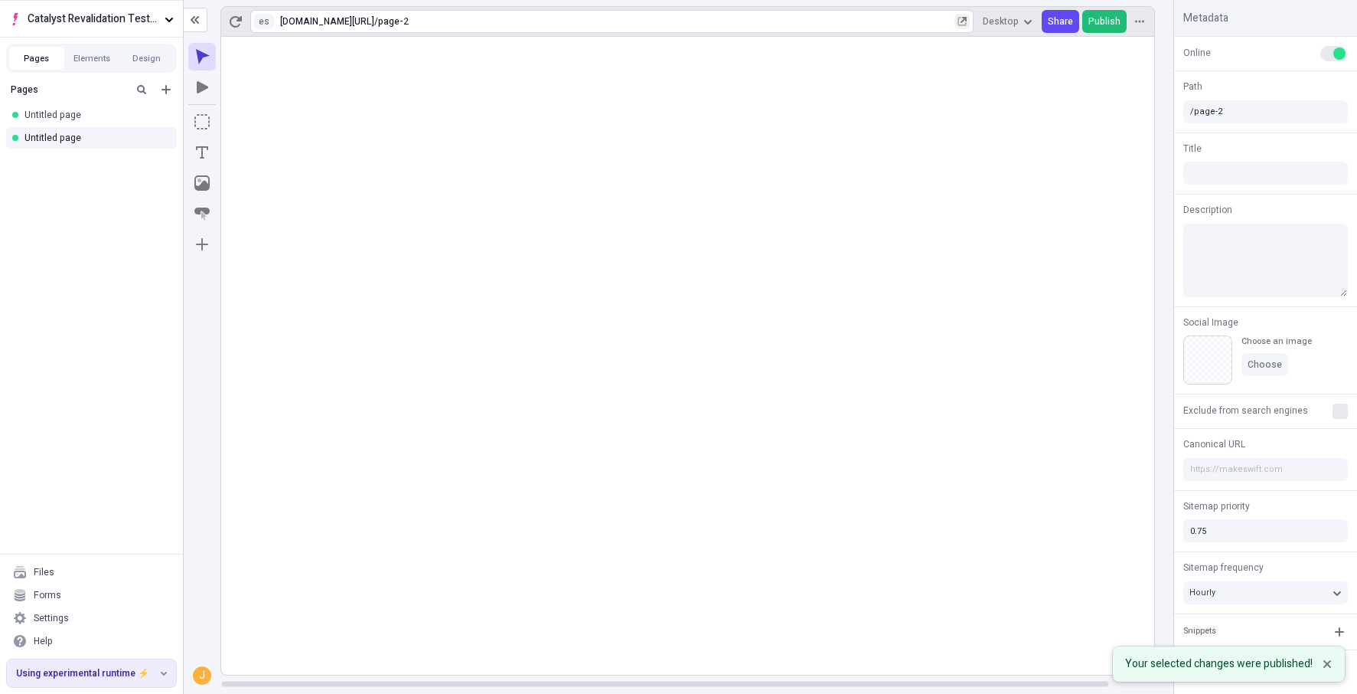
click at [1119, 20] on span "Publish" at bounding box center [1105, 21] width 32 height 12
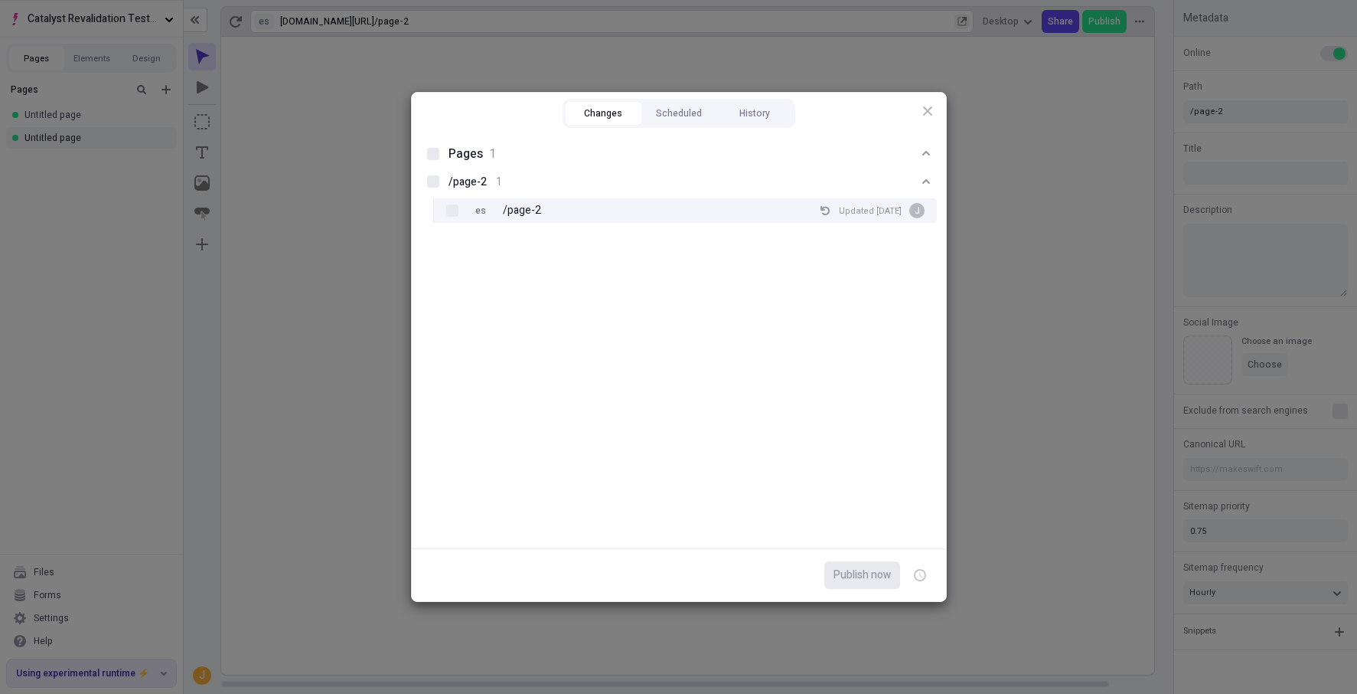
click at [649, 198] on div "es /page-2 Updated Aug 20 J" at bounding box center [698, 210] width 479 height 25
checkbox input "true"
click at [838, 569] on span "Publish now" at bounding box center [862, 575] width 57 height 17
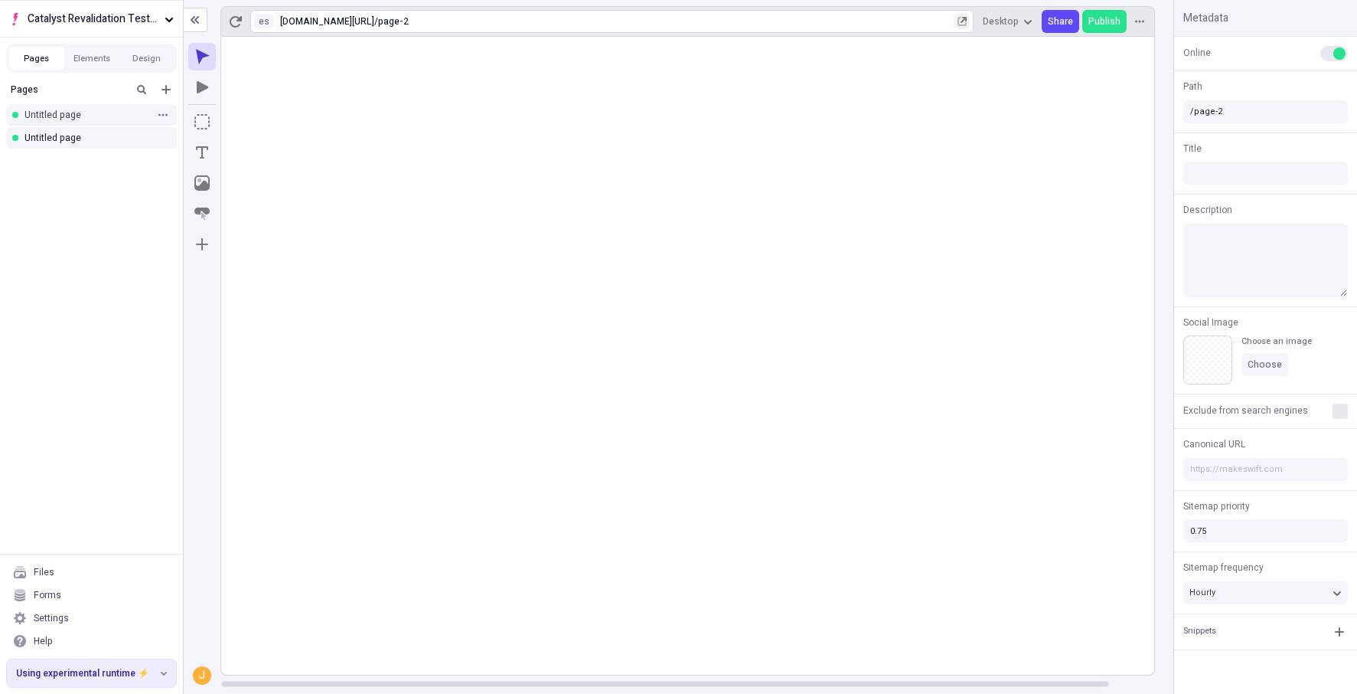
click at [111, 104] on div "Untitled page" at bounding box center [91, 114] width 183 height 23
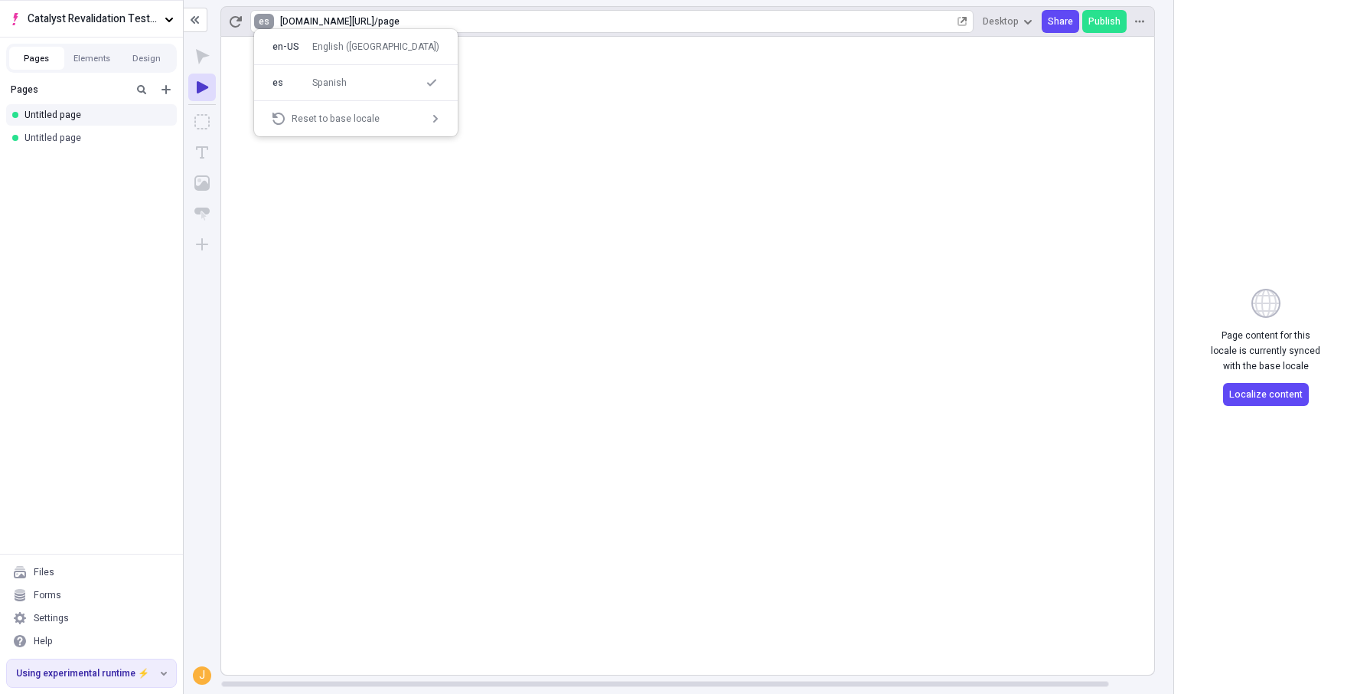
click at [259, 20] on html "Catalyst Revalidation Testing Pages Elements Design Pages Untitled page Untitle…" at bounding box center [678, 347] width 1357 height 694
click at [279, 33] on div "en-US English (United States) es Spanish Reset to base locale" at bounding box center [356, 82] width 204 height 107
click at [286, 41] on div "en-US" at bounding box center [288, 47] width 31 height 12
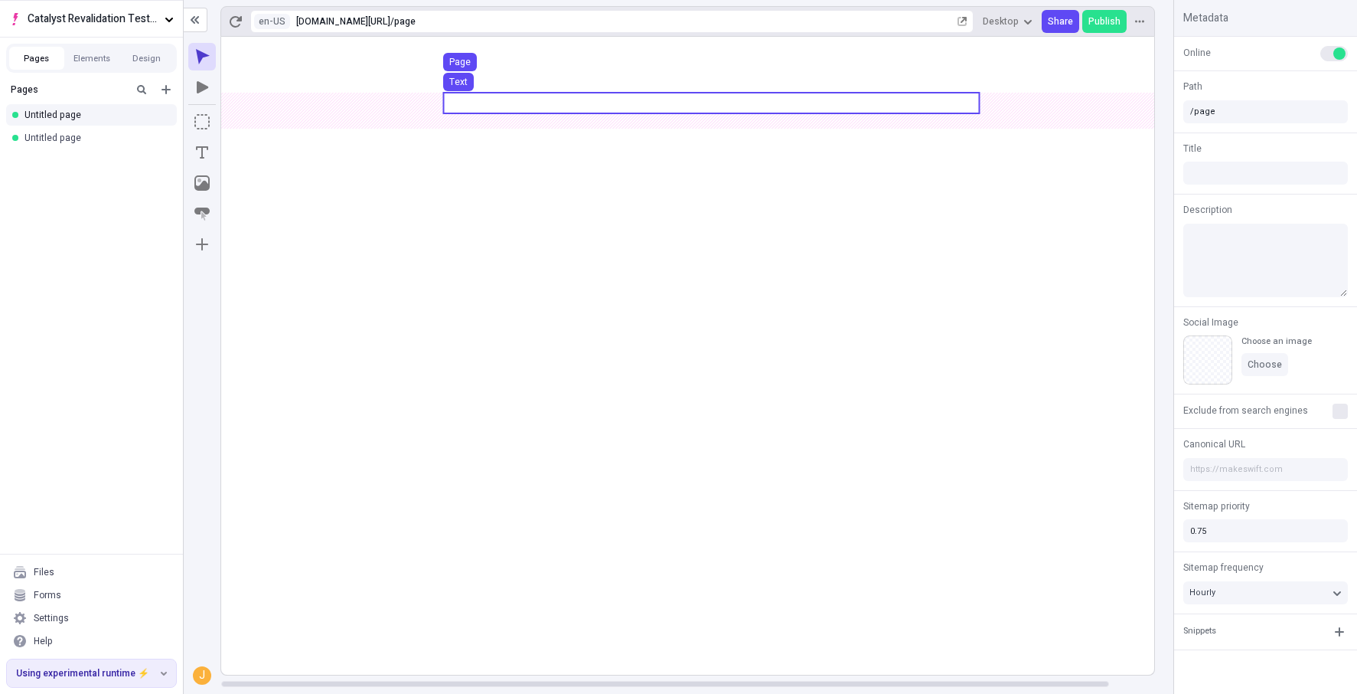
click at [446, 96] on div "Text" at bounding box center [458, 86] width 43 height 26
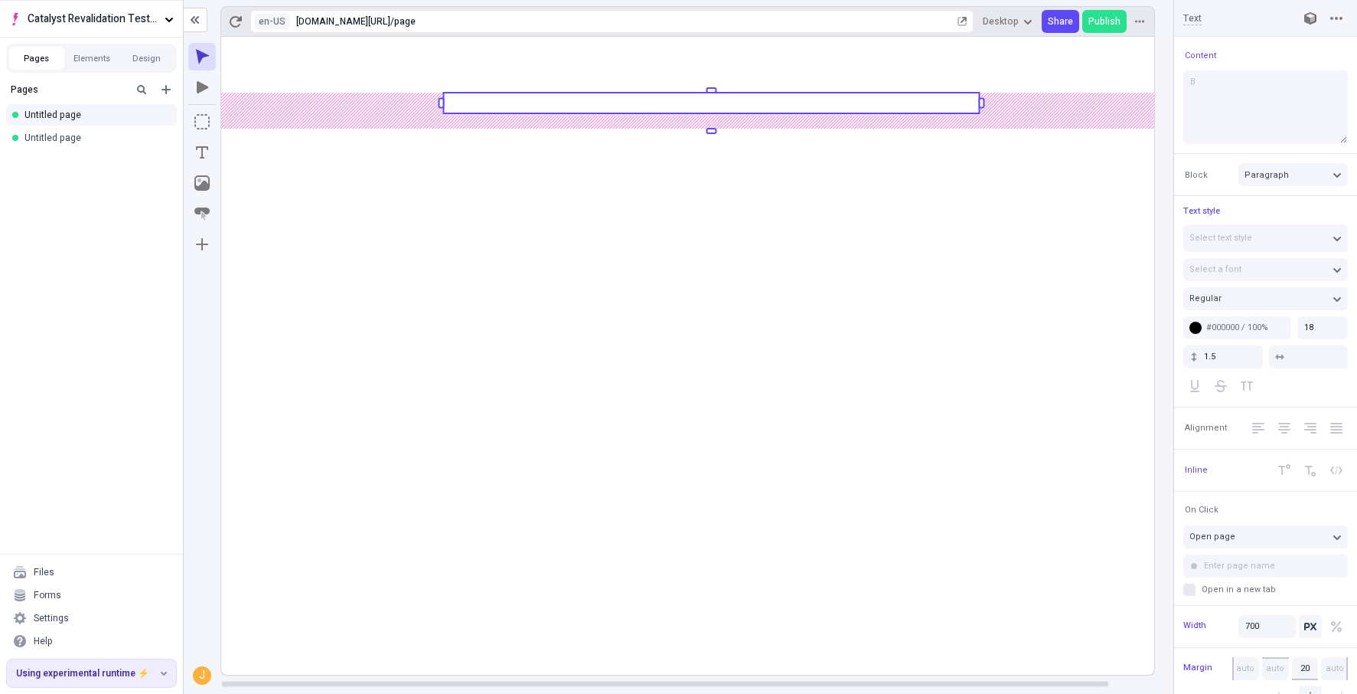
click at [450, 100] on rect at bounding box center [711, 103] width 536 height 21
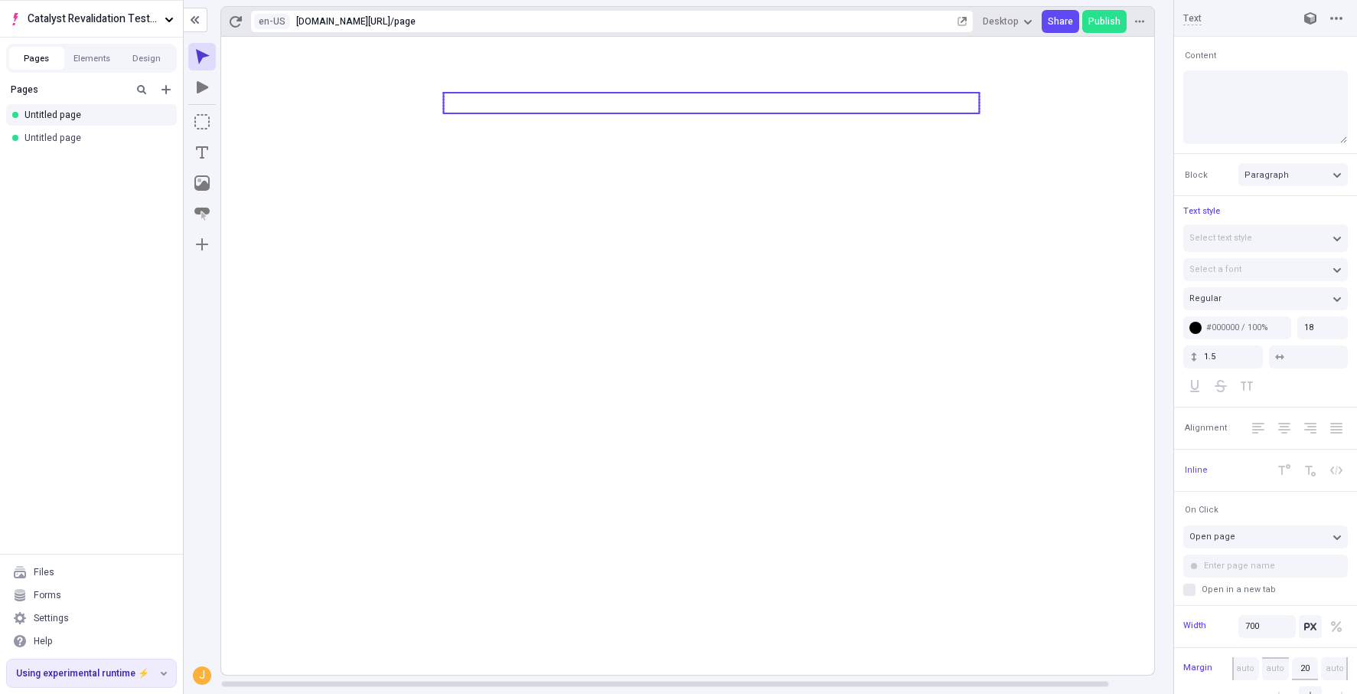
type textarea "C"
click at [691, 640] on icon at bounding box center [711, 356] width 981 height 638
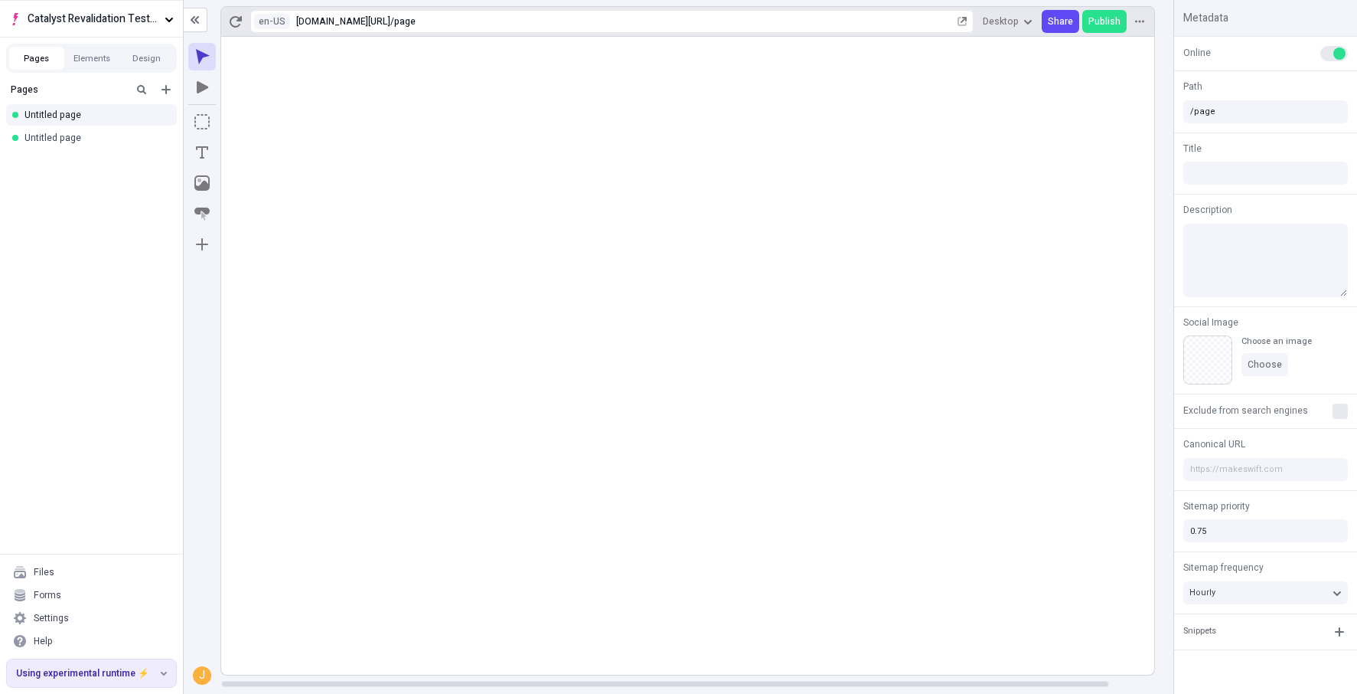
click at [1096, 34] on div "en-US https://catalyst-revalidation-testing.vercel.app / page Desktop Share Pub…" at bounding box center [688, 21] width 935 height 31
click at [1103, 24] on span "Publish" at bounding box center [1105, 21] width 32 height 12
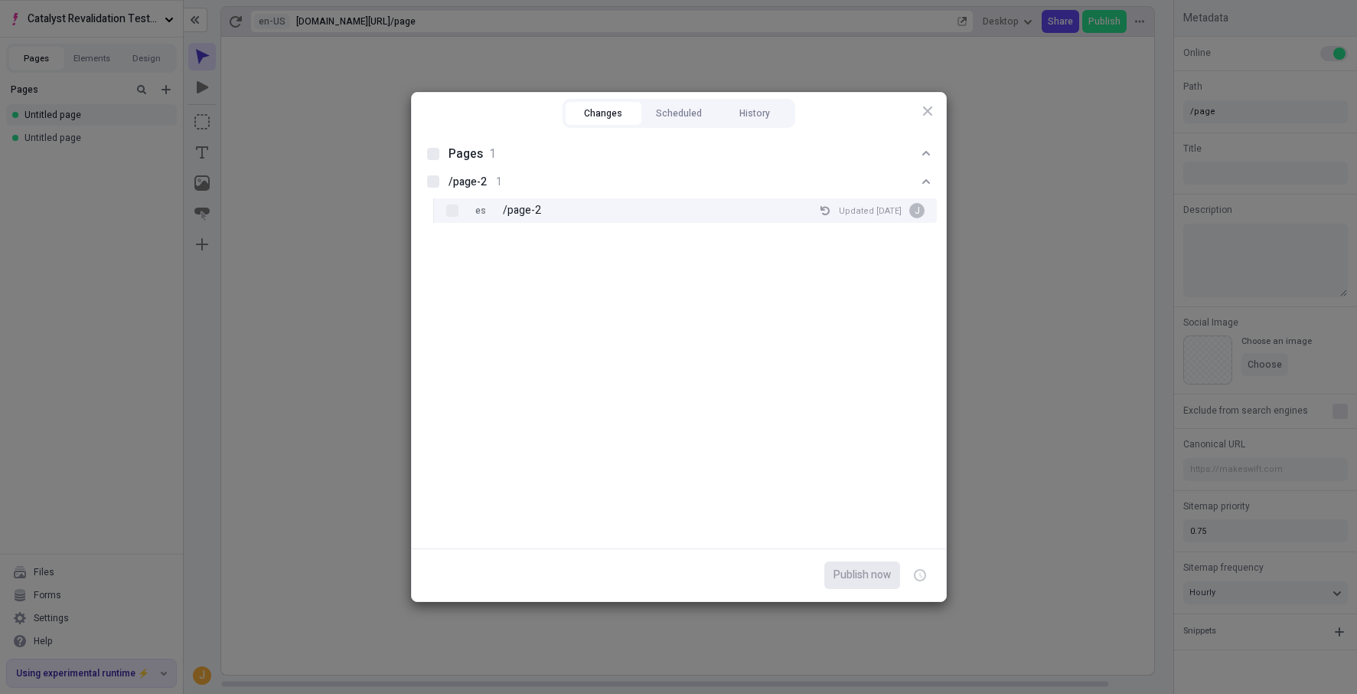
click at [513, 207] on p "/page-2" at bounding box center [522, 210] width 38 height 17
click at [521, 211] on p "/page" at bounding box center [533, 210] width 28 height 17
checkbox input "true"
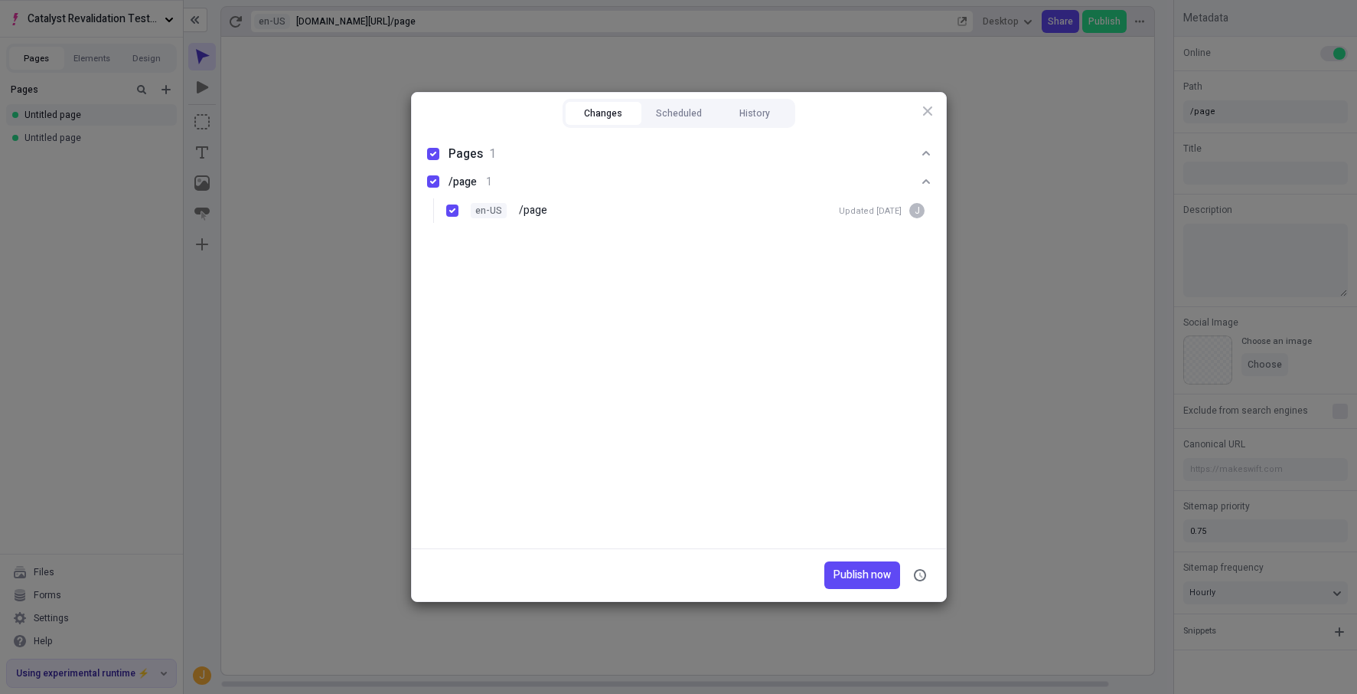
click at [861, 593] on div "Publish now" at bounding box center [679, 574] width 534 height 53
click at [855, 562] on button "Publish now" at bounding box center [863, 575] width 76 height 28
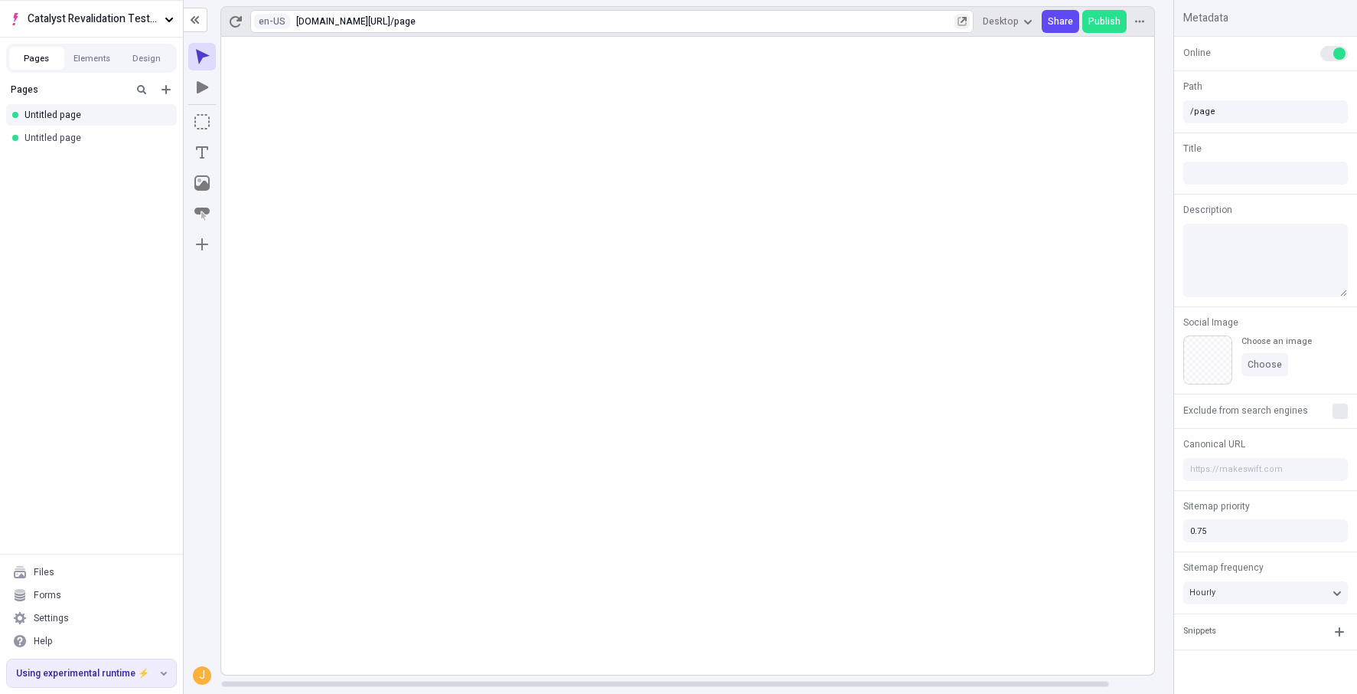
click at [970, 15] on button "button" at bounding box center [962, 21] width 15 height 15
